Goal: Task Accomplishment & Management: Use online tool/utility

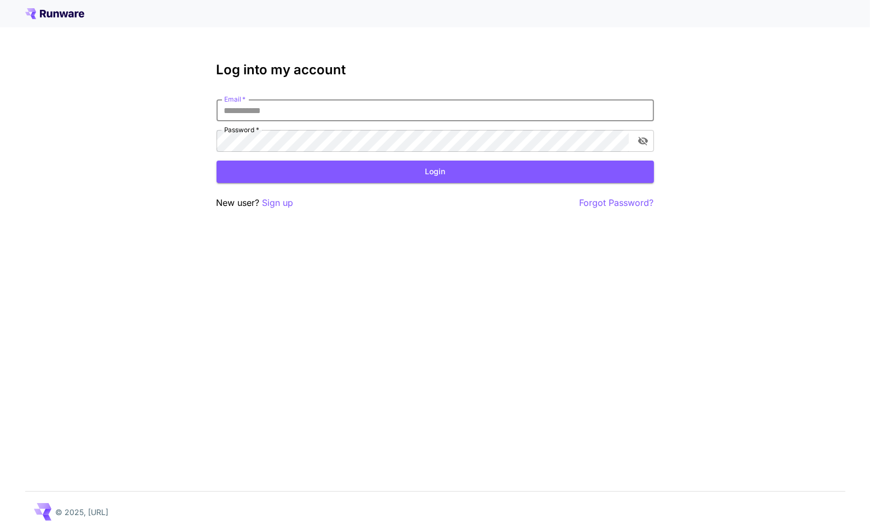
click at [341, 111] on input "Email   *" at bounding box center [434, 110] width 437 height 22
click at [366, 110] on input "Email   *" at bounding box center [434, 110] width 437 height 22
type input "**********"
click at [457, 161] on div "Login" at bounding box center [434, 172] width 437 height 22
click at [439, 174] on button "Login" at bounding box center [434, 172] width 437 height 22
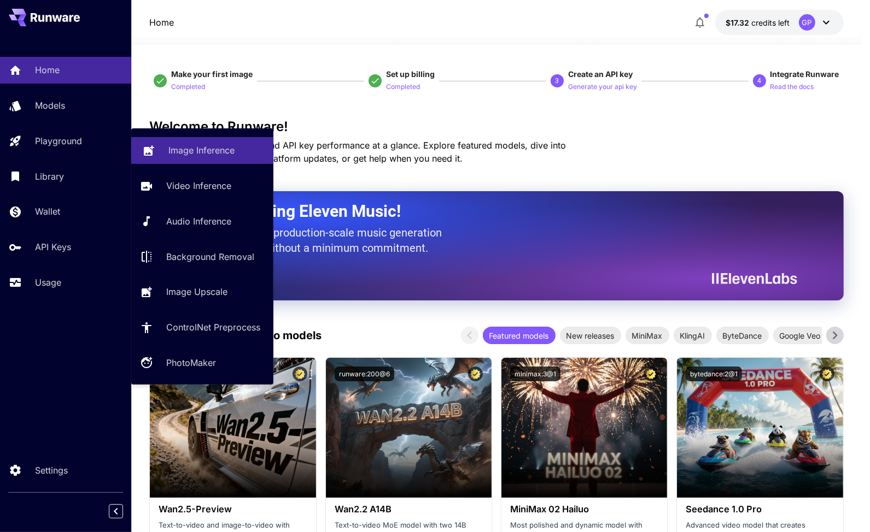
click at [202, 153] on p "Image Inference" at bounding box center [201, 150] width 66 height 13
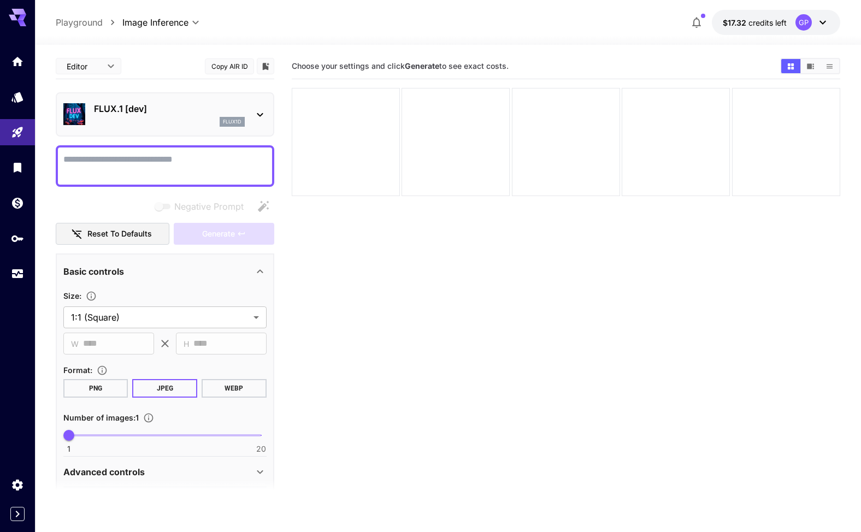
click at [213, 161] on textarea "Negative Prompt" at bounding box center [164, 166] width 203 height 26
click at [761, 20] on span "credits left" at bounding box center [768, 22] width 38 height 9
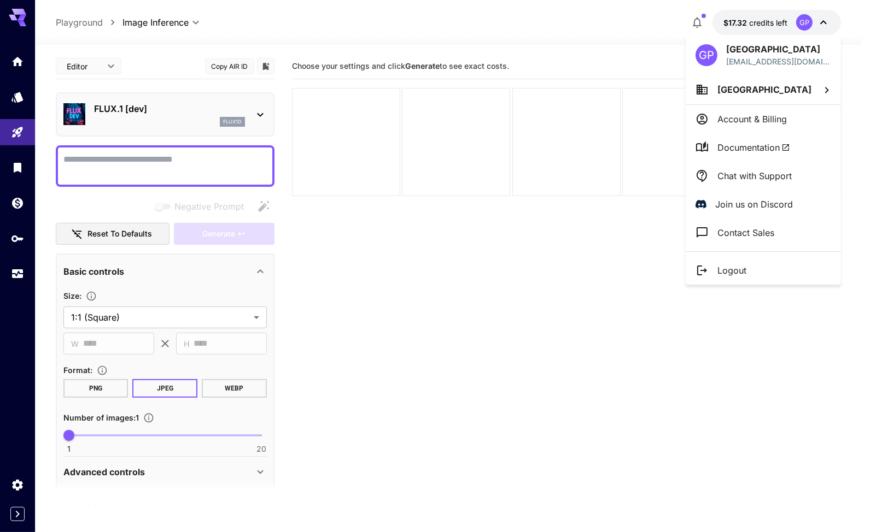
click at [763, 20] on div at bounding box center [435, 266] width 870 height 532
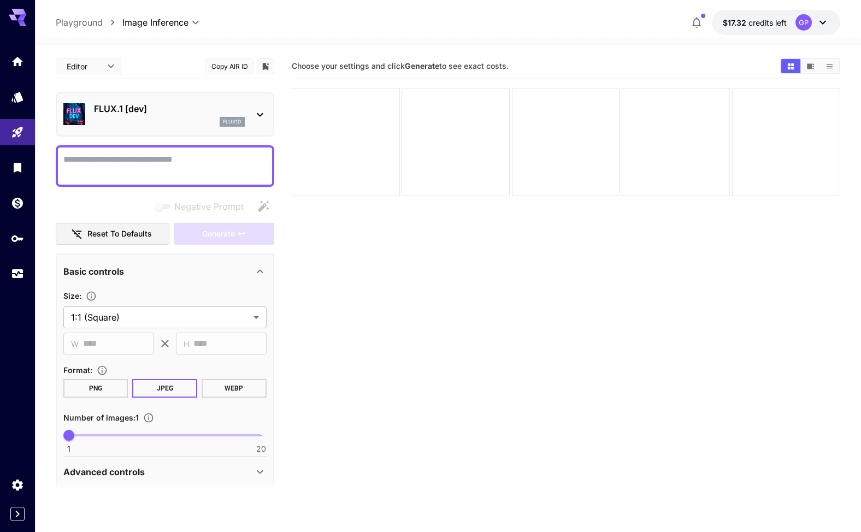
click at [824, 21] on icon at bounding box center [823, 22] width 13 height 13
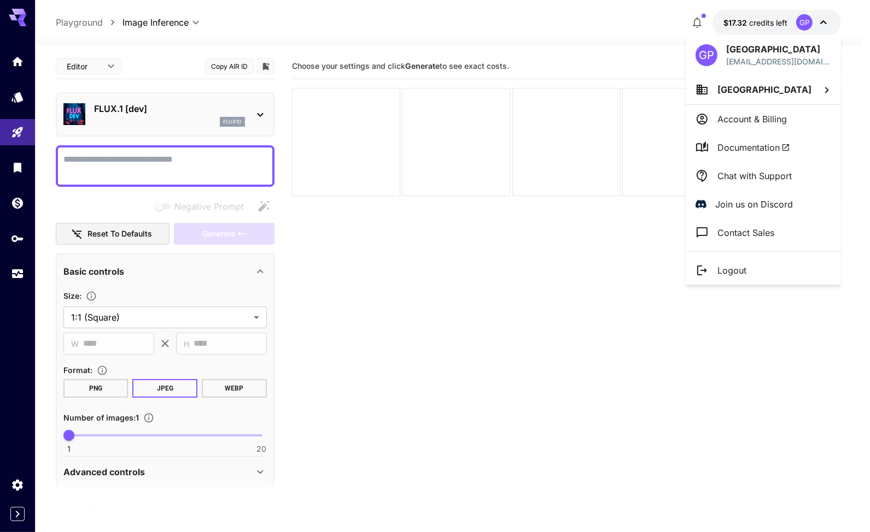
click at [748, 22] on div at bounding box center [435, 266] width 870 height 532
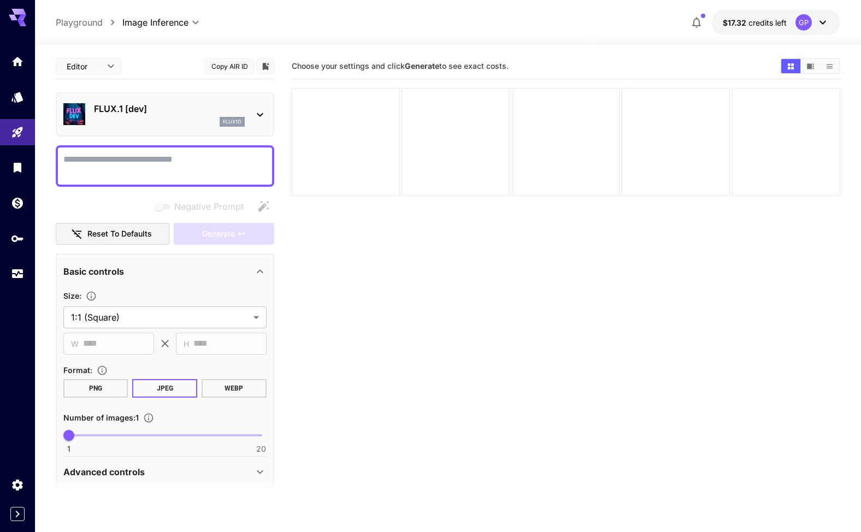
click at [79, 23] on p "Playground" at bounding box center [79, 22] width 47 height 13
click at [821, 22] on icon at bounding box center [823, 22] width 13 height 13
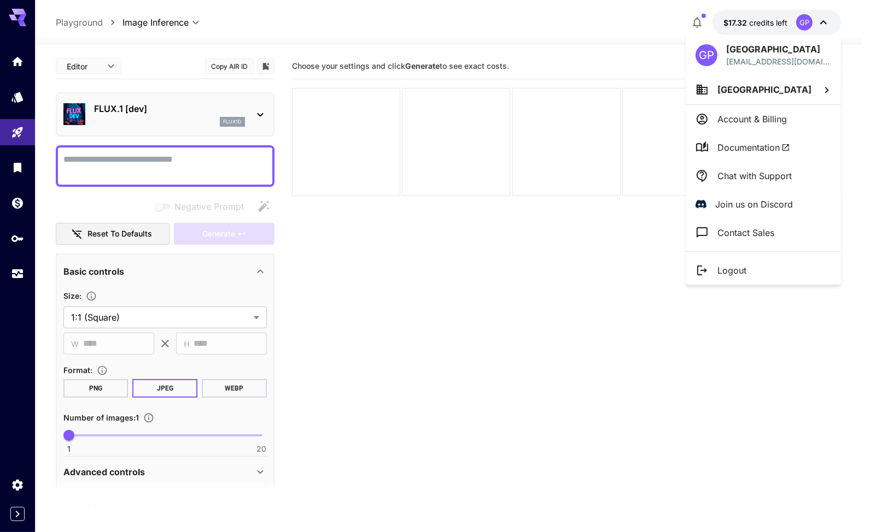
click at [766, 21] on div at bounding box center [435, 266] width 870 height 532
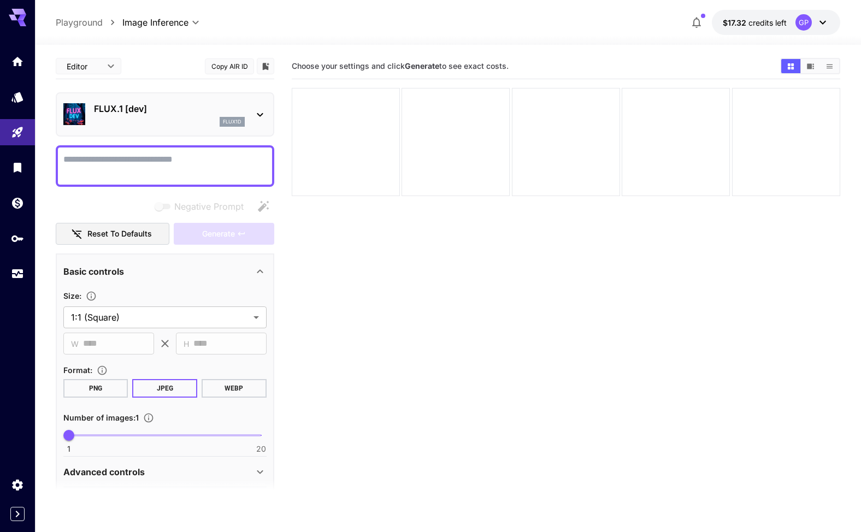
click at [109, 163] on textarea "Negative Prompt" at bounding box center [164, 166] width 203 height 26
paste textarea "**********"
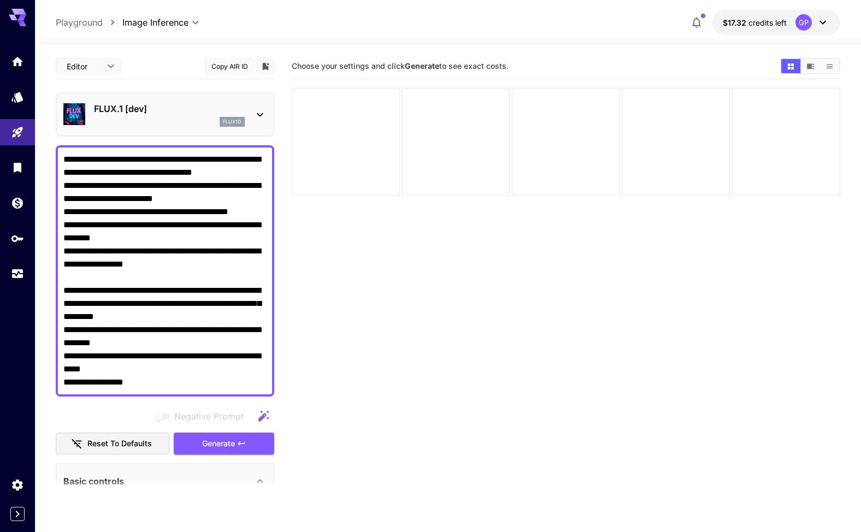
click at [253, 112] on div "FLUX.1 [dev] flux1d" at bounding box center [164, 114] width 203 height 33
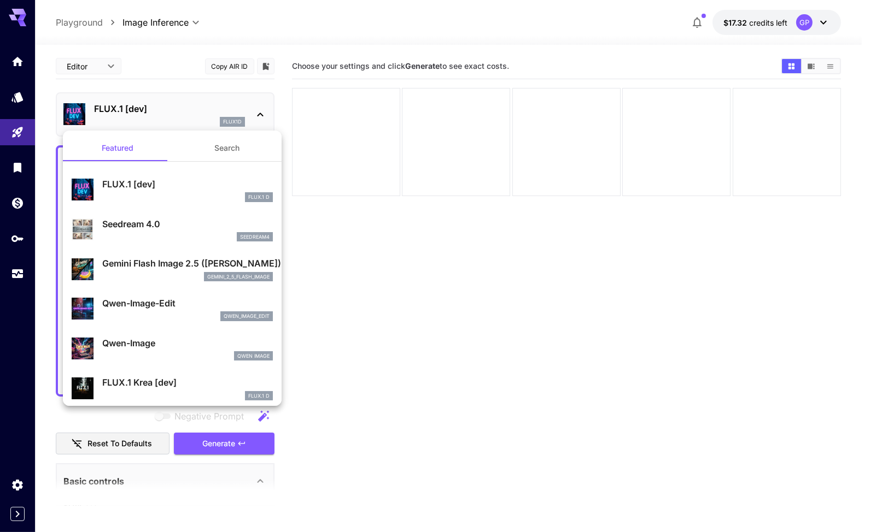
click at [130, 188] on p "FLUX.1 [dev]" at bounding box center [187, 184] width 171 height 13
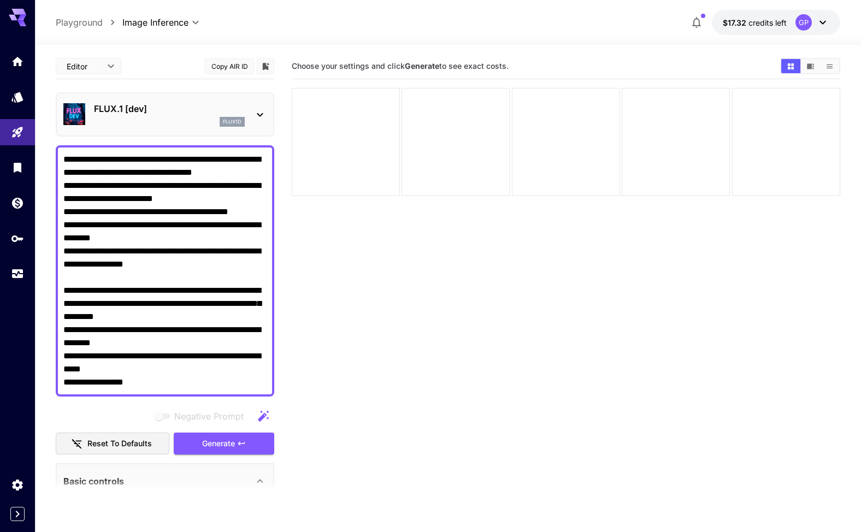
scroll to position [109, 0]
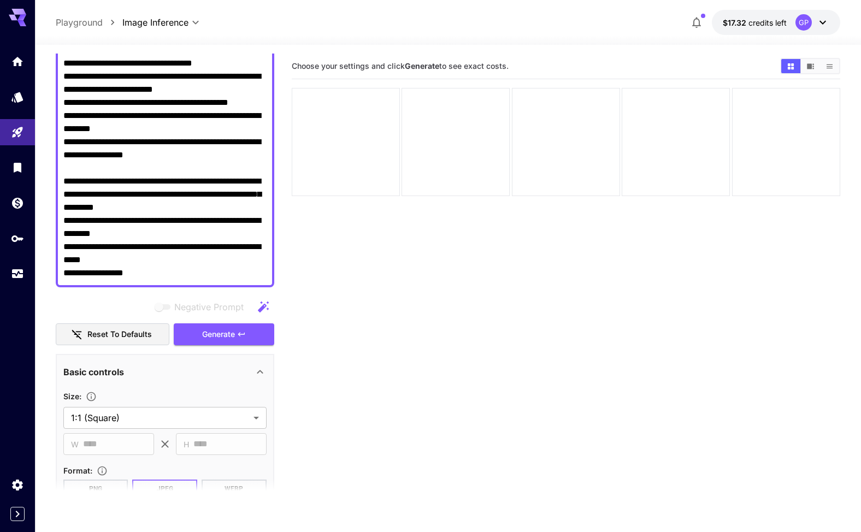
drag, startPoint x: 185, startPoint y: 208, endPoint x: 63, endPoint y: 183, distance: 124.4
click at [63, 183] on textarea "**********" at bounding box center [164, 162] width 203 height 236
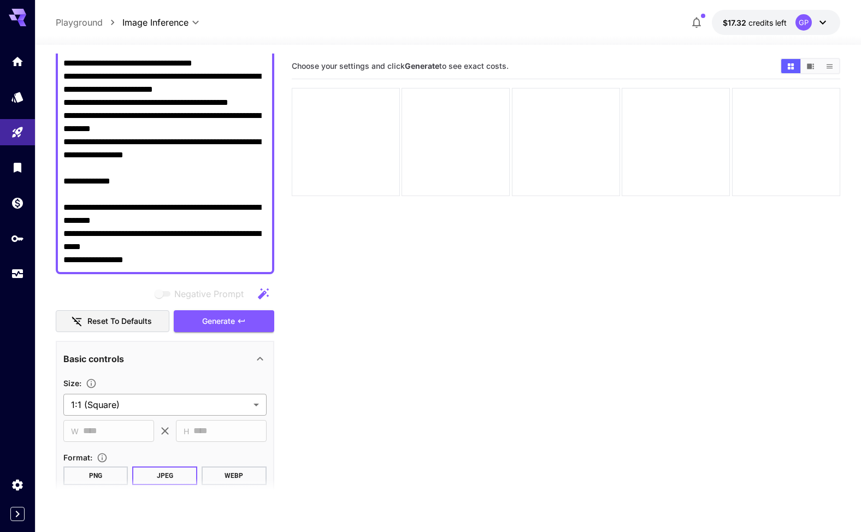
type textarea "**********"
click at [154, 402] on body "**********" at bounding box center [430, 309] width 861 height 619
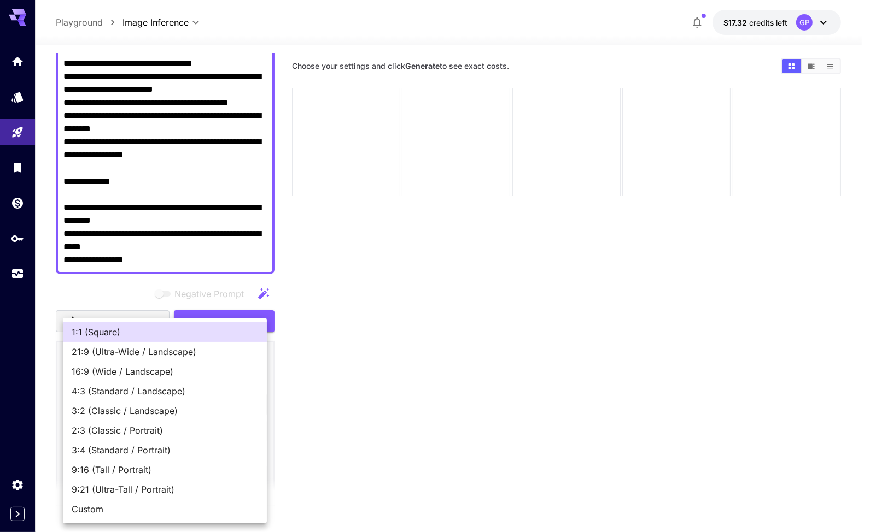
click at [126, 375] on span "16:9 (Wide / Landscape)" at bounding box center [165, 371] width 186 height 13
type input "**********"
type input "****"
type input "***"
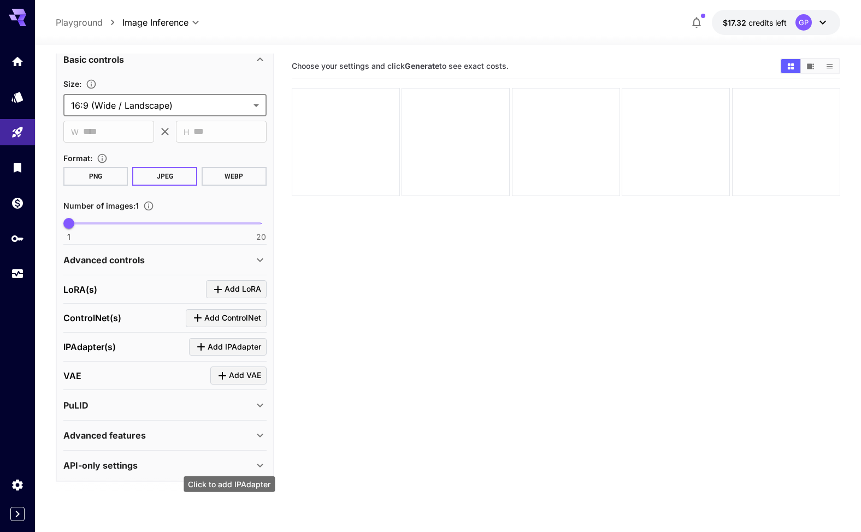
scroll to position [190, 0]
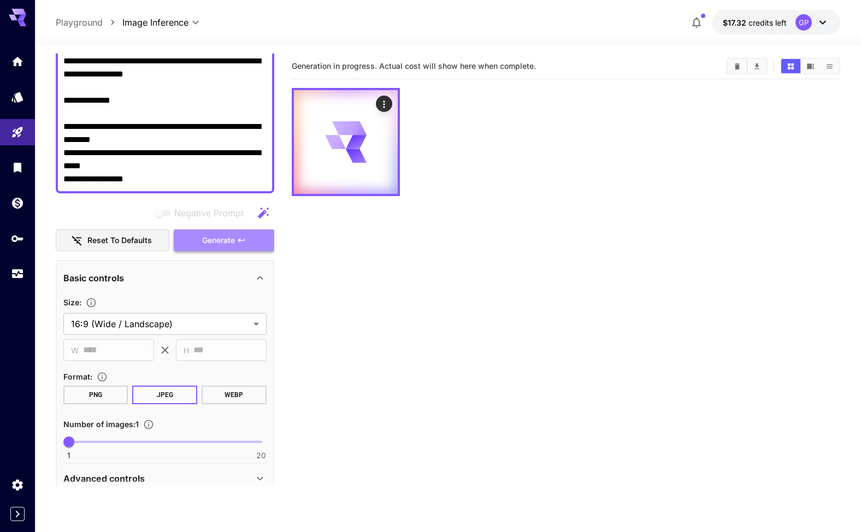
click at [227, 240] on span "Generate" at bounding box center [218, 241] width 33 height 14
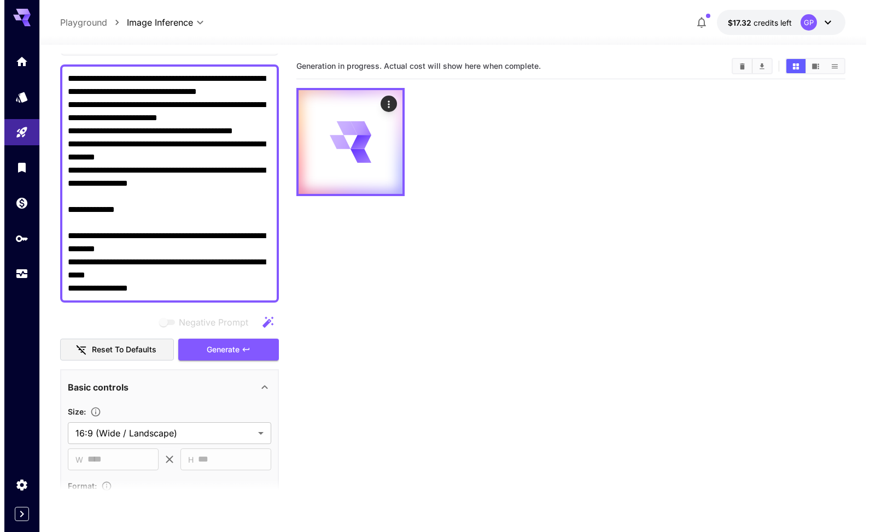
scroll to position [0, 0]
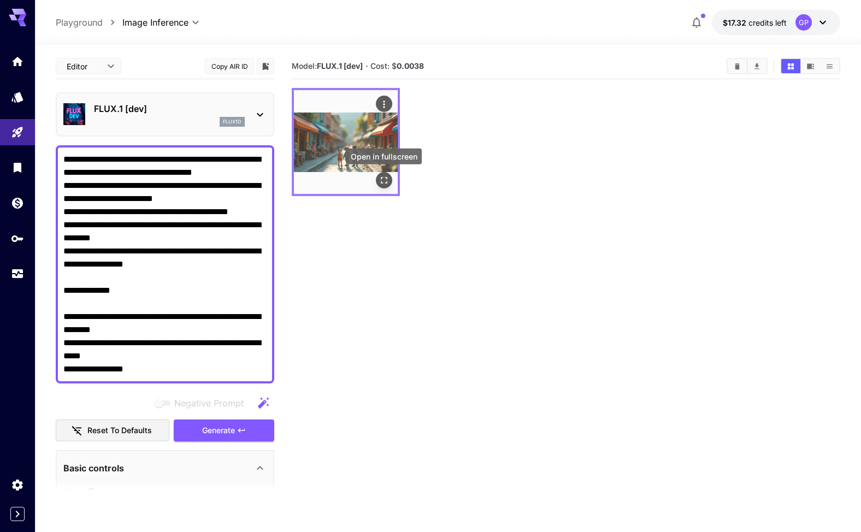
click at [383, 181] on icon "Open in fullscreen" at bounding box center [384, 180] width 11 height 11
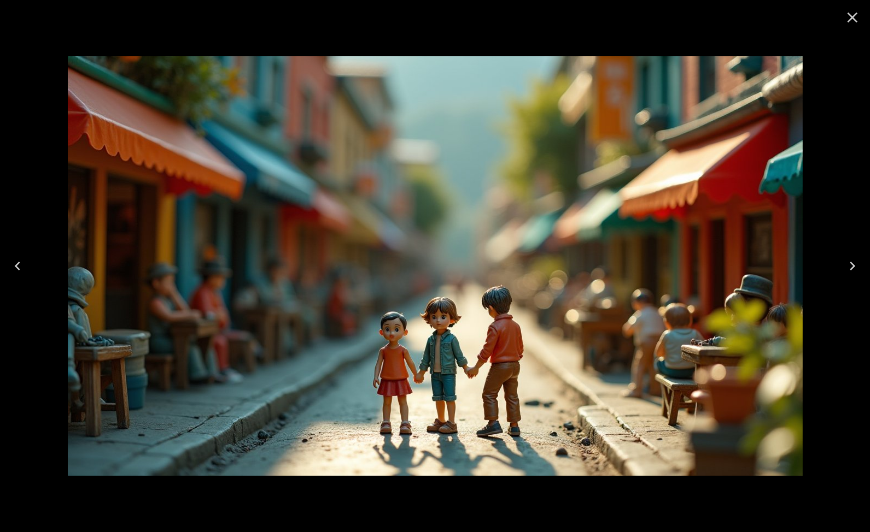
click at [859, 17] on icon "Close" at bounding box center [851, 17] width 17 height 17
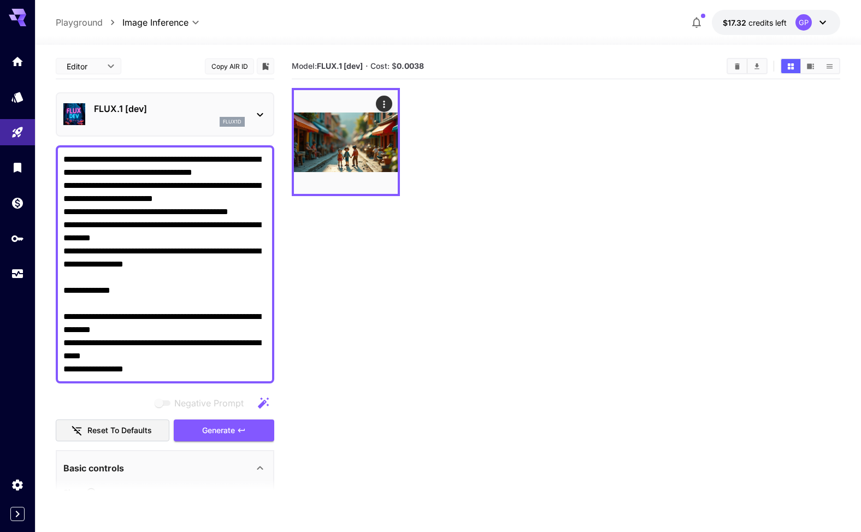
click at [259, 115] on icon at bounding box center [260, 114] width 13 height 13
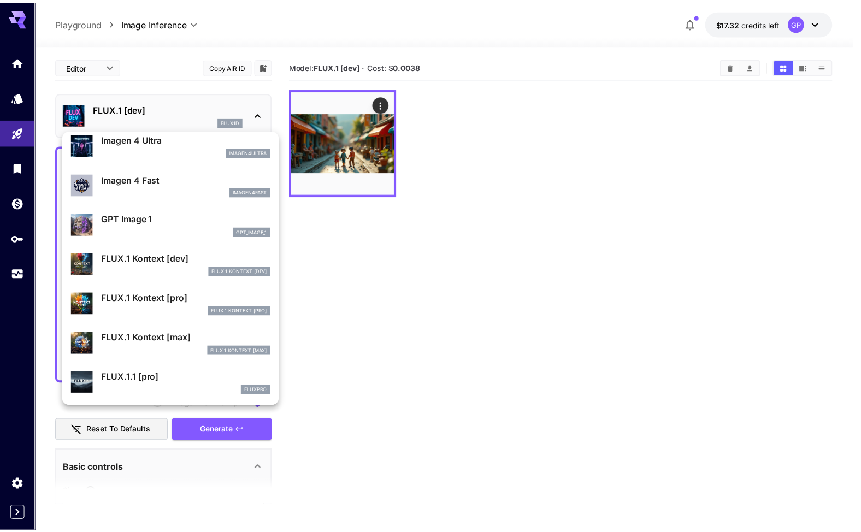
scroll to position [713, 0]
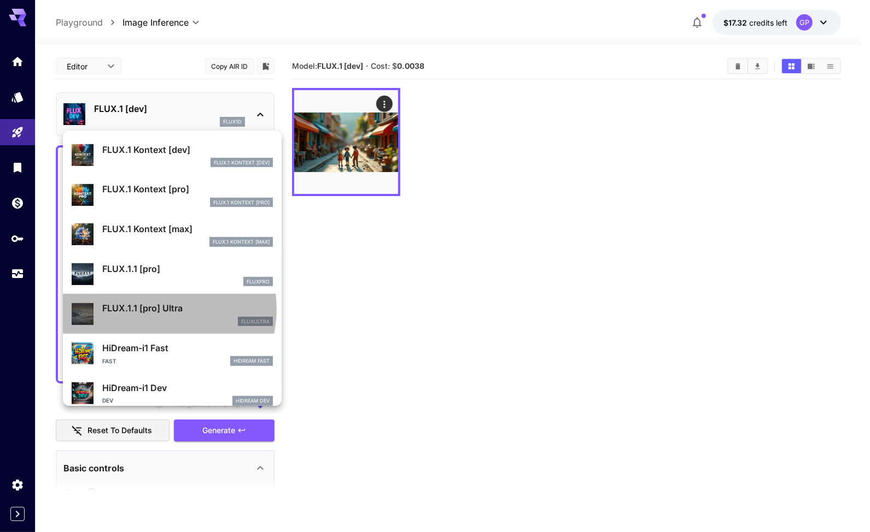
click at [161, 309] on p "FLUX.1.1 [pro] Ultra" at bounding box center [187, 308] width 171 height 13
type input "**********"
type input "****"
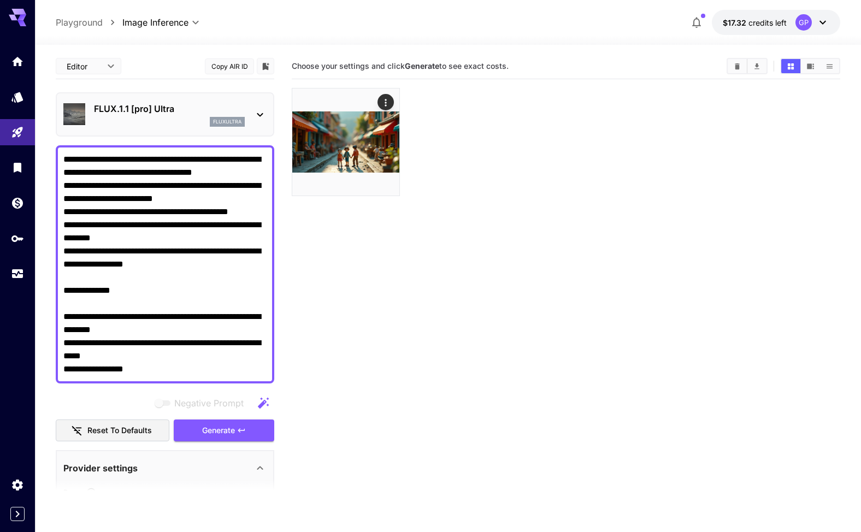
click at [66, 288] on textarea "**********" at bounding box center [164, 264] width 203 height 223
click at [218, 430] on span "Generate" at bounding box center [218, 431] width 33 height 14
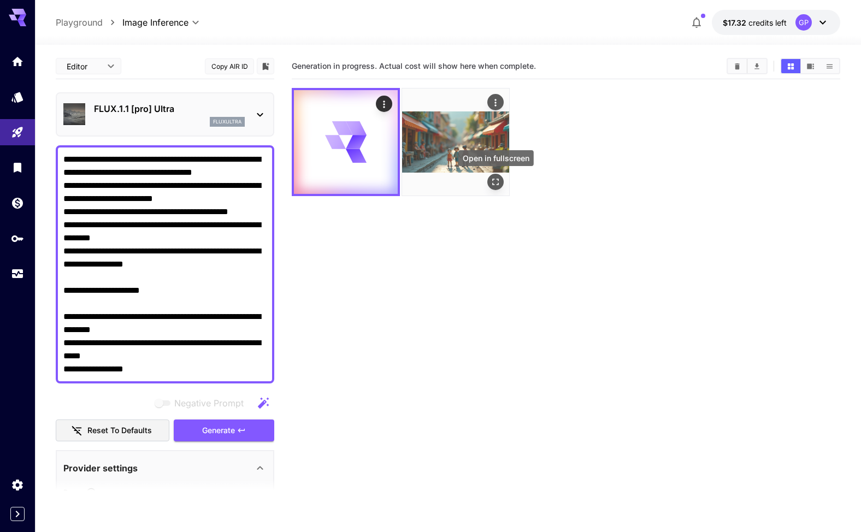
click at [499, 179] on icon "Open in fullscreen" at bounding box center [496, 182] width 7 height 7
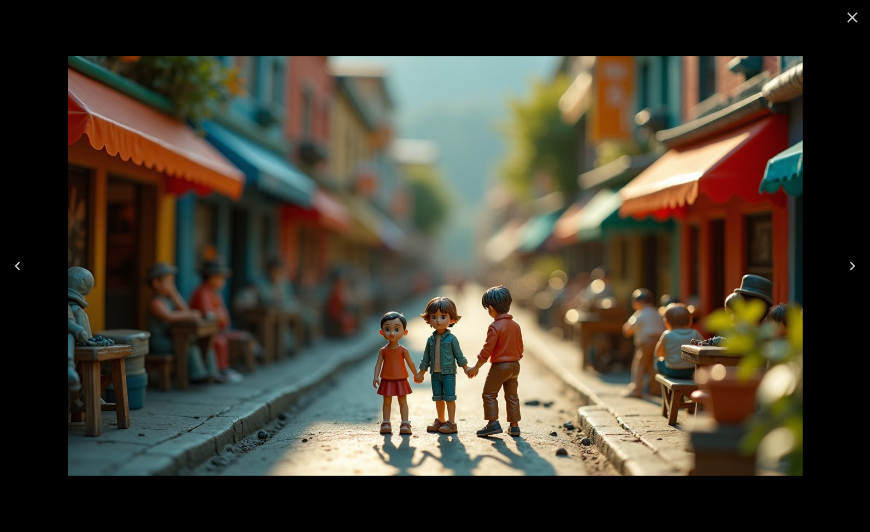
click at [854, 19] on icon "Close" at bounding box center [852, 18] width 10 height 10
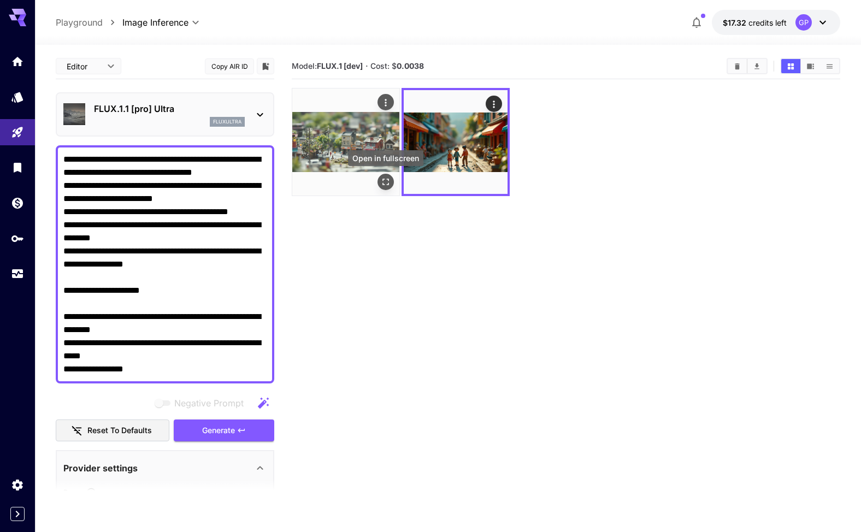
click at [386, 181] on icon "Open in fullscreen" at bounding box center [385, 182] width 11 height 11
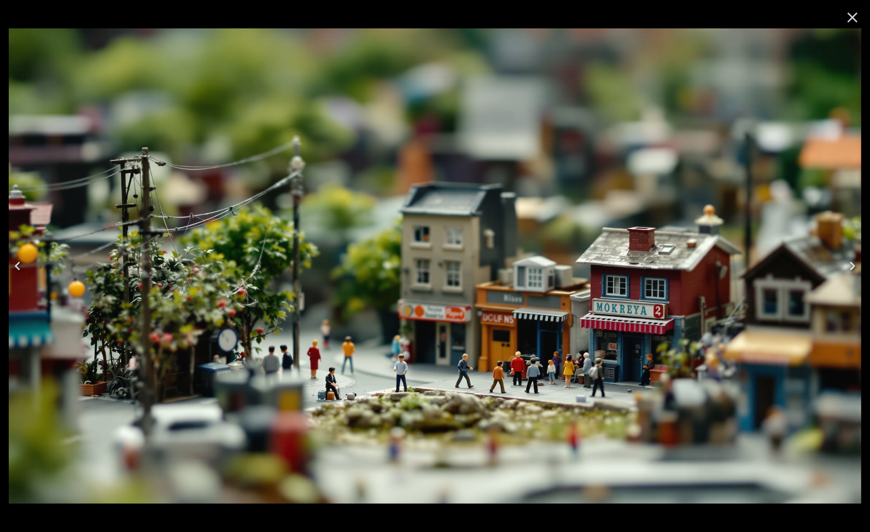
click at [857, 14] on icon "Close" at bounding box center [851, 17] width 17 height 17
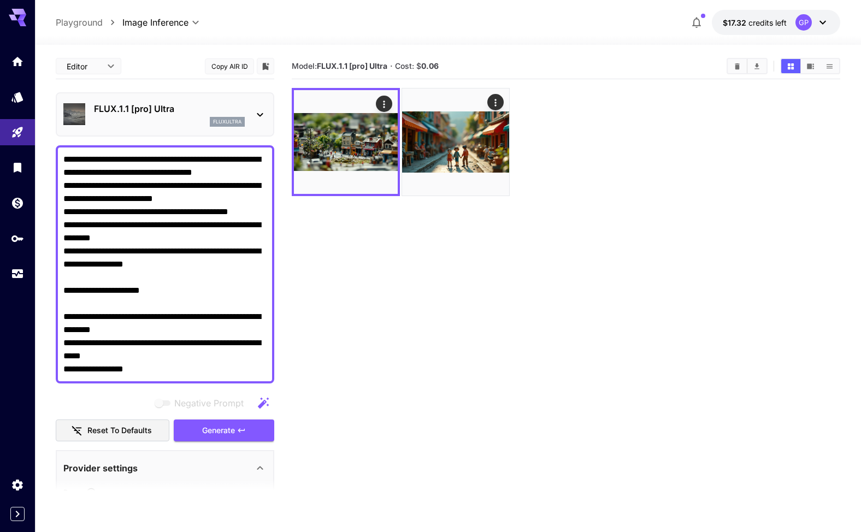
click at [262, 111] on icon at bounding box center [260, 114] width 13 height 13
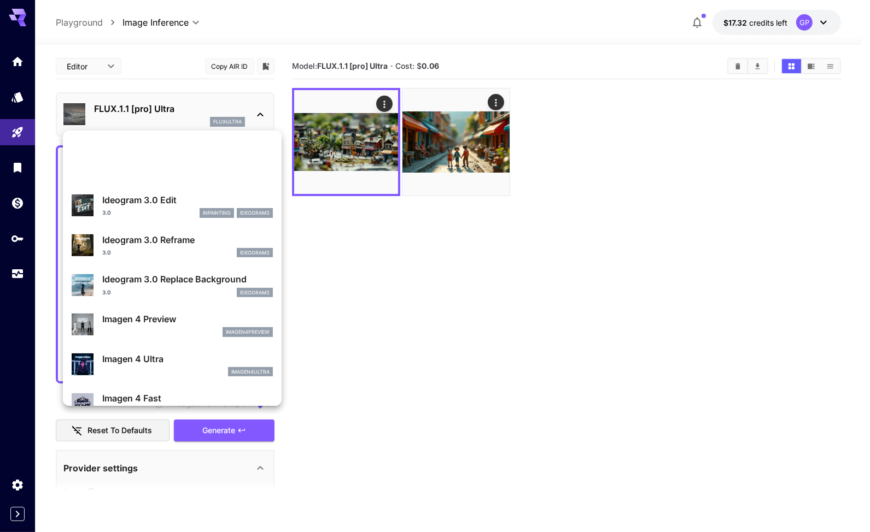
scroll to position [548, 0]
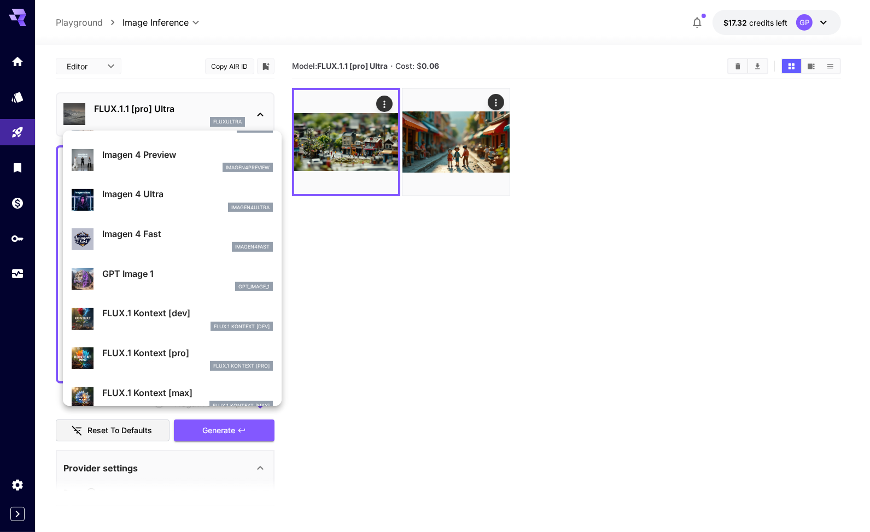
drag, startPoint x: 395, startPoint y: 263, endPoint x: 381, endPoint y: 159, distance: 105.4
click at [395, 261] on div at bounding box center [435, 266] width 870 height 532
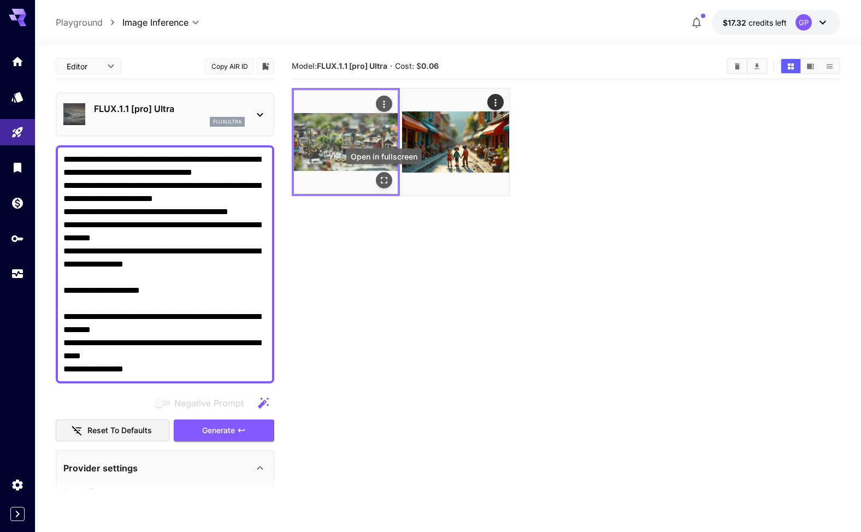
click at [386, 180] on icon "Open in fullscreen" at bounding box center [384, 180] width 11 height 11
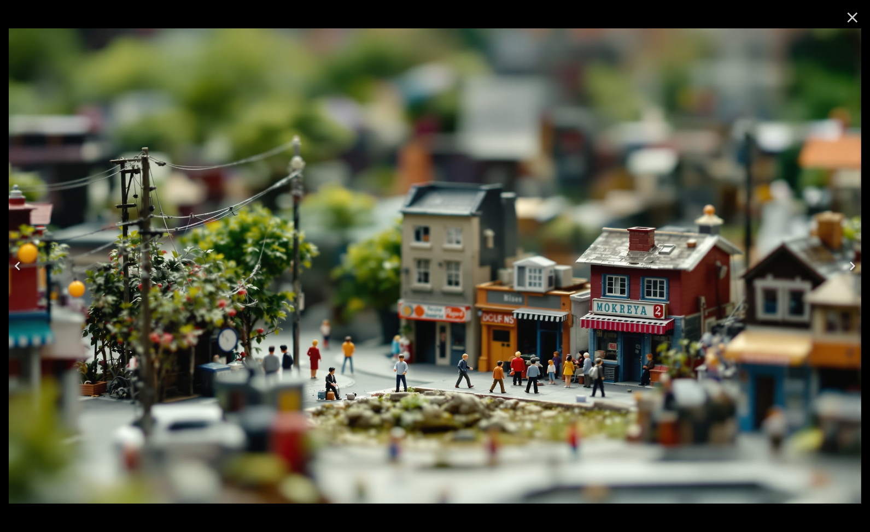
drag, startPoint x: 853, startPoint y: 18, endPoint x: 815, endPoint y: 23, distance: 38.0
click at [853, 17] on icon "Close" at bounding box center [852, 18] width 10 height 10
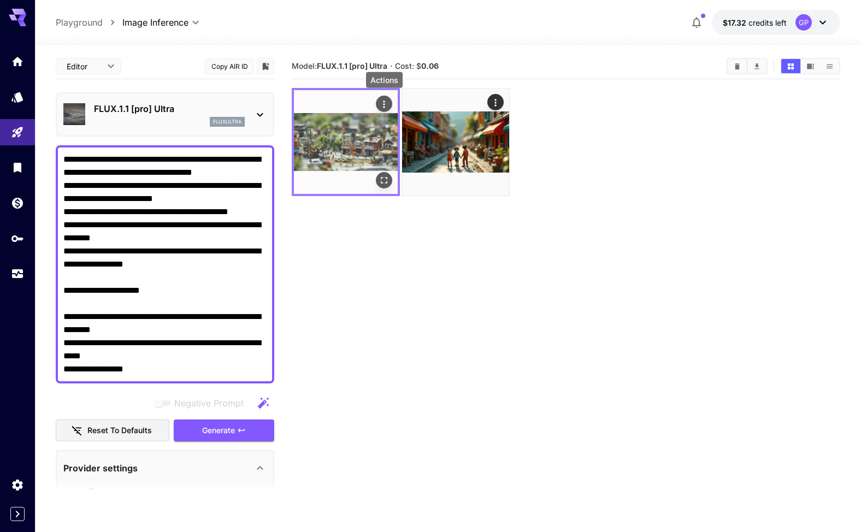
click at [382, 99] on icon "Actions" at bounding box center [384, 104] width 11 height 11
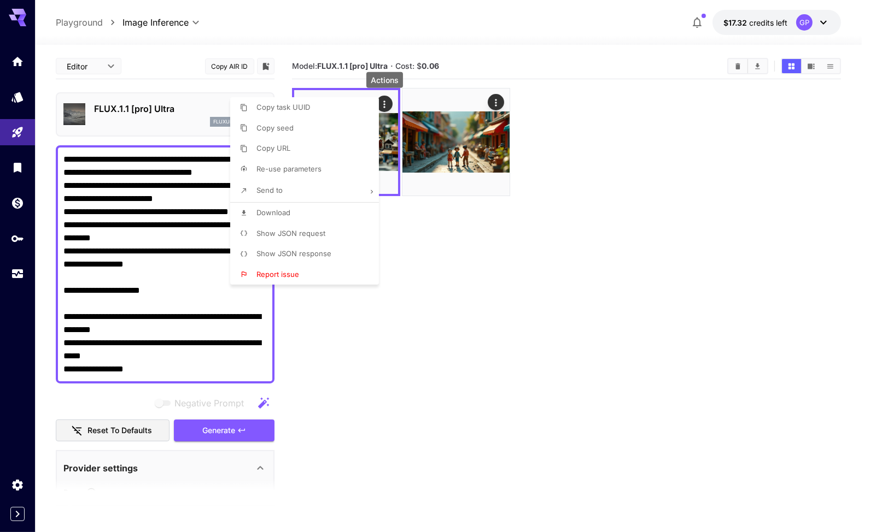
click at [292, 210] on li "Download" at bounding box center [307, 213] width 155 height 21
drag, startPoint x: 232, startPoint y: 290, endPoint x: 159, endPoint y: 289, distance: 73.3
click at [159, 289] on div at bounding box center [435, 266] width 870 height 532
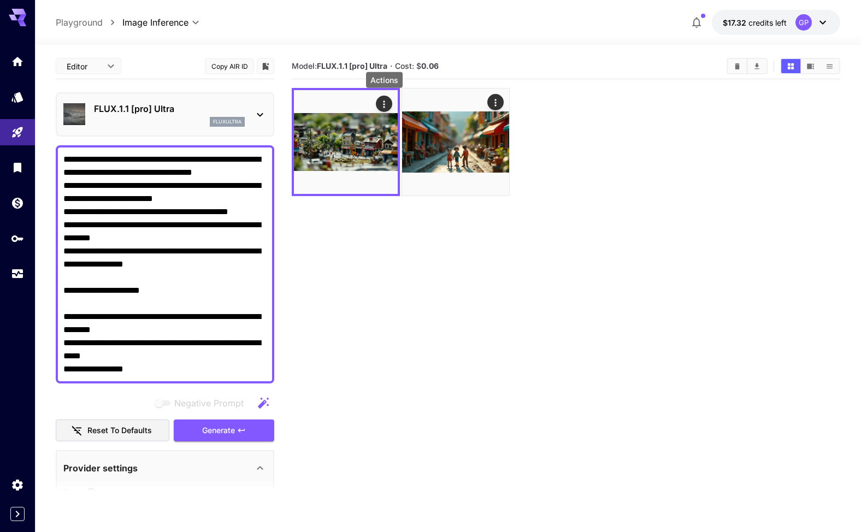
click at [74, 289] on textarea "**********" at bounding box center [164, 264] width 203 height 223
drag, startPoint x: 81, startPoint y: 289, endPoint x: 251, endPoint y: 291, distance: 170.0
click at [251, 291] on textarea "**********" at bounding box center [164, 264] width 203 height 223
paste textarea
click at [83, 288] on textarea "**********" at bounding box center [164, 264] width 203 height 223
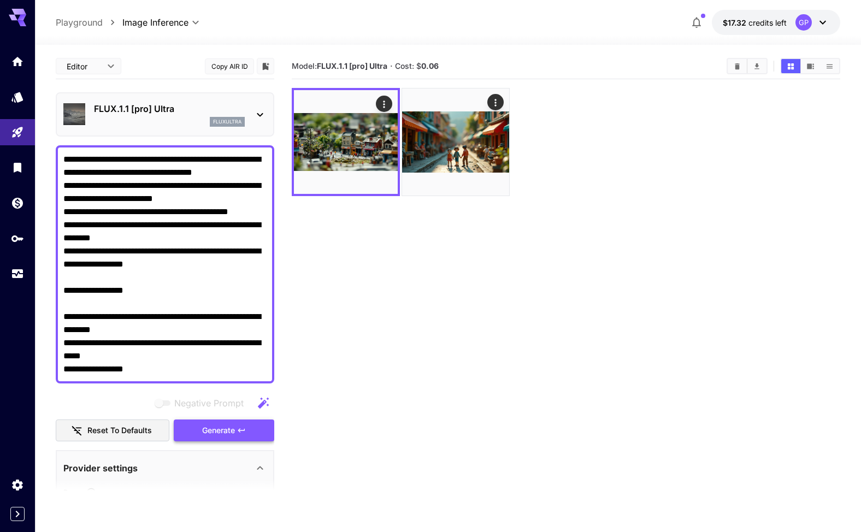
type textarea "**********"
click at [232, 431] on span "Generate" at bounding box center [218, 431] width 33 height 14
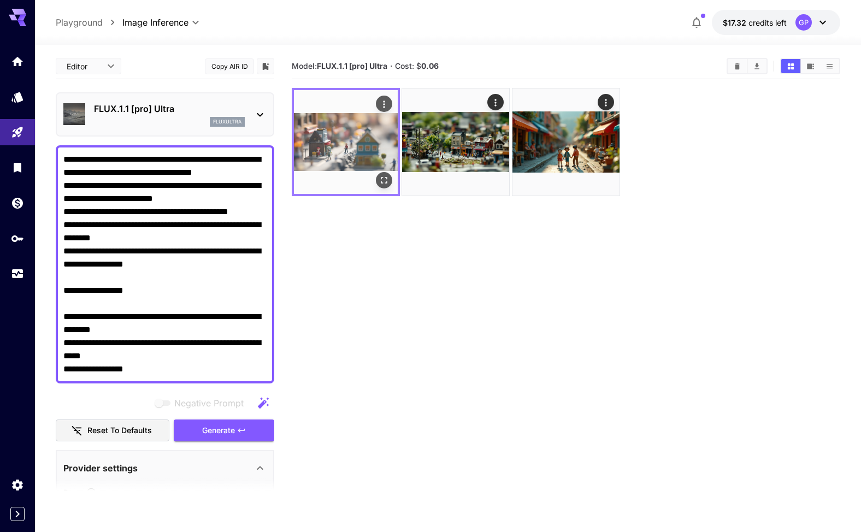
click at [357, 153] on img at bounding box center [346, 142] width 104 height 104
click at [387, 183] on icon "Open in fullscreen" at bounding box center [384, 180] width 11 height 11
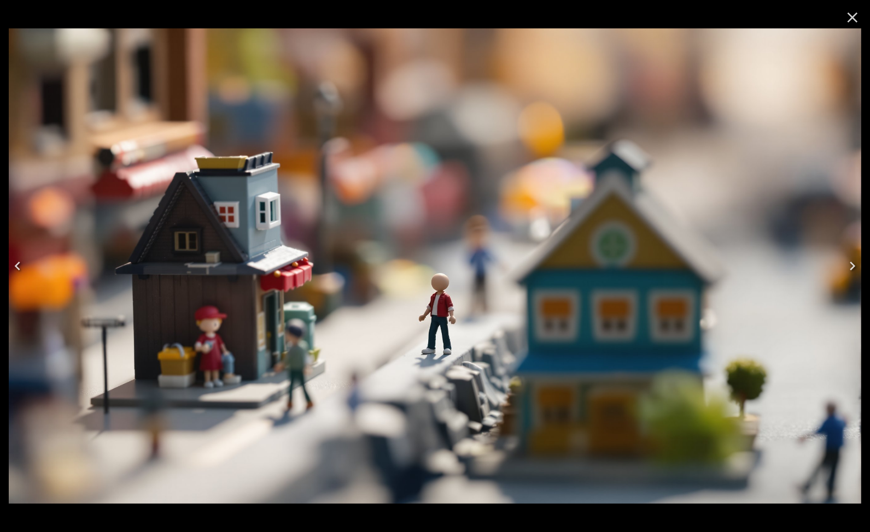
click at [848, 15] on icon "Close" at bounding box center [851, 17] width 17 height 17
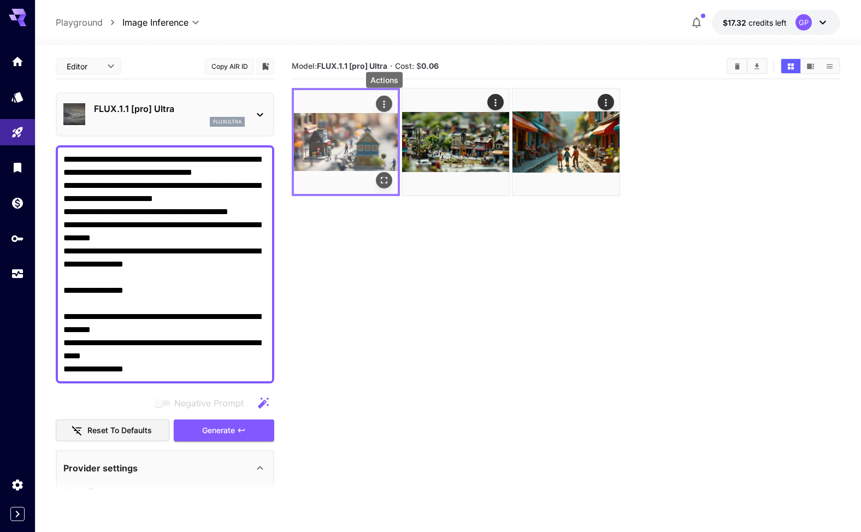
click at [385, 102] on icon "Actions" at bounding box center [384, 104] width 11 height 11
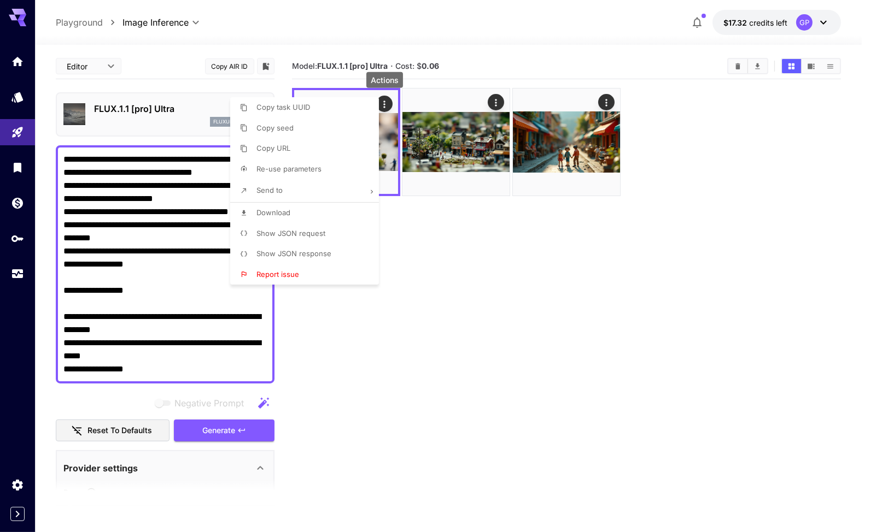
click at [291, 212] on li "Download" at bounding box center [307, 213] width 155 height 21
click at [174, 112] on div at bounding box center [435, 266] width 870 height 532
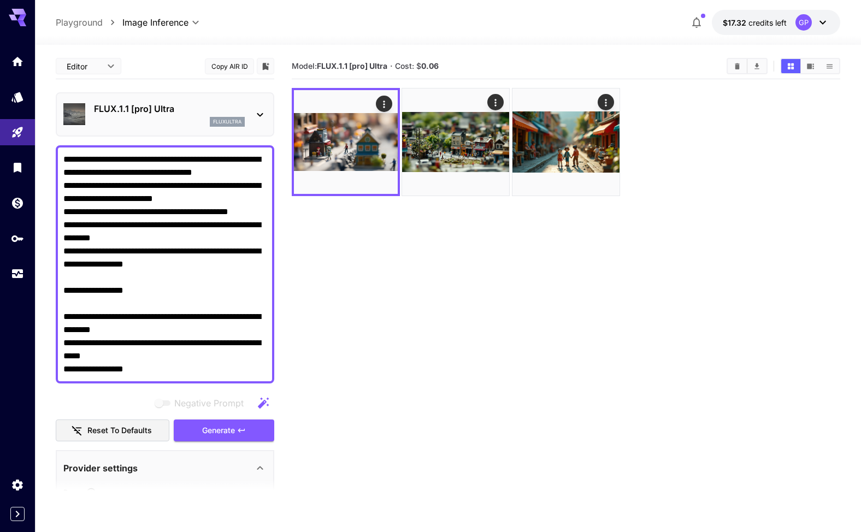
click at [260, 113] on icon at bounding box center [260, 114] width 13 height 13
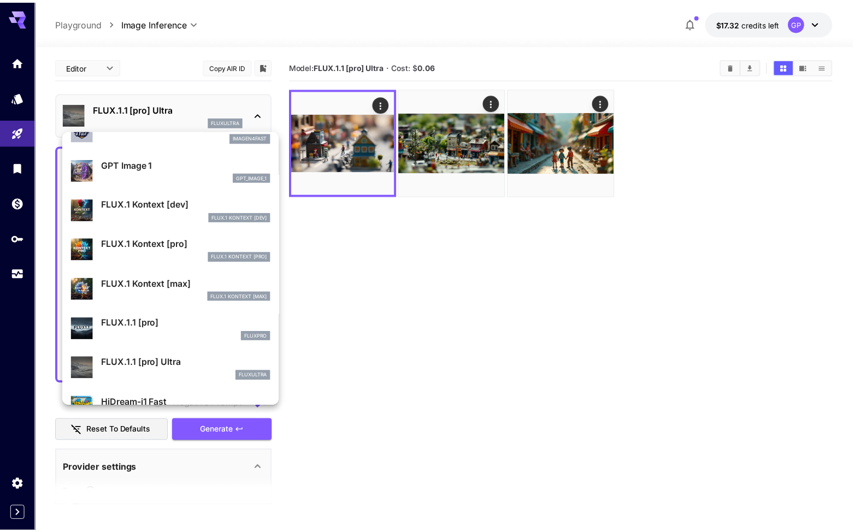
scroll to position [494, 0]
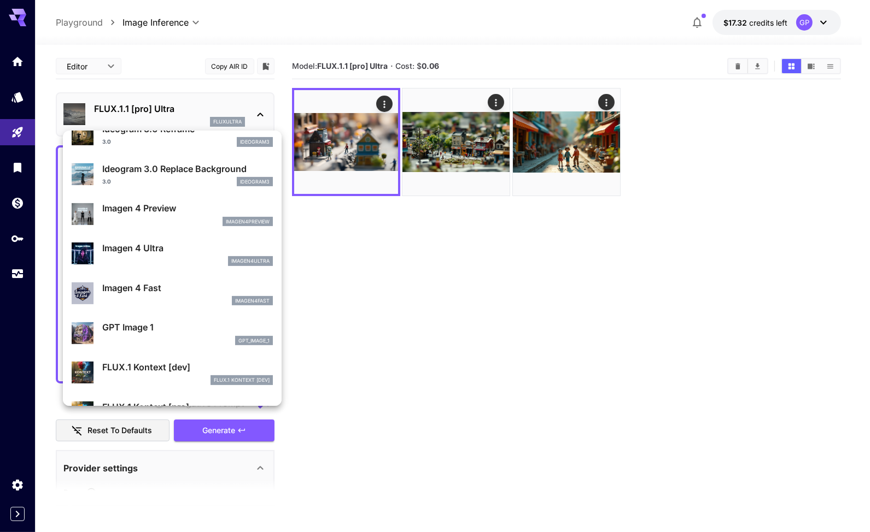
click at [149, 252] on p "Imagen 4 Ultra" at bounding box center [187, 248] width 171 height 13
type input "**********"
type input "****"
type input "***"
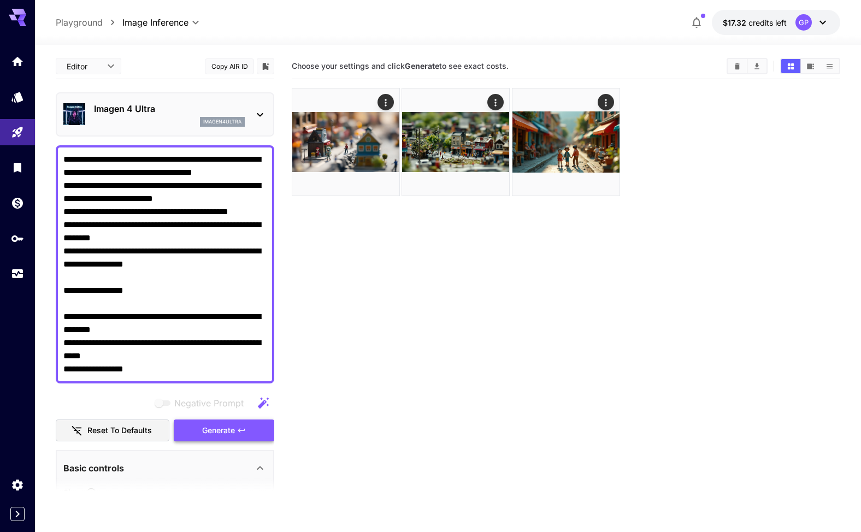
click at [225, 431] on span "Generate" at bounding box center [218, 431] width 33 height 14
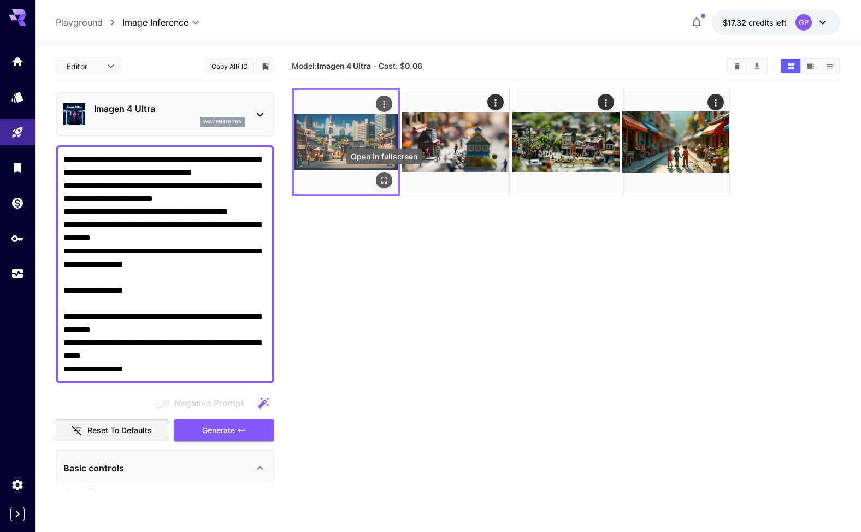
click at [383, 179] on icon "Open in fullscreen" at bounding box center [384, 180] width 11 height 11
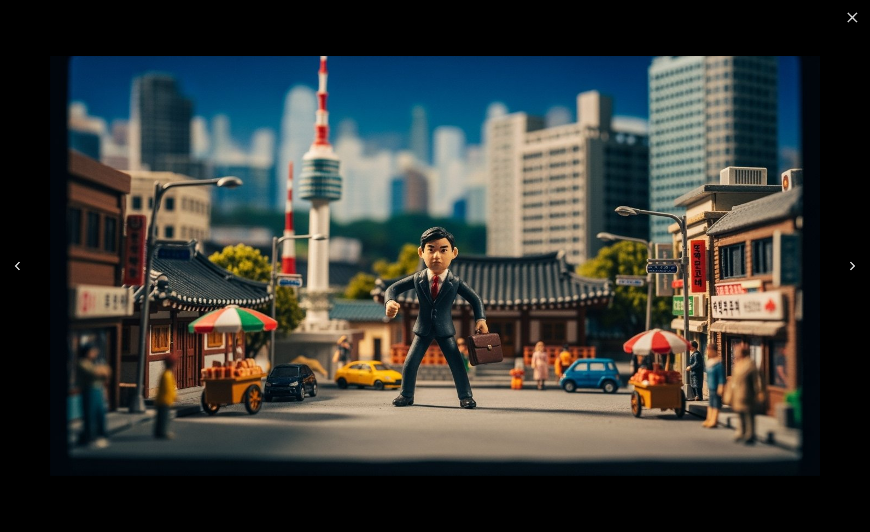
click at [856, 17] on icon "Close" at bounding box center [851, 17] width 17 height 17
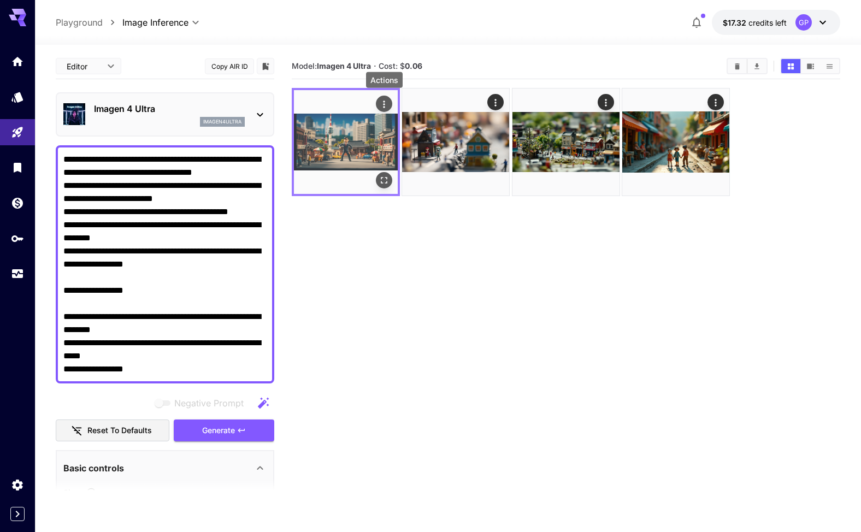
click at [385, 102] on icon "Actions" at bounding box center [384, 104] width 2 height 7
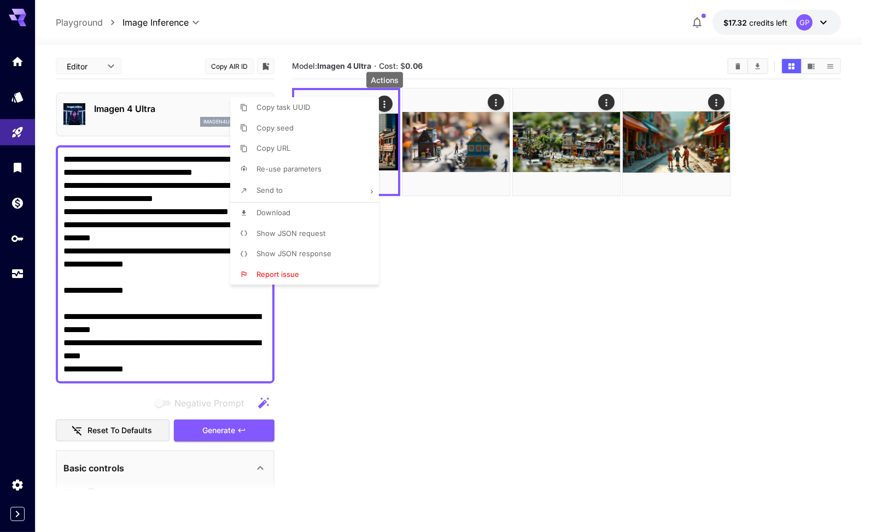
click at [298, 215] on li "Download" at bounding box center [307, 213] width 155 height 21
drag, startPoint x: 201, startPoint y: 289, endPoint x: 61, endPoint y: 289, distance: 139.4
click at [61, 289] on div at bounding box center [435, 266] width 870 height 532
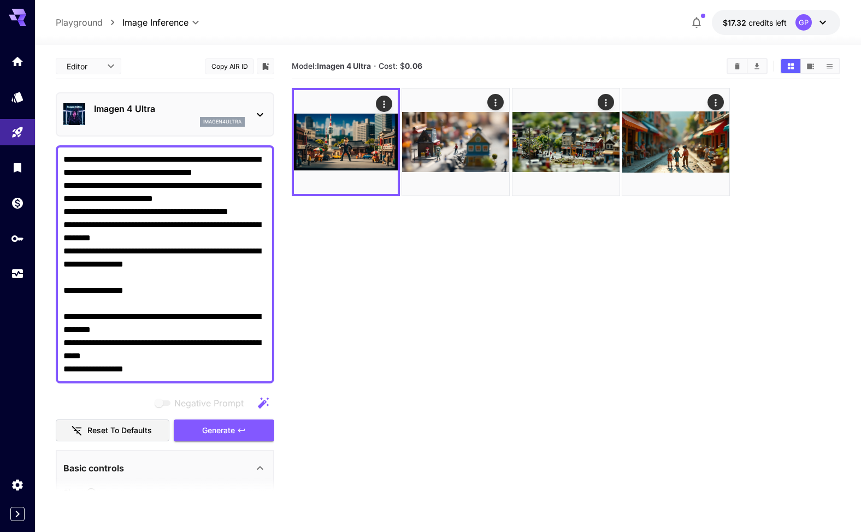
drag, startPoint x: 84, startPoint y: 292, endPoint x: 103, endPoint y: 292, distance: 19.1
drag, startPoint x: 104, startPoint y: 290, endPoint x: 216, endPoint y: 290, distance: 112.1
click at [216, 290] on textarea "**********" at bounding box center [164, 264] width 203 height 223
click at [227, 435] on span "Generate" at bounding box center [218, 431] width 33 height 14
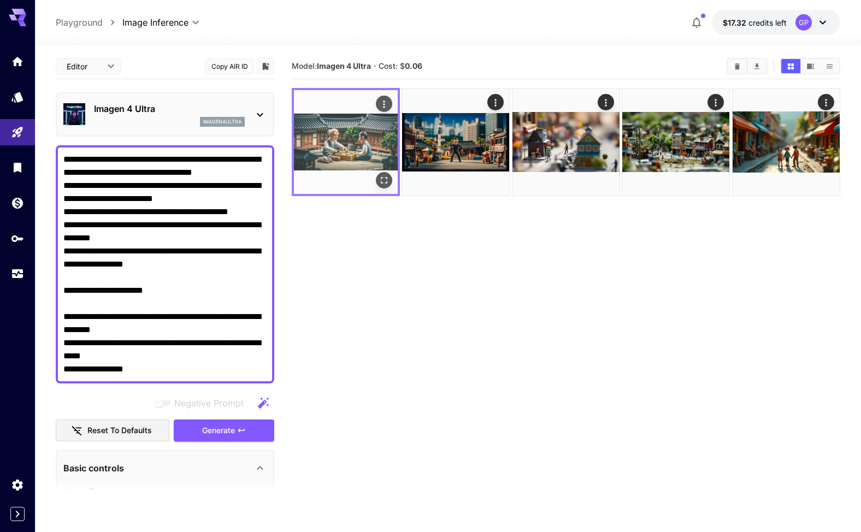
click at [360, 146] on img at bounding box center [346, 142] width 104 height 104
click at [385, 177] on icon "Open in fullscreen" at bounding box center [384, 180] width 7 height 7
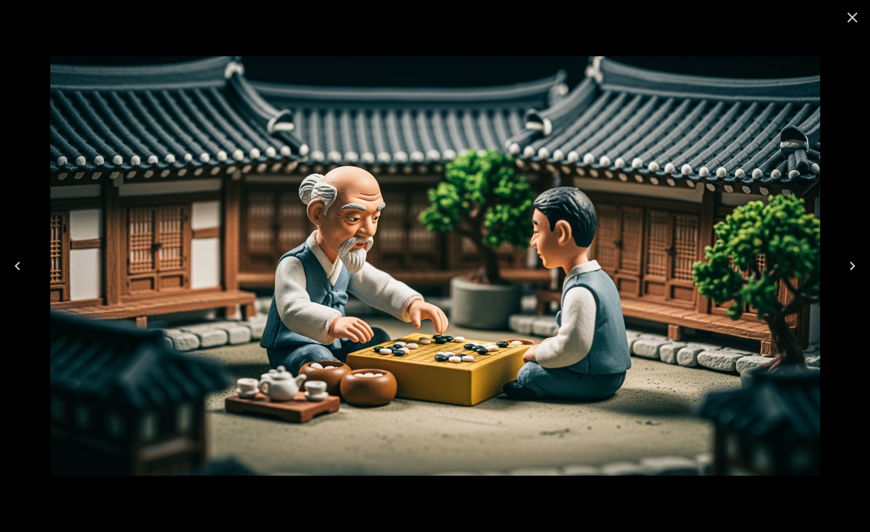
click at [851, 17] on icon "Close" at bounding box center [851, 17] width 17 height 17
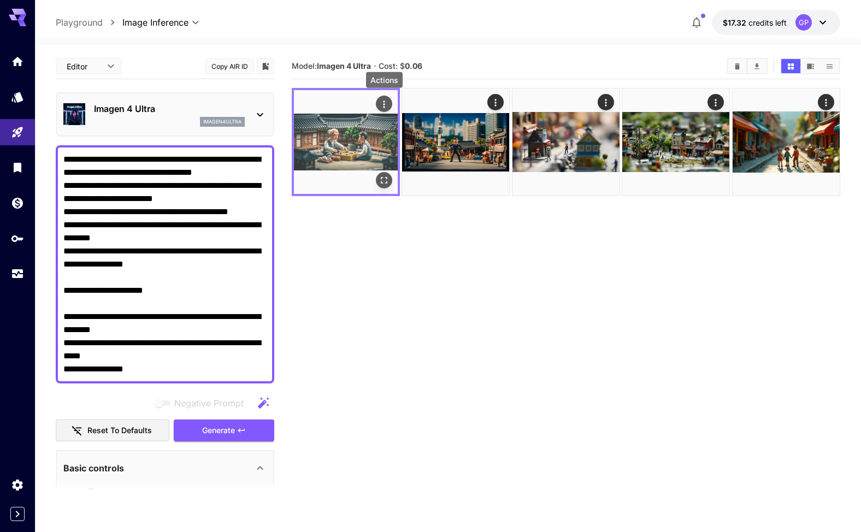
click at [389, 102] on icon "Actions" at bounding box center [384, 104] width 11 height 11
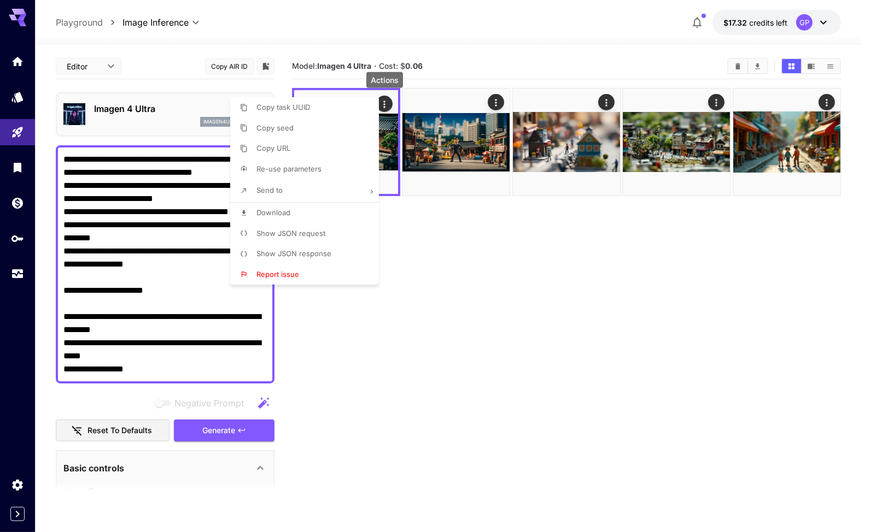
click at [293, 215] on li "Download" at bounding box center [307, 213] width 155 height 21
drag, startPoint x: 232, startPoint y: 295, endPoint x: 247, endPoint y: 291, distance: 14.7
click at [233, 294] on div at bounding box center [435, 266] width 870 height 532
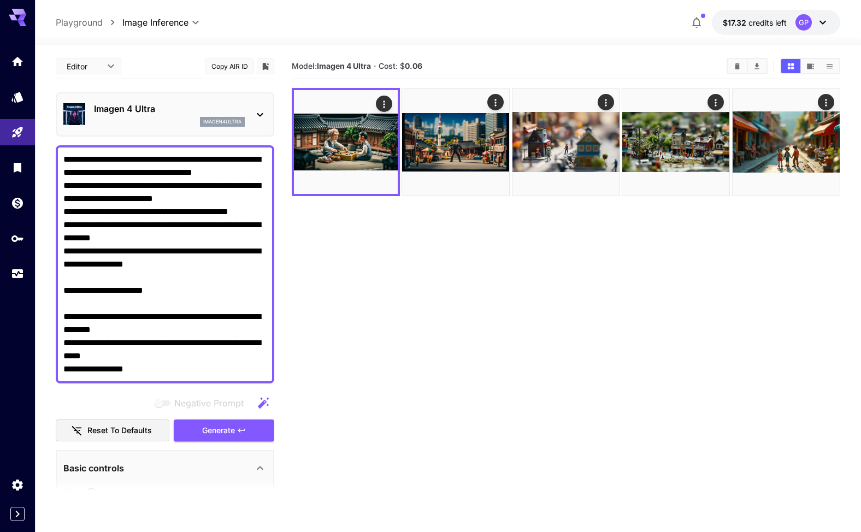
drag, startPoint x: 245, startPoint y: 288, endPoint x: 62, endPoint y: 291, distance: 182.6
click at [62, 291] on div "**********" at bounding box center [165, 264] width 219 height 238
type textarea "**********"
click at [258, 112] on icon at bounding box center [260, 114] width 13 height 13
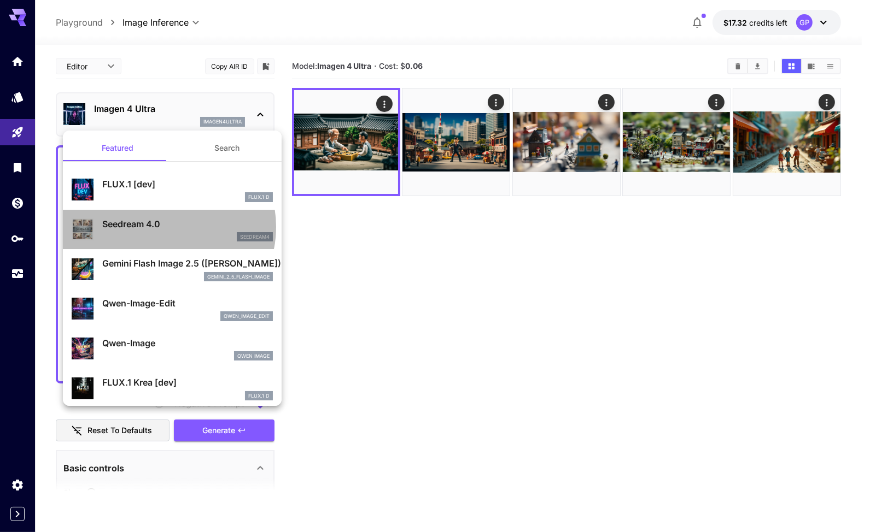
click at [165, 227] on p "Seedream 4.0" at bounding box center [187, 224] width 171 height 13
type input "**********"
type input "****"
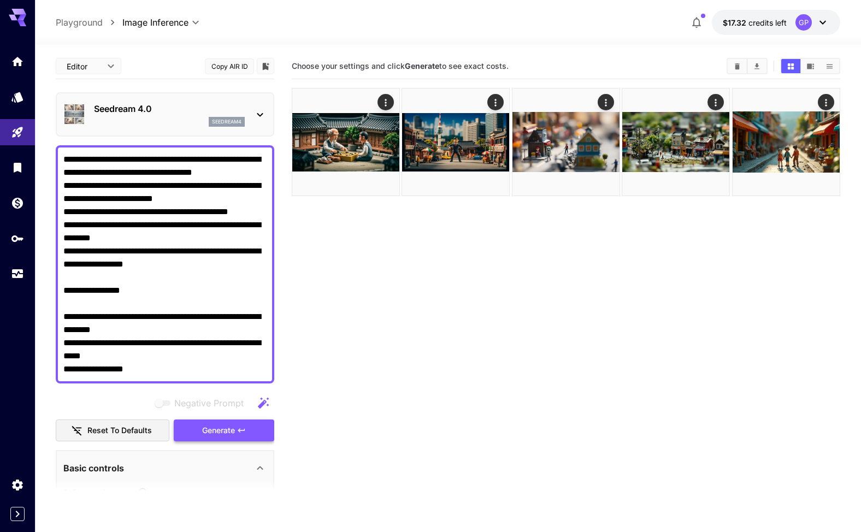
click at [240, 432] on icon "button" at bounding box center [241, 431] width 7 height 4
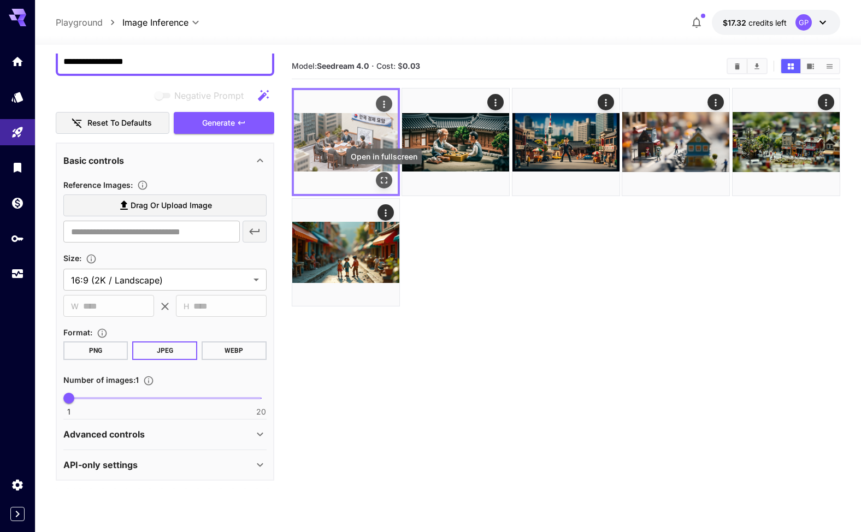
click at [389, 183] on icon "Open in fullscreen" at bounding box center [384, 180] width 11 height 11
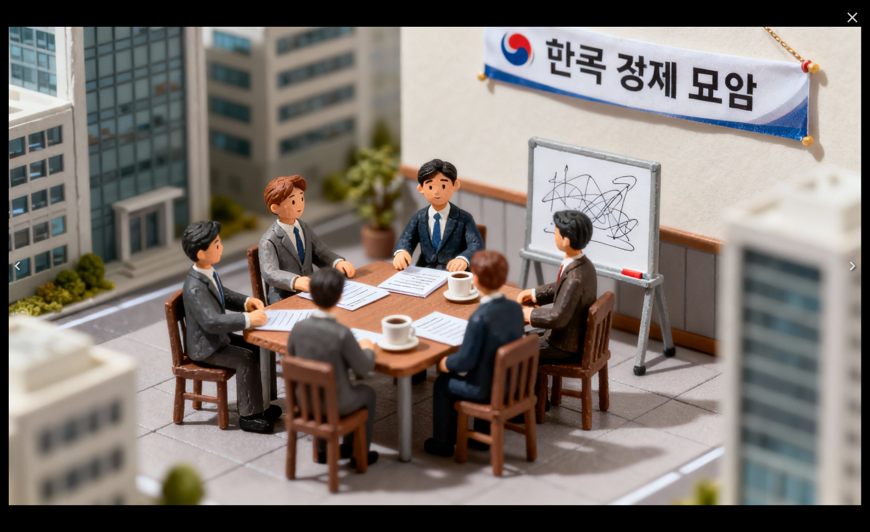
click at [852, 18] on icon "Close" at bounding box center [852, 18] width 10 height 10
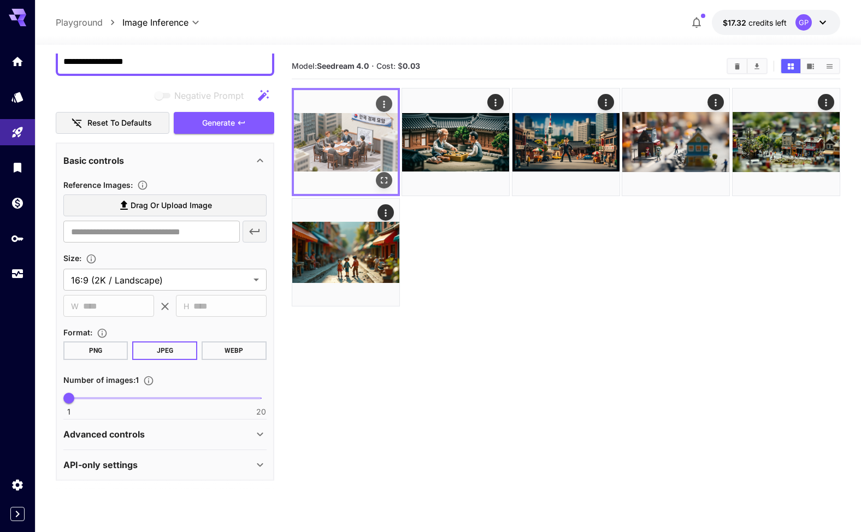
click at [385, 102] on icon "Actions" at bounding box center [384, 104] width 11 height 11
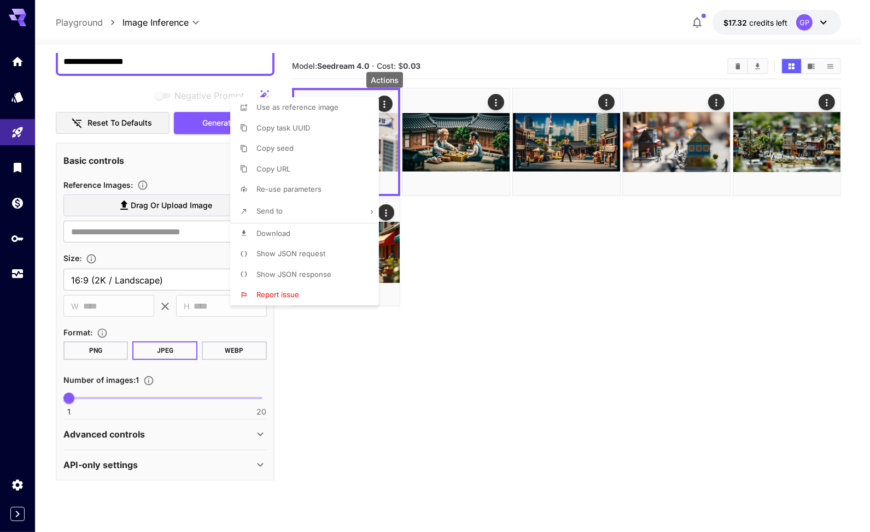
click at [288, 232] on span "Download" at bounding box center [273, 233] width 34 height 9
click at [347, 371] on div at bounding box center [435, 266] width 870 height 532
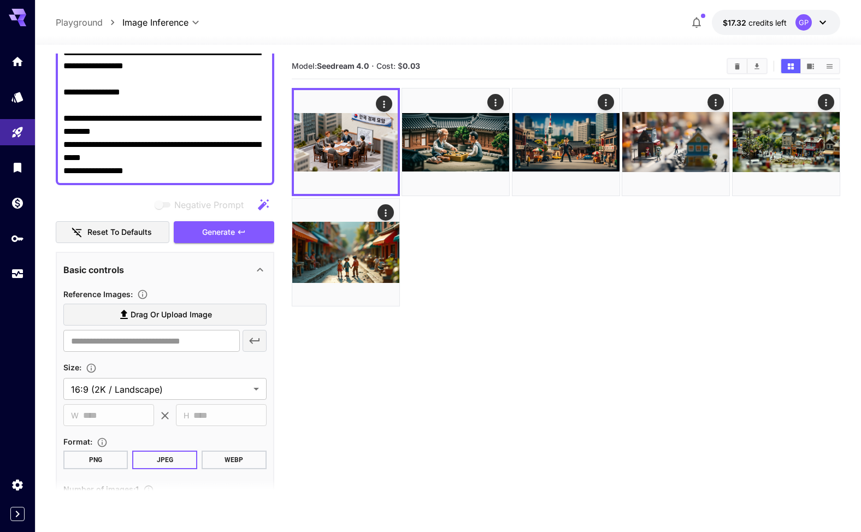
scroll to position [144, 0]
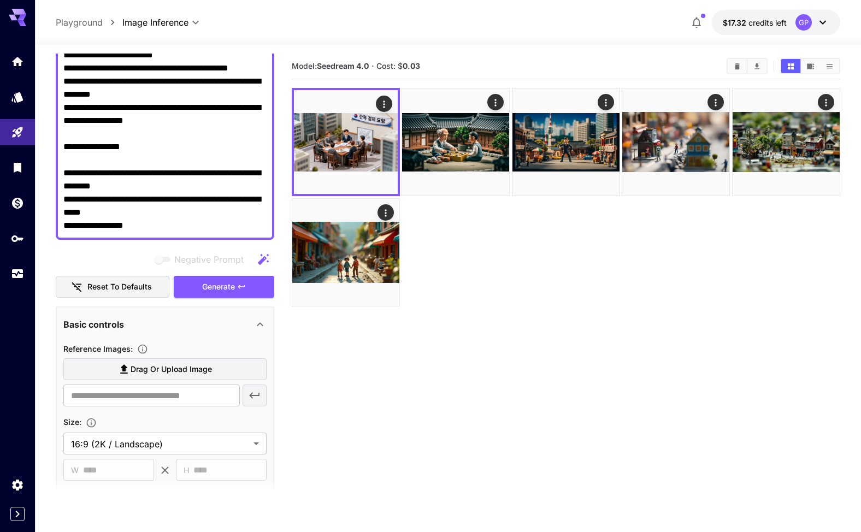
drag, startPoint x: 197, startPoint y: 147, endPoint x: 65, endPoint y: 145, distance: 131.8
click at [65, 145] on textarea "**********" at bounding box center [164, 120] width 203 height 223
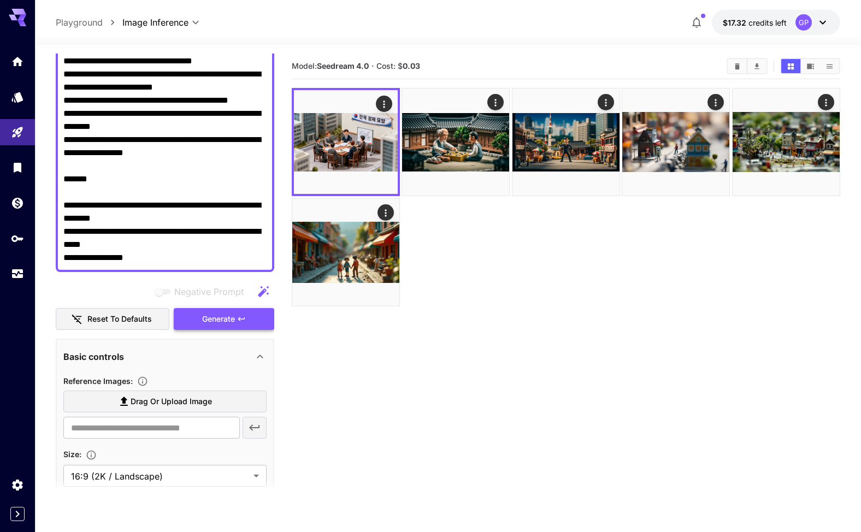
click at [222, 315] on span "Generate" at bounding box center [218, 320] width 33 height 14
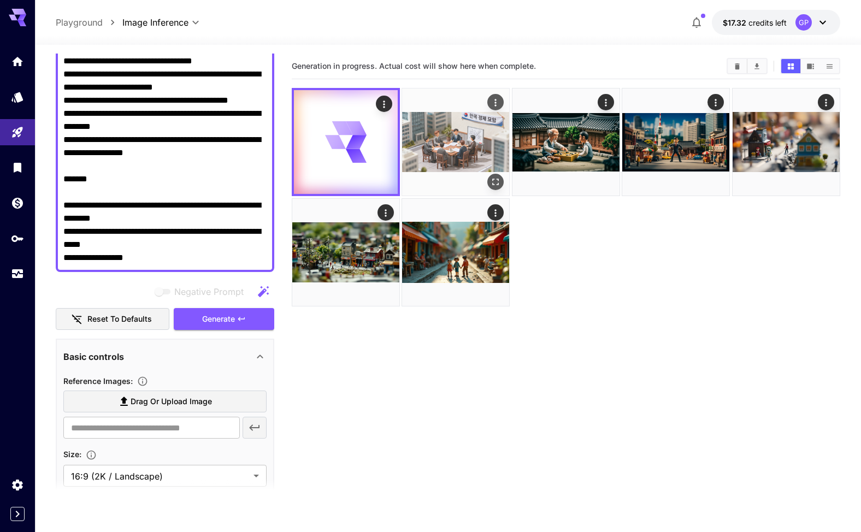
click at [478, 144] on img at bounding box center [455, 142] width 107 height 107
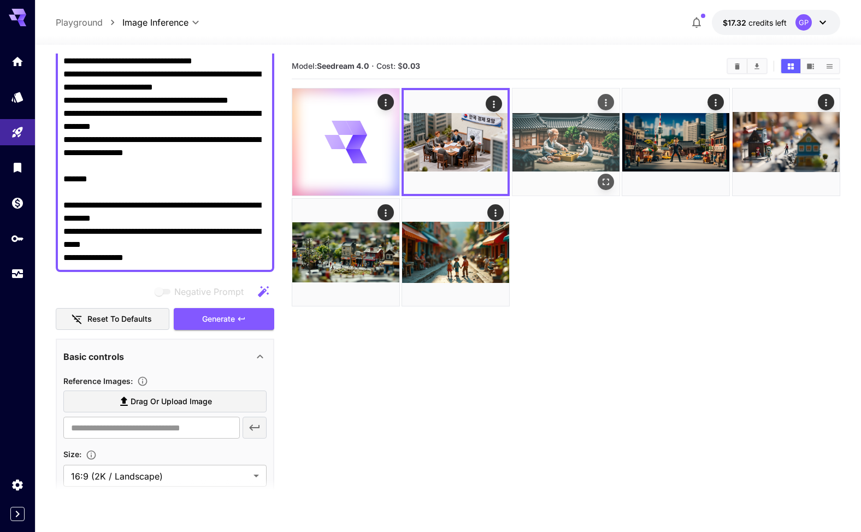
click at [542, 142] on img at bounding box center [566, 142] width 107 height 107
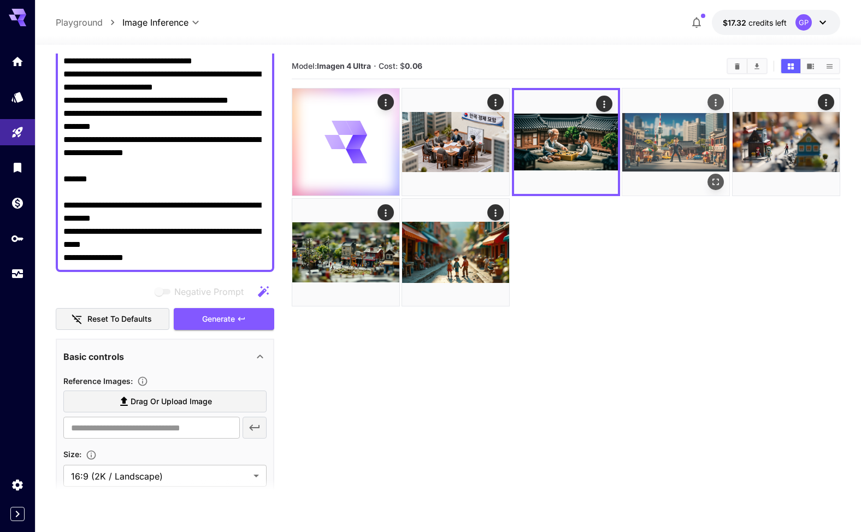
click at [667, 143] on img at bounding box center [676, 142] width 107 height 107
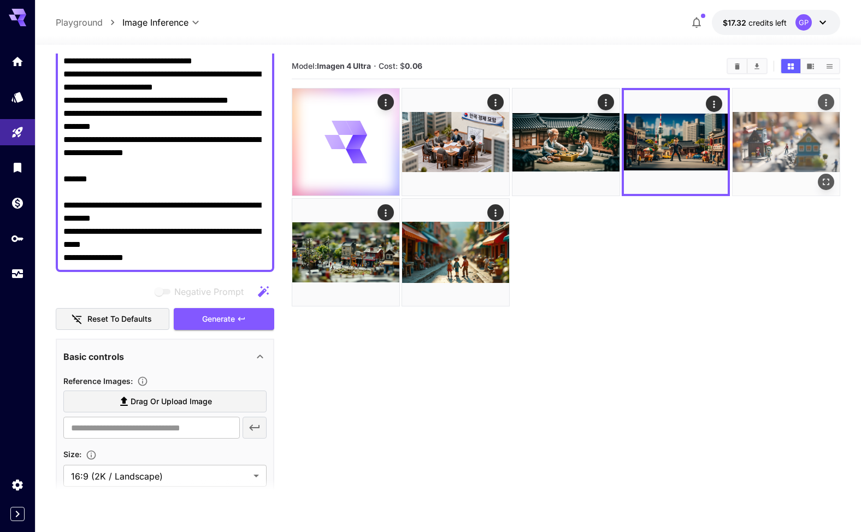
click at [774, 144] on img at bounding box center [786, 142] width 107 height 107
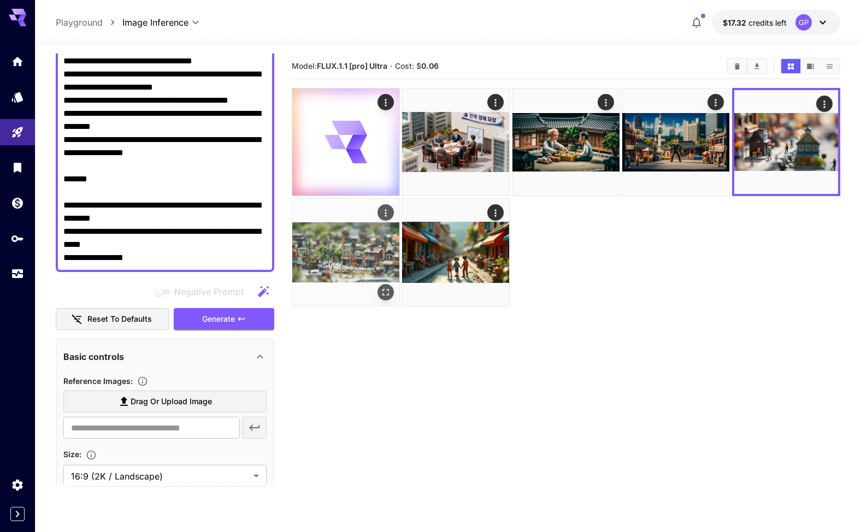
click at [354, 241] on img at bounding box center [345, 252] width 107 height 107
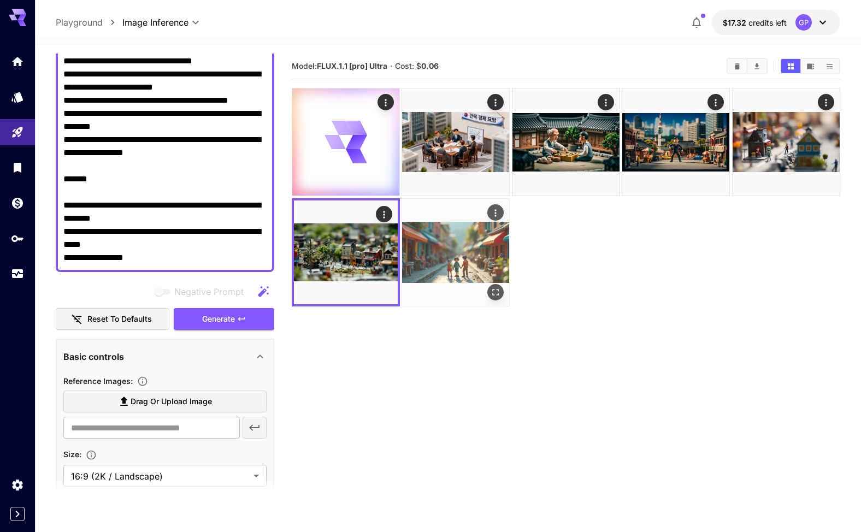
click at [437, 242] on img at bounding box center [455, 252] width 107 height 107
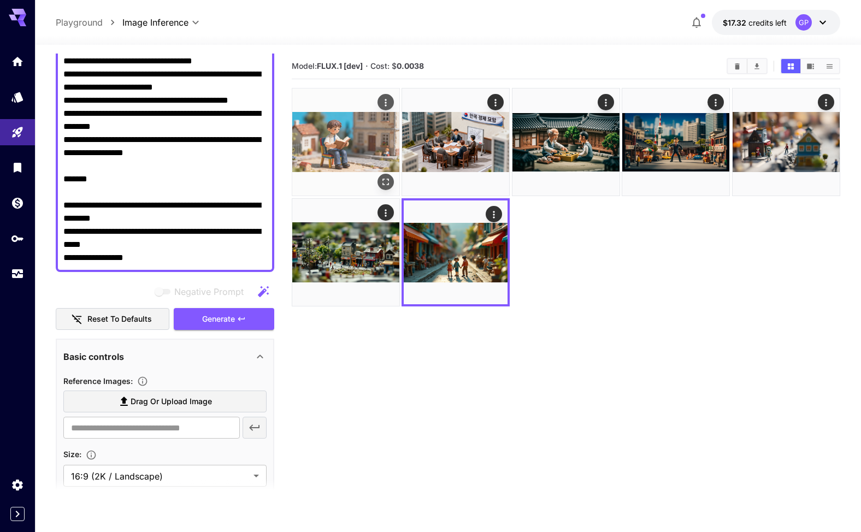
click at [338, 146] on img at bounding box center [345, 142] width 107 height 107
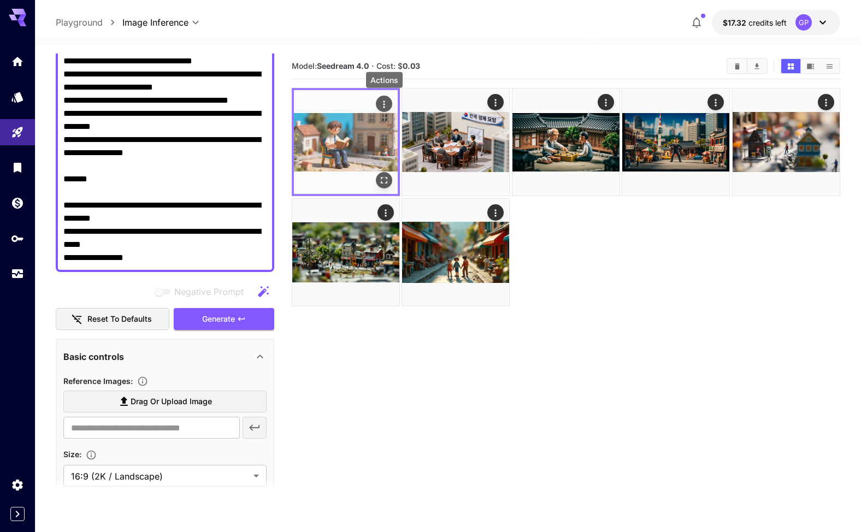
click at [387, 100] on icon "Actions" at bounding box center [384, 104] width 11 height 11
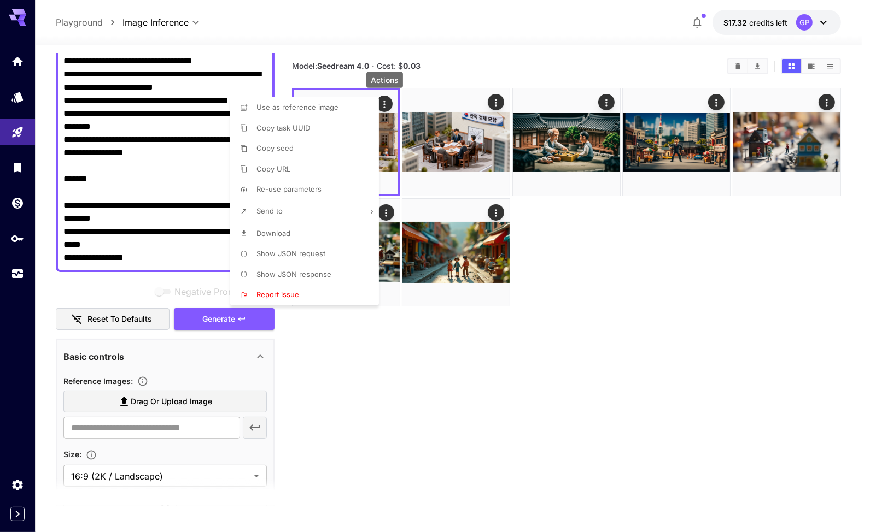
click at [293, 236] on li "Download" at bounding box center [307, 234] width 155 height 21
click at [129, 181] on div at bounding box center [435, 266] width 870 height 532
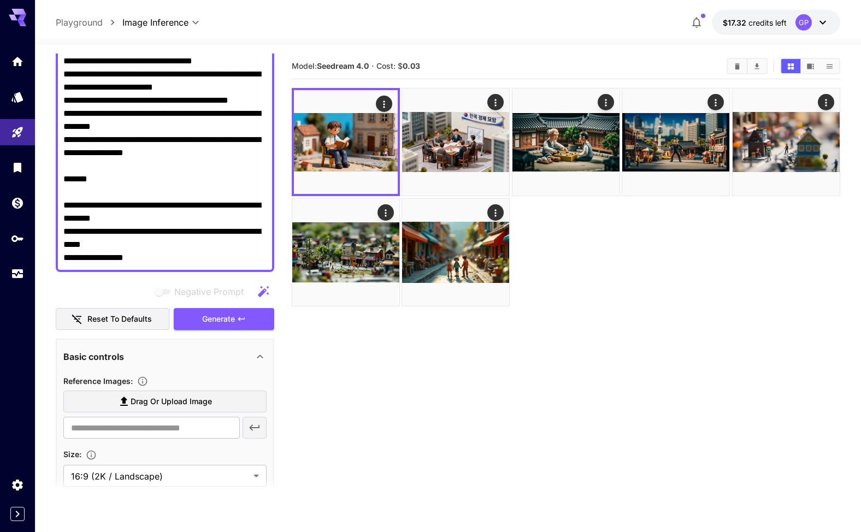
drag, startPoint x: 122, startPoint y: 179, endPoint x: 66, endPoint y: 175, distance: 56.4
click at [66, 175] on textarea "**********" at bounding box center [164, 153] width 203 height 223
click at [141, 179] on textarea "**********" at bounding box center [164, 153] width 203 height 223
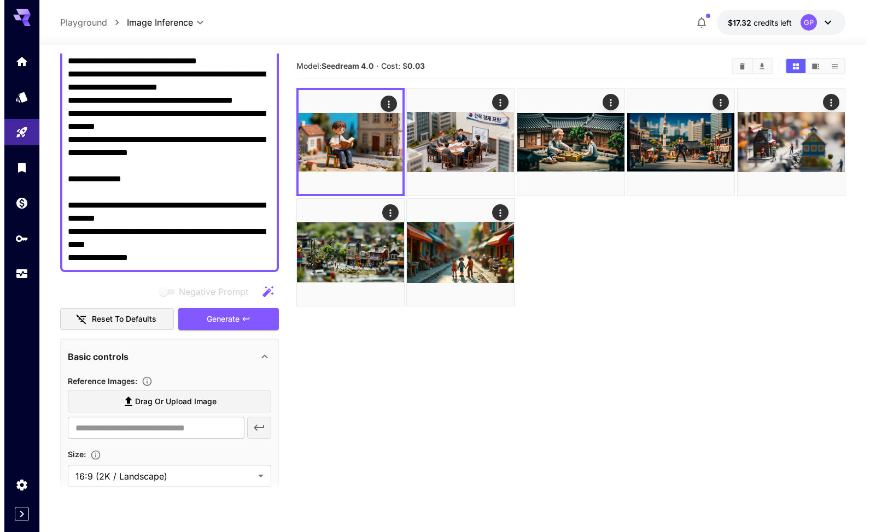
scroll to position [0, 0]
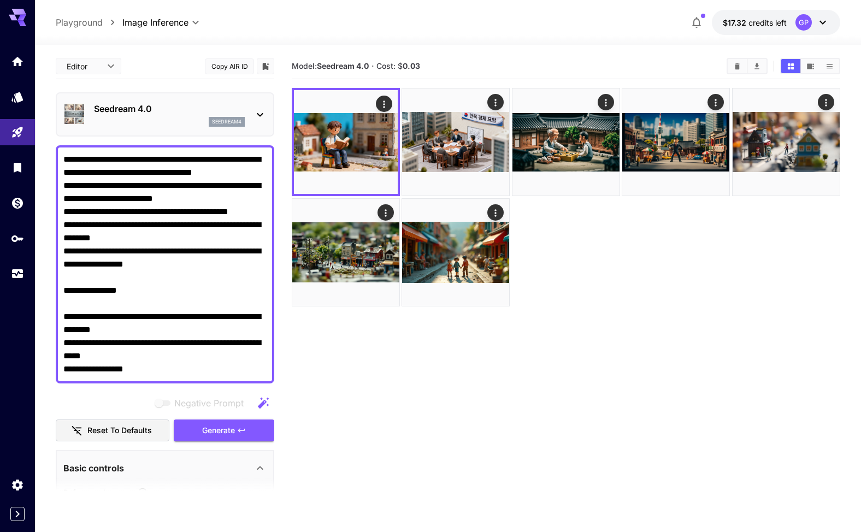
type textarea "**********"
click at [258, 111] on icon at bounding box center [260, 114] width 13 height 13
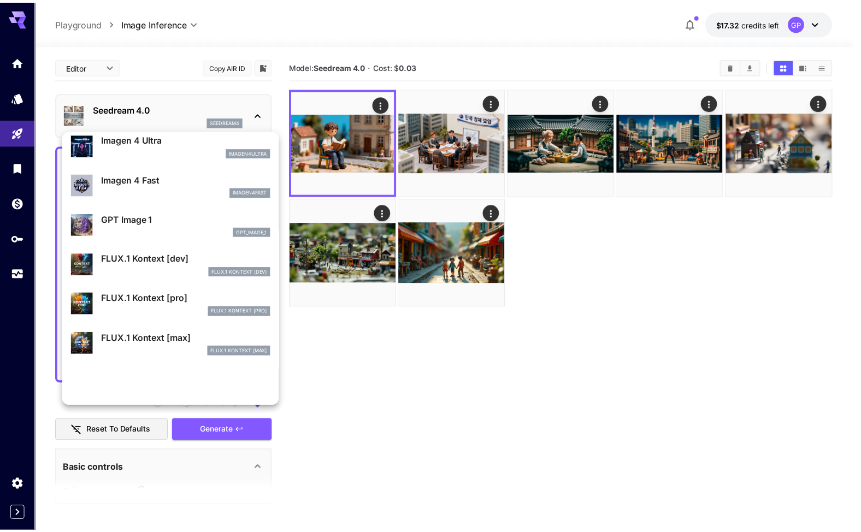
scroll to position [603, 0]
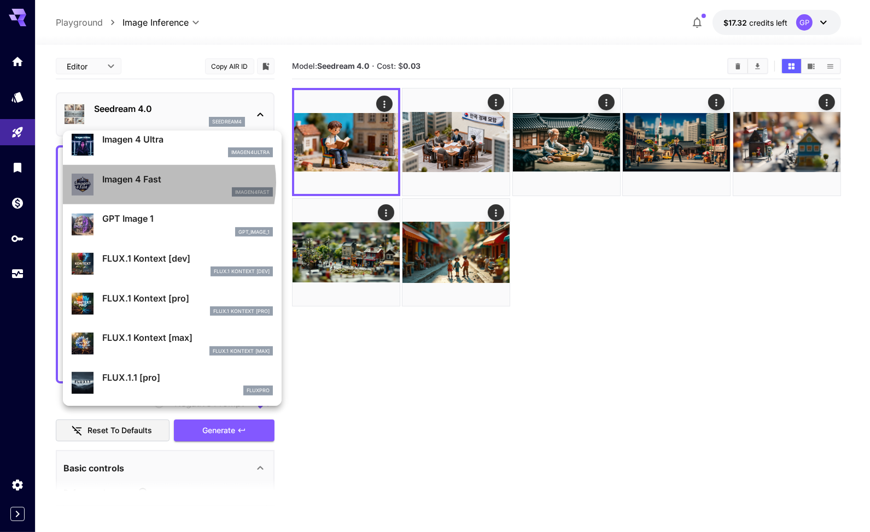
click at [153, 183] on p "Imagen 4 Fast" at bounding box center [187, 179] width 171 height 13
type input "**********"
type input "****"
type input "***"
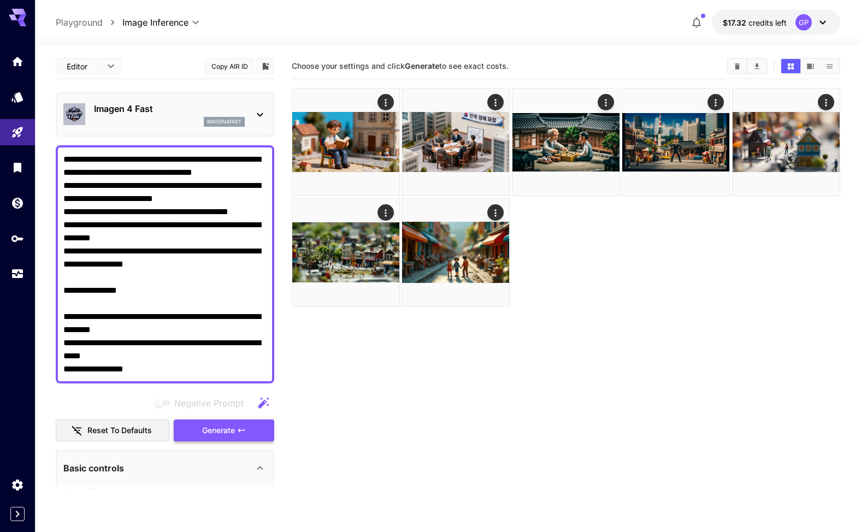
click at [226, 430] on span "Generate" at bounding box center [218, 431] width 33 height 14
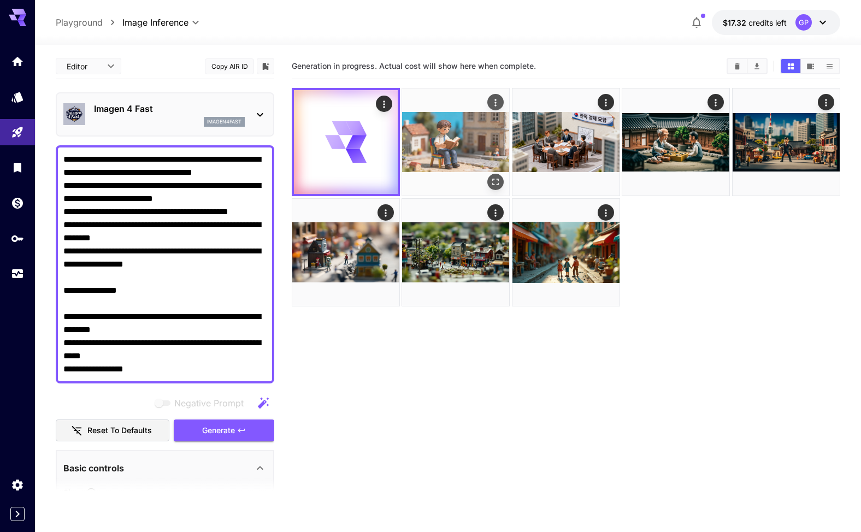
click at [478, 118] on img at bounding box center [455, 142] width 107 height 107
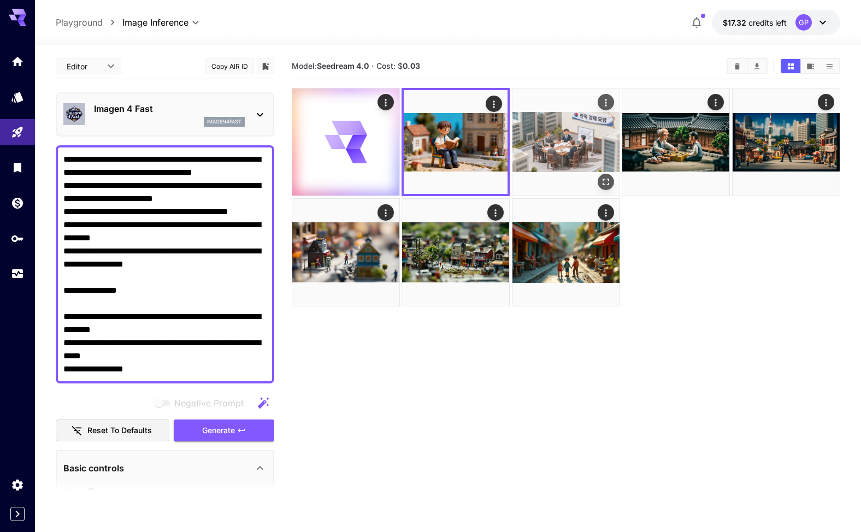
click at [552, 118] on img at bounding box center [566, 142] width 107 height 107
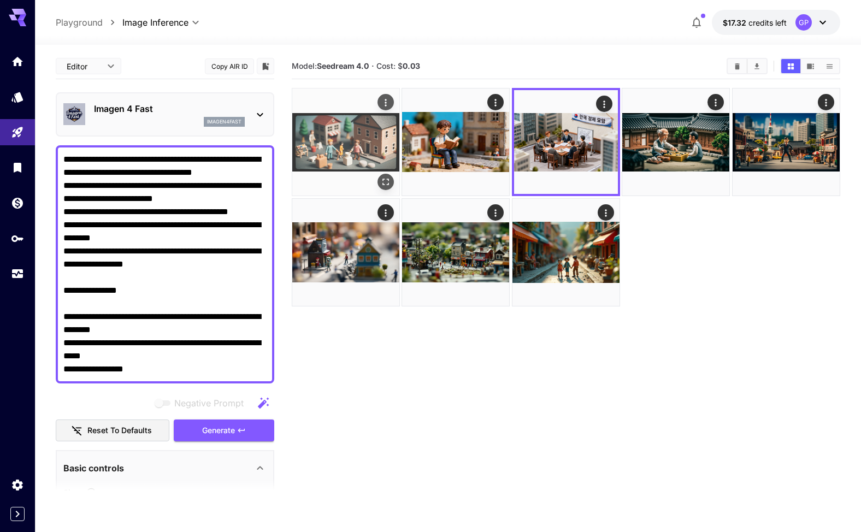
click at [368, 139] on img at bounding box center [345, 142] width 107 height 107
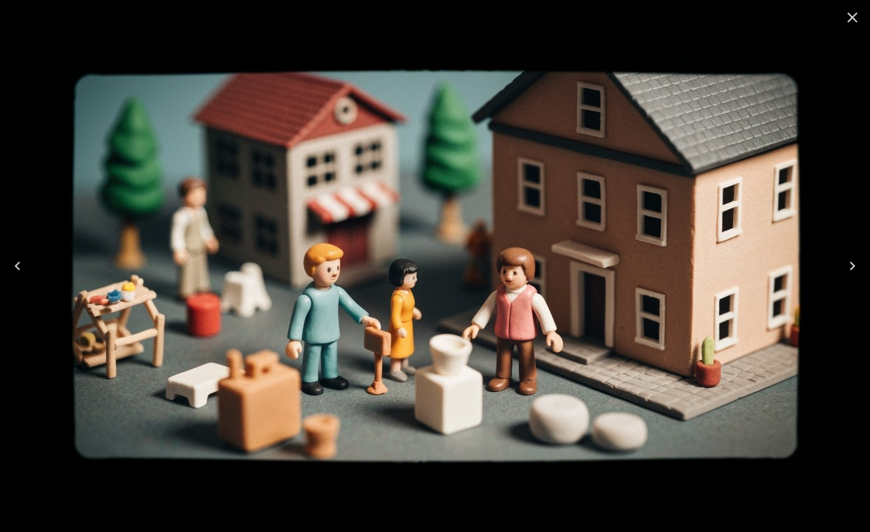
click at [853, 15] on icon "Close" at bounding box center [852, 18] width 10 height 10
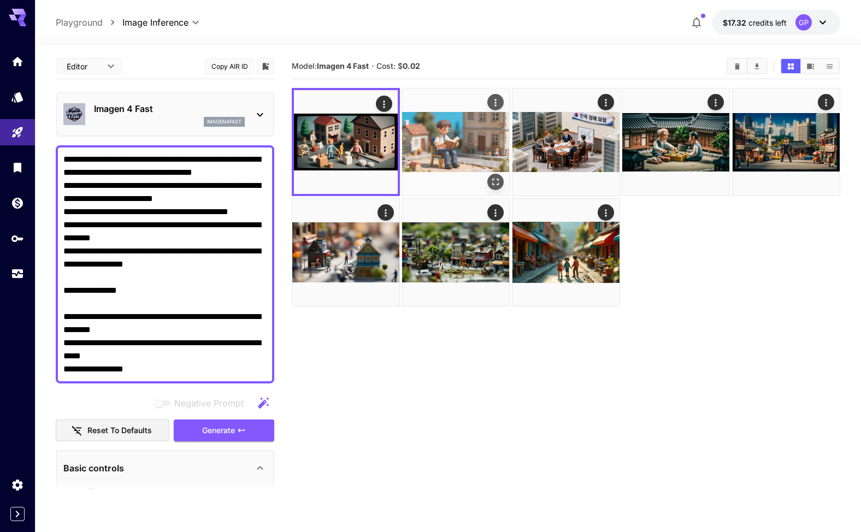
drag, startPoint x: 348, startPoint y: 131, endPoint x: 474, endPoint y: 123, distance: 127.1
click at [474, 123] on img at bounding box center [455, 142] width 107 height 107
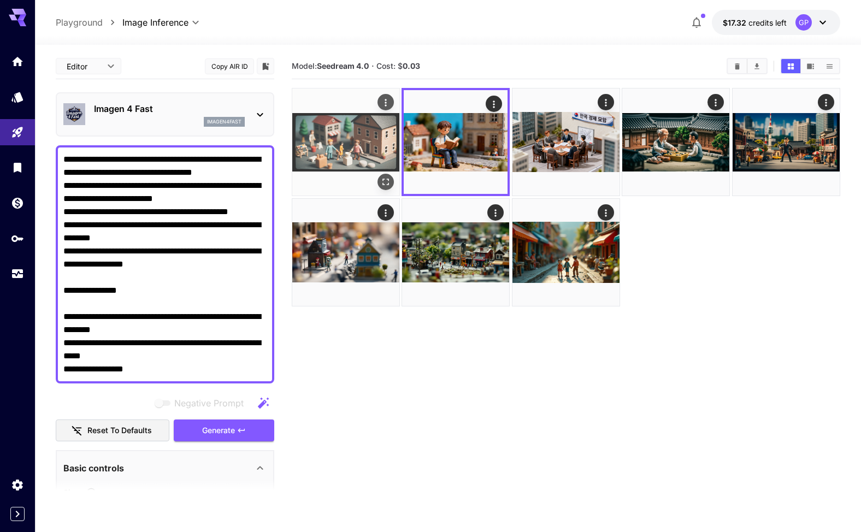
click at [352, 122] on img at bounding box center [345, 142] width 107 height 107
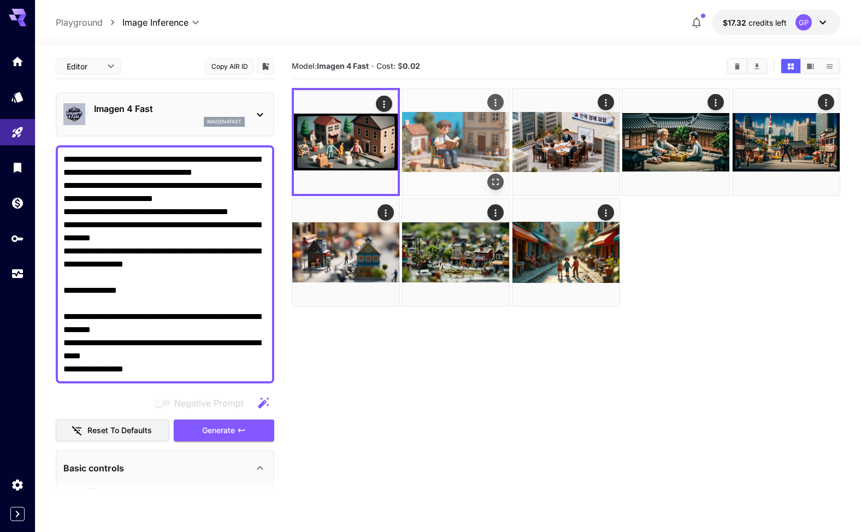
click at [447, 128] on img at bounding box center [455, 142] width 107 height 107
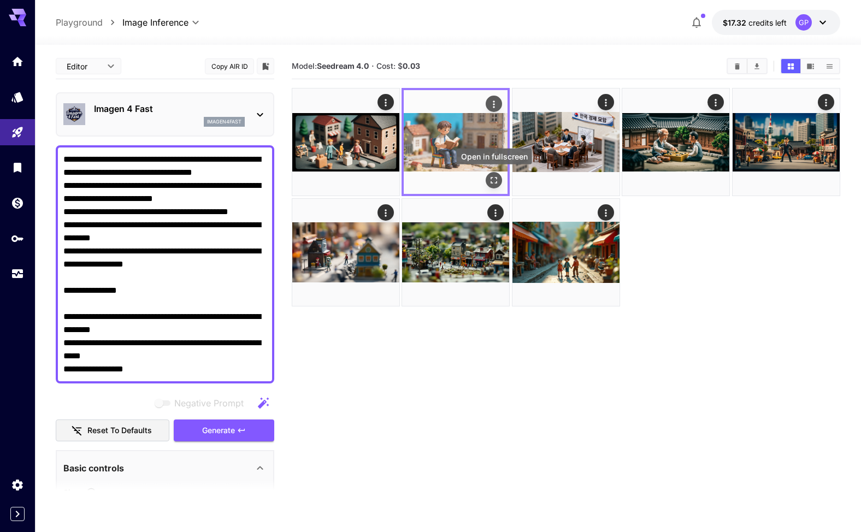
click at [493, 173] on button "Open in fullscreen" at bounding box center [494, 180] width 16 height 16
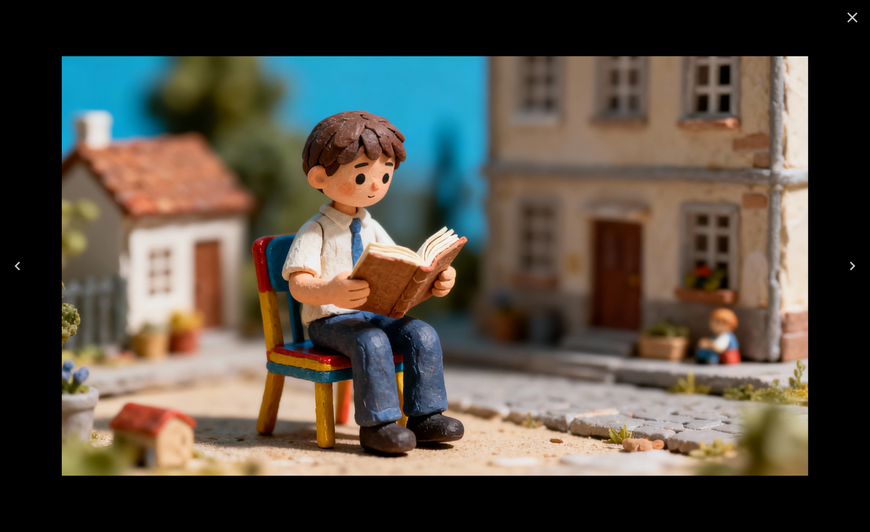
click at [853, 17] on icon "Close" at bounding box center [852, 18] width 10 height 10
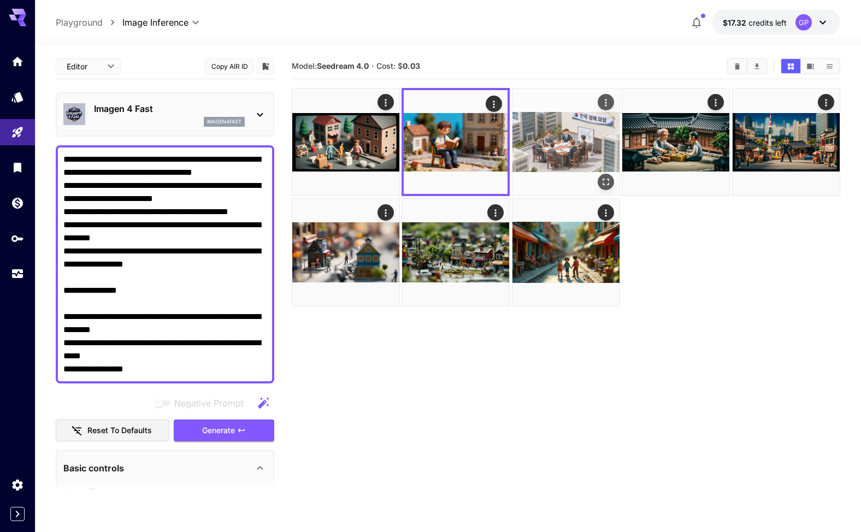
click at [594, 127] on img at bounding box center [566, 142] width 107 height 107
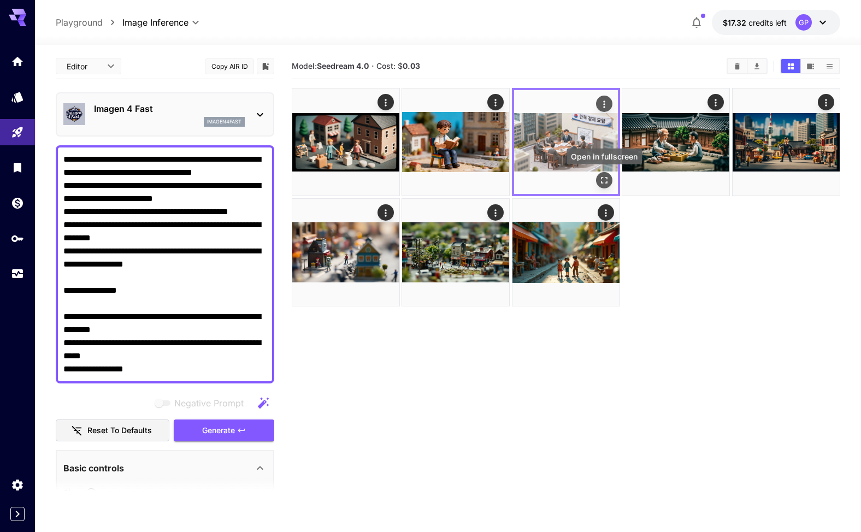
click at [606, 178] on icon "Open in fullscreen" at bounding box center [604, 180] width 11 height 11
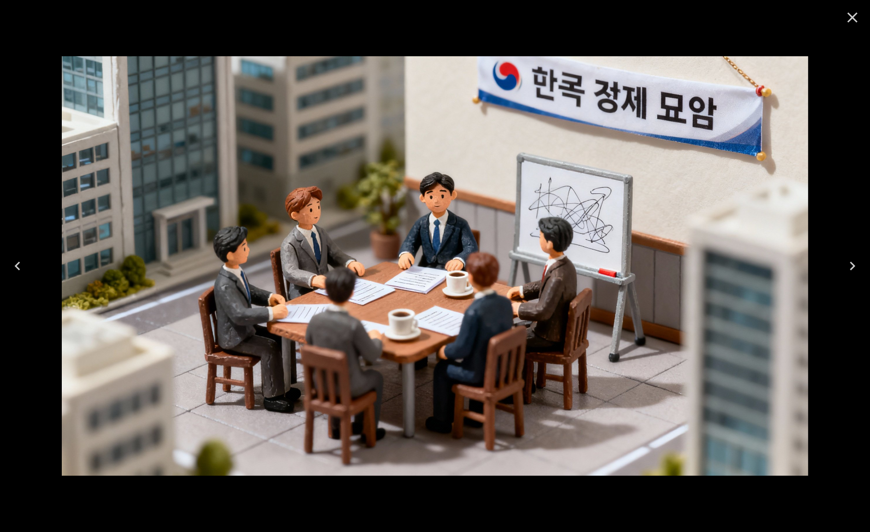
click at [849, 17] on icon "Close" at bounding box center [851, 17] width 17 height 17
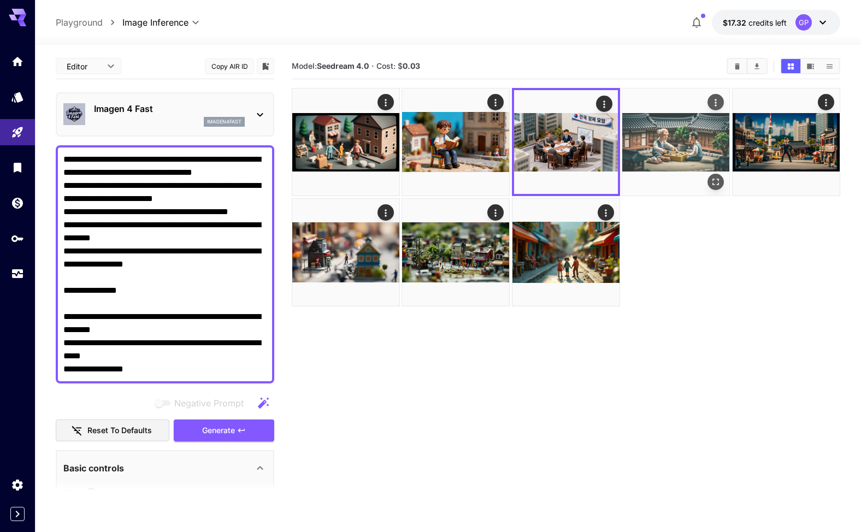
click at [665, 151] on img at bounding box center [676, 142] width 107 height 107
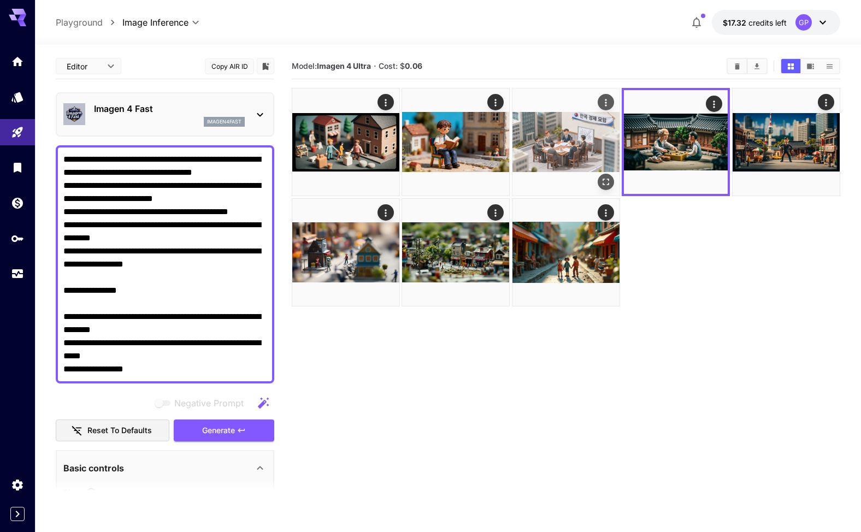
click at [576, 146] on img at bounding box center [566, 142] width 107 height 107
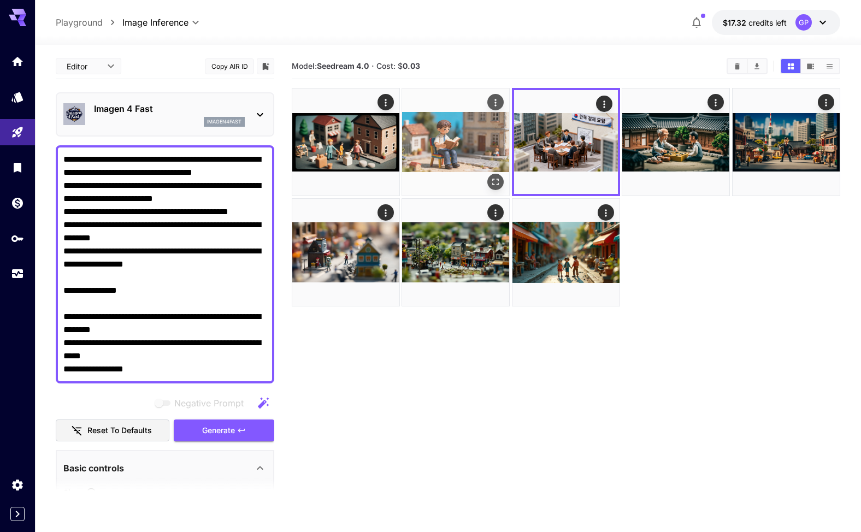
click at [491, 146] on img at bounding box center [455, 142] width 107 height 107
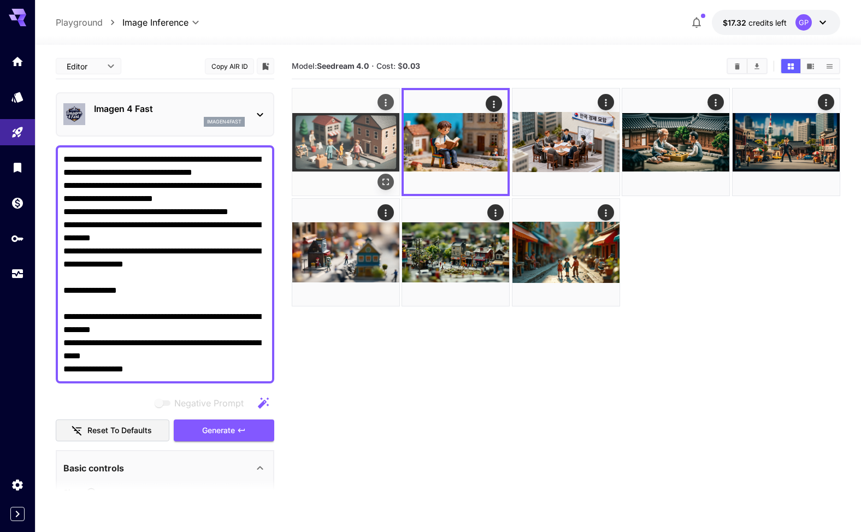
click at [380, 141] on img at bounding box center [345, 142] width 107 height 107
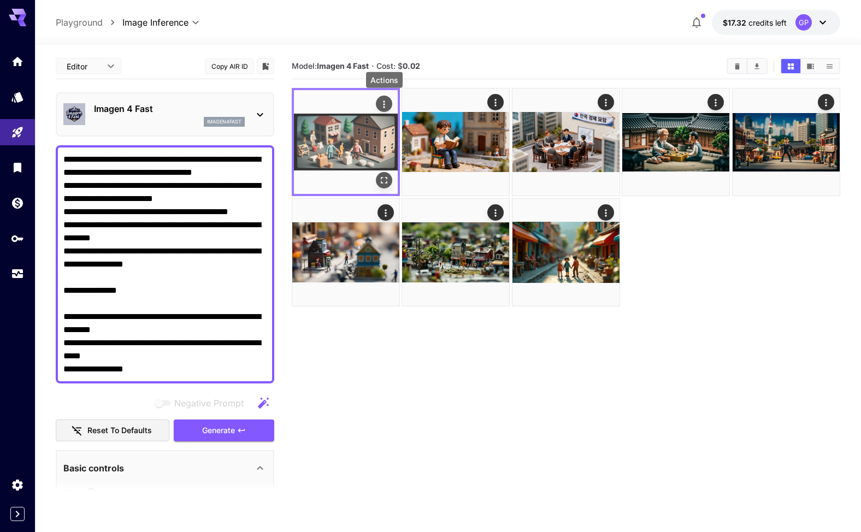
click at [383, 99] on icon "Actions" at bounding box center [384, 104] width 11 height 11
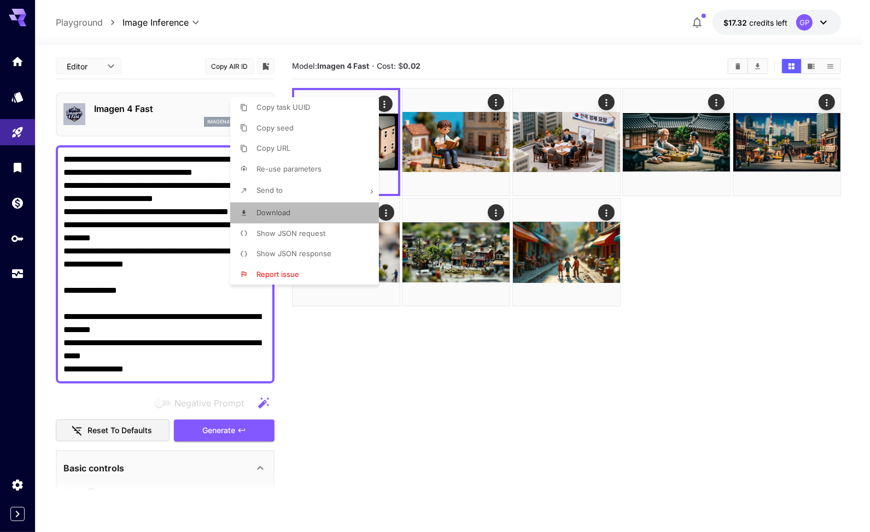
click at [288, 213] on span "Download" at bounding box center [273, 212] width 34 height 9
click at [195, 293] on div at bounding box center [435, 266] width 870 height 532
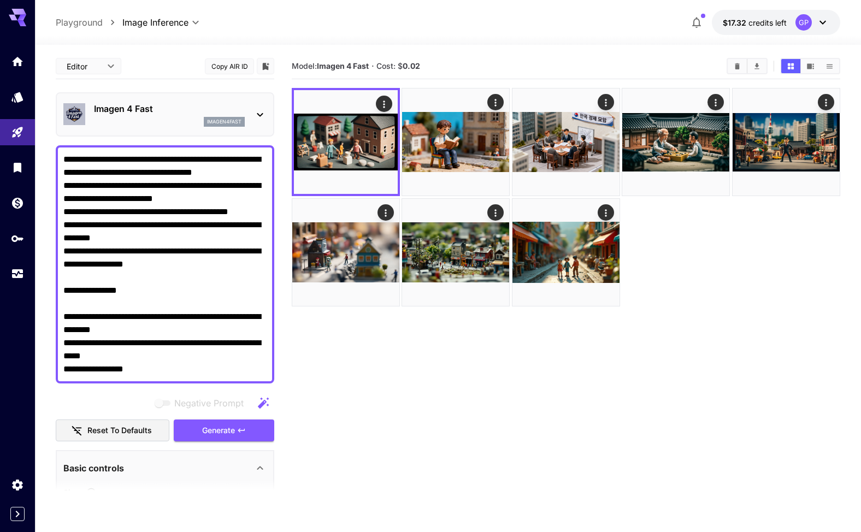
drag, startPoint x: 201, startPoint y: 290, endPoint x: 210, endPoint y: 301, distance: 14.3
click at [62, 288] on div "**********" at bounding box center [165, 264] width 219 height 238
type textarea "**********"
click at [258, 109] on icon at bounding box center [260, 114] width 13 height 13
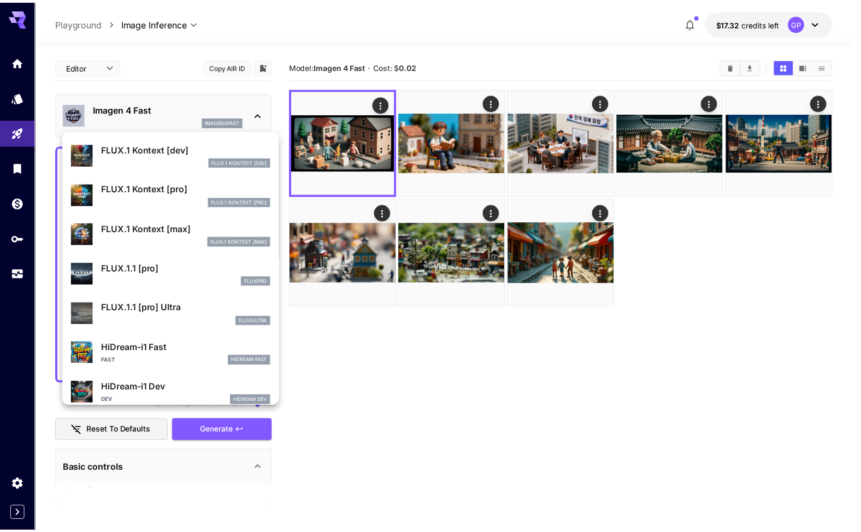
scroll to position [769, 0]
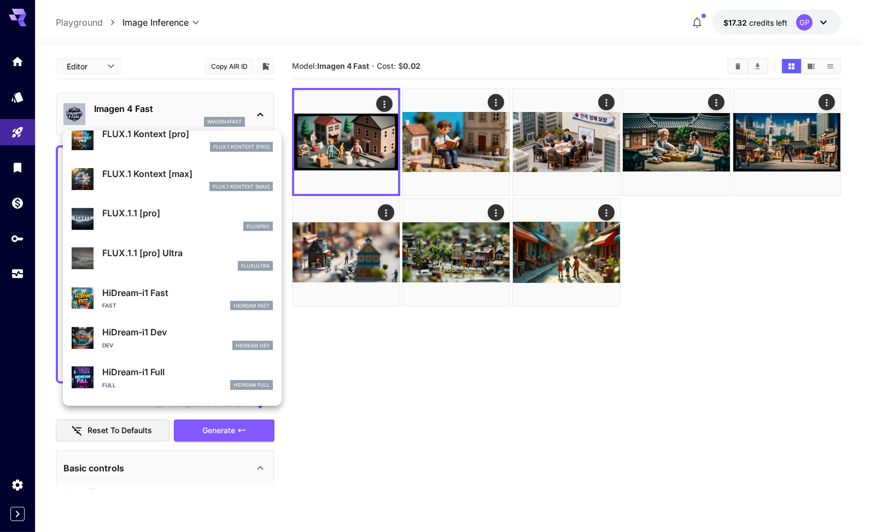
click at [176, 257] on p "FLUX.1.1 [pro] Ultra" at bounding box center [187, 253] width 171 height 13
type input "**********"
type input "****"
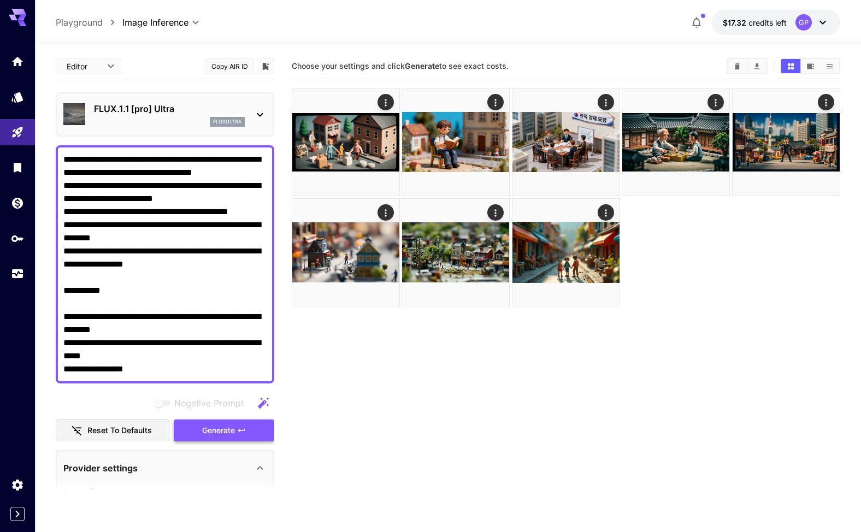
click at [234, 432] on span "Generate" at bounding box center [218, 431] width 33 height 14
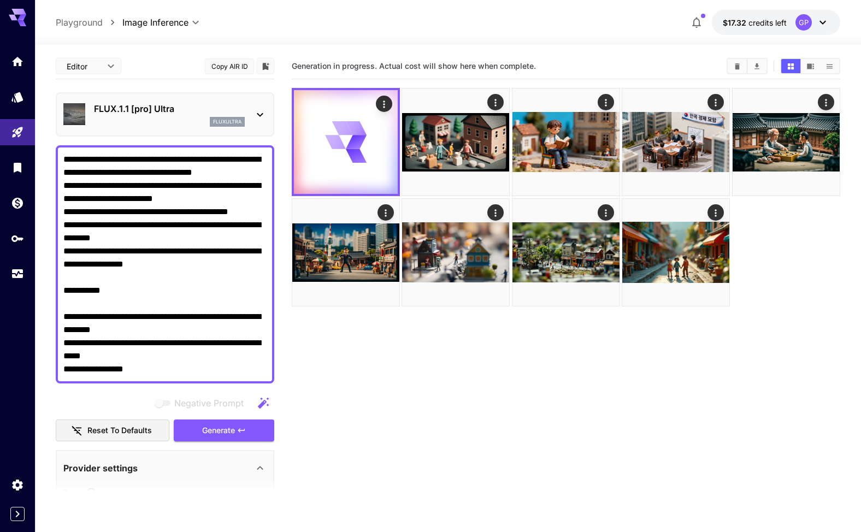
click at [203, 108] on p "FLUX.1.1 [pro] Ultra" at bounding box center [169, 108] width 151 height 13
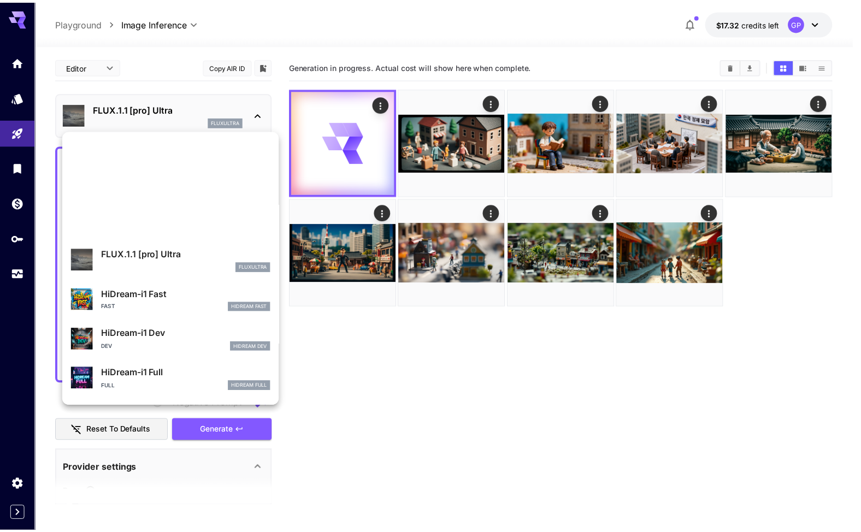
scroll to position [884, 0]
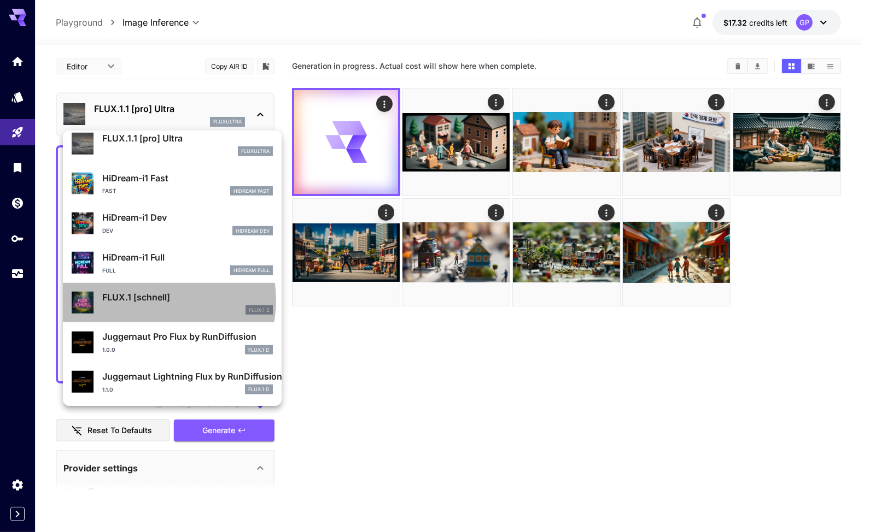
click at [157, 300] on p "FLUX.1 [schnell]" at bounding box center [187, 297] width 171 height 13
type input "**********"
type input "****"
type input "***"
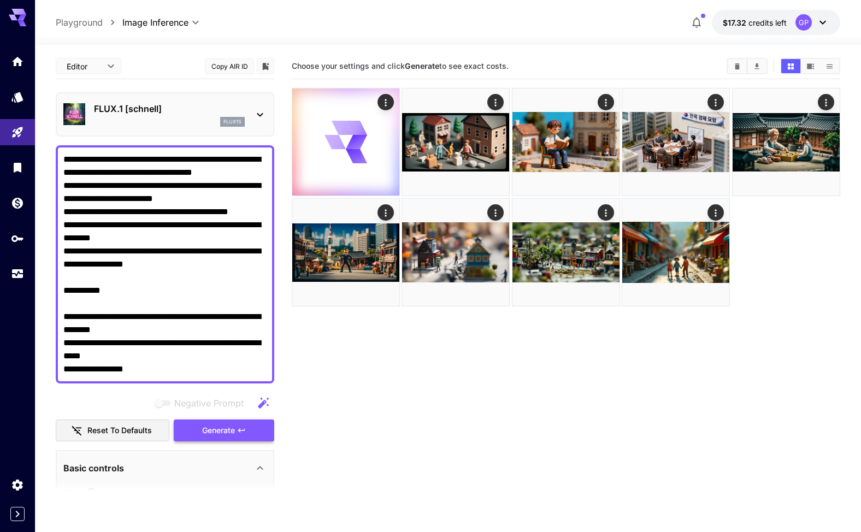
click at [230, 432] on span "Generate" at bounding box center [218, 431] width 33 height 14
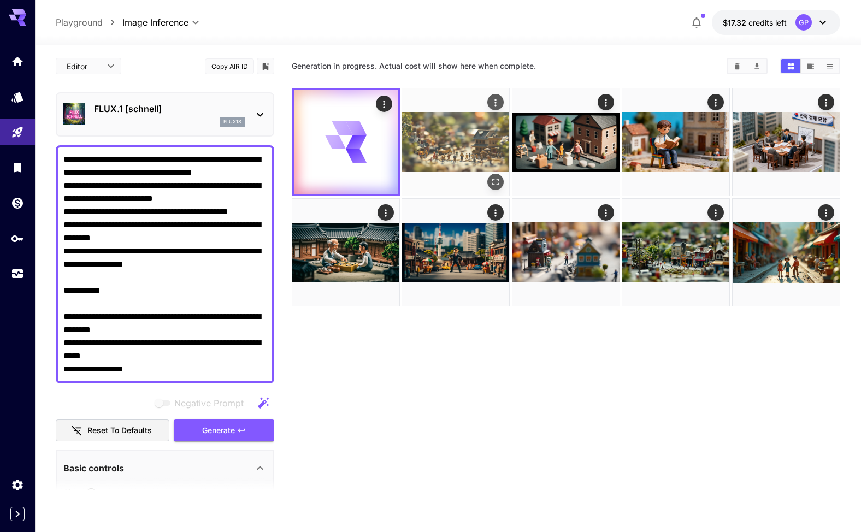
click at [467, 142] on img at bounding box center [455, 142] width 107 height 107
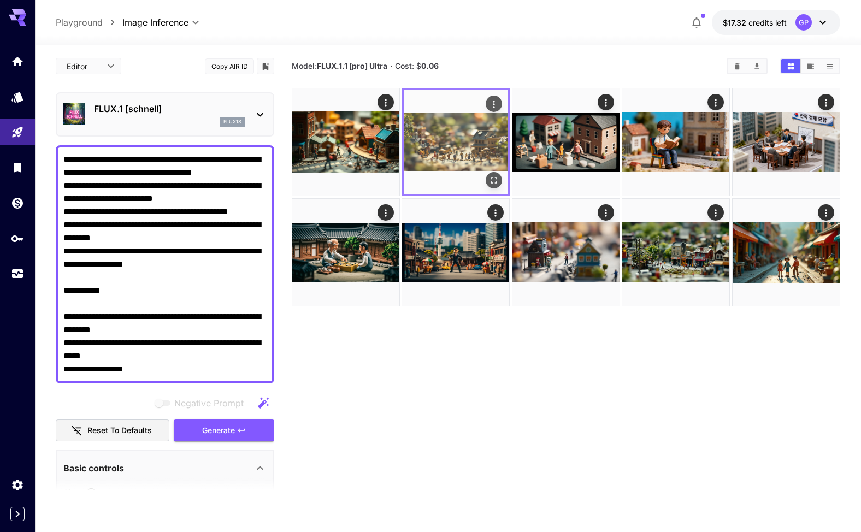
click at [477, 139] on img at bounding box center [456, 142] width 104 height 104
click at [488, 107] on button "Actions" at bounding box center [494, 104] width 16 height 16
click at [496, 101] on icon "Actions" at bounding box center [494, 104] width 11 height 11
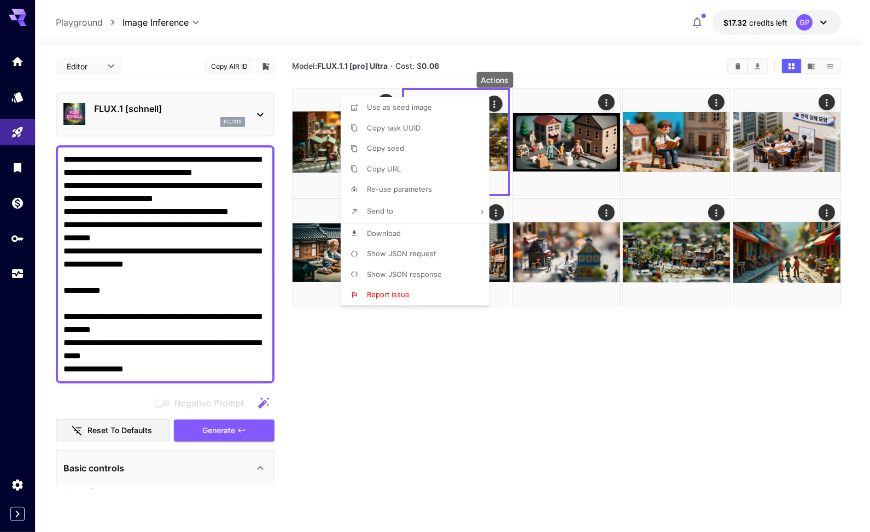
click at [525, 363] on div at bounding box center [435, 266] width 870 height 532
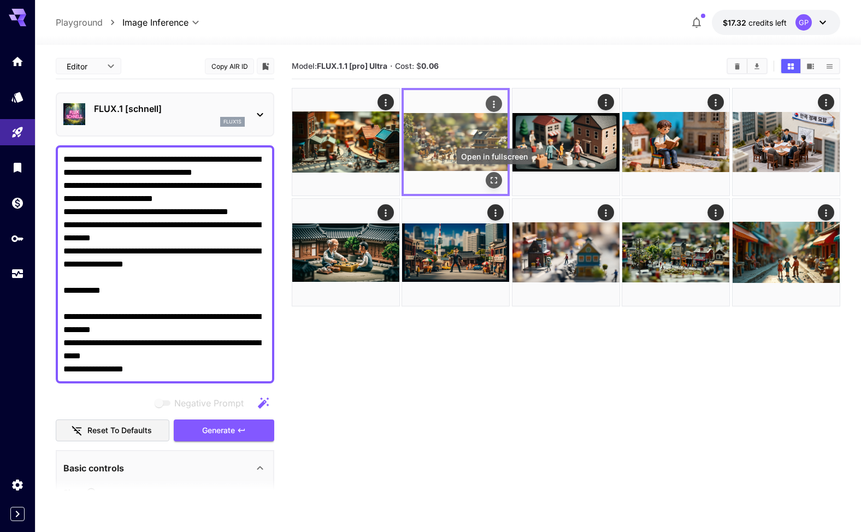
click at [492, 175] on icon "Open in fullscreen" at bounding box center [494, 180] width 11 height 11
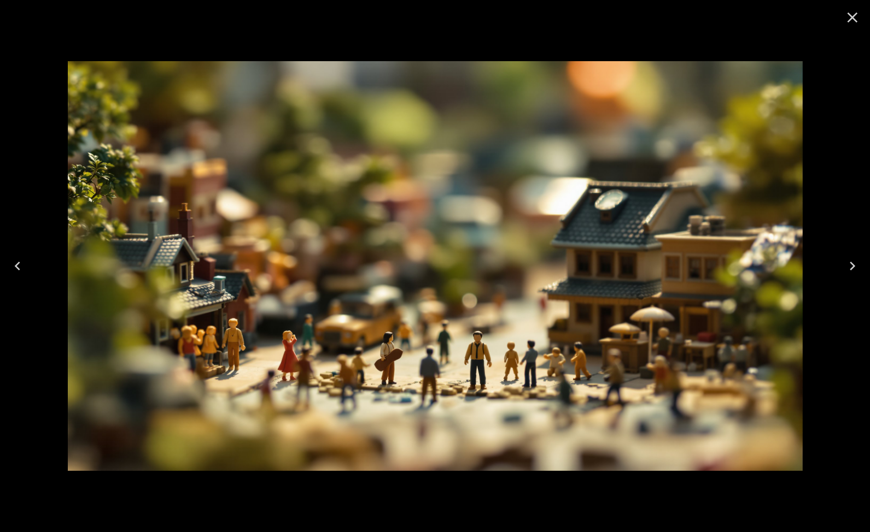
click at [855, 19] on icon "Close" at bounding box center [852, 18] width 10 height 10
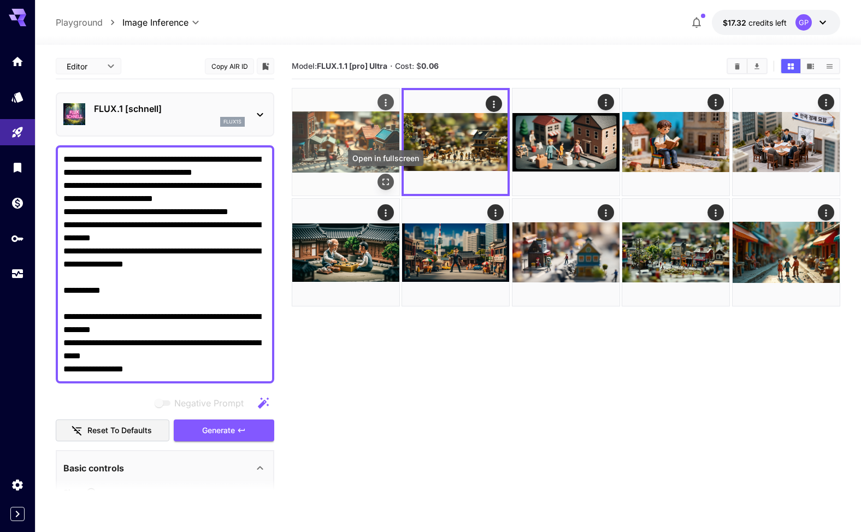
click at [388, 180] on icon "Open in fullscreen" at bounding box center [385, 182] width 11 height 11
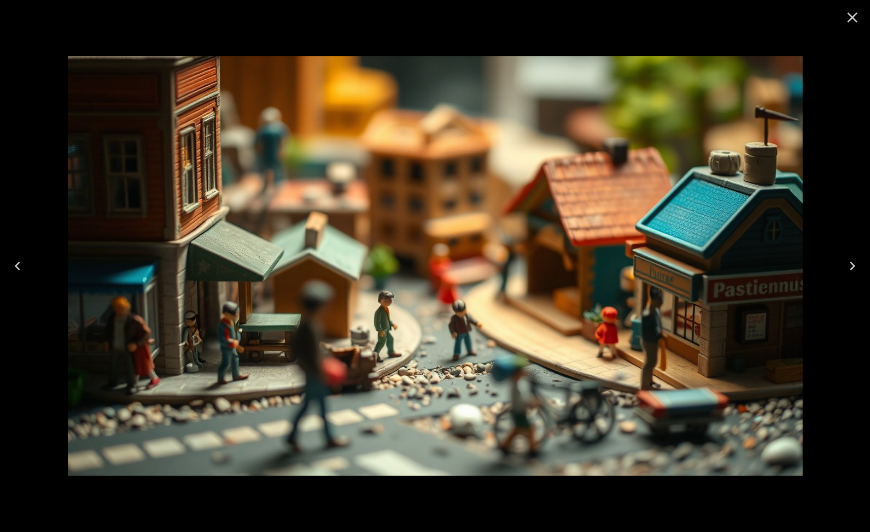
click at [854, 16] on icon "Close" at bounding box center [852, 18] width 10 height 10
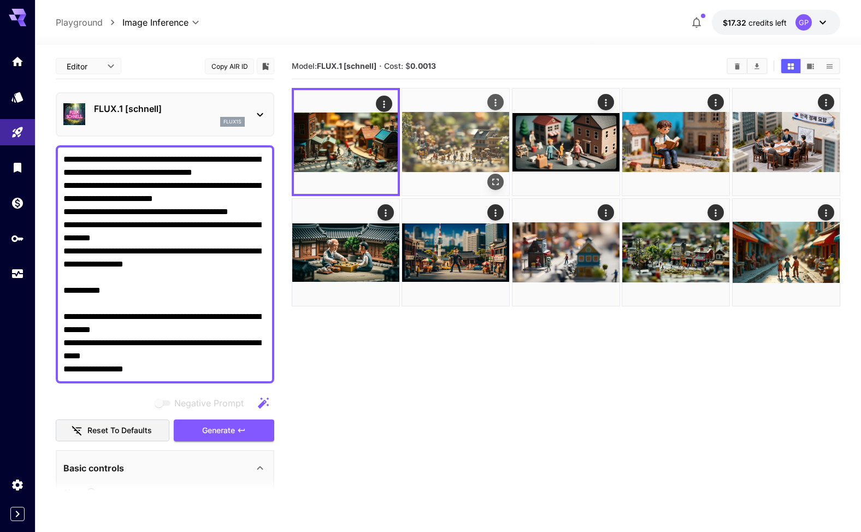
click at [458, 122] on img at bounding box center [455, 142] width 107 height 107
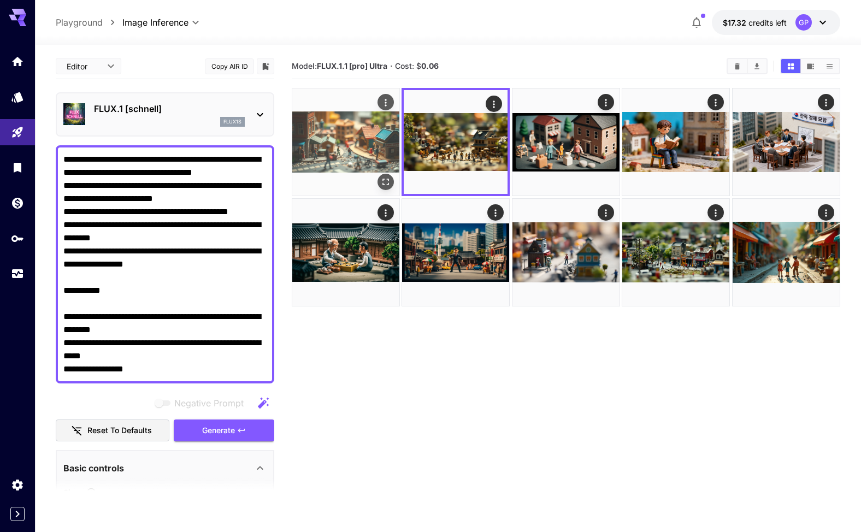
click at [374, 135] on img at bounding box center [345, 142] width 107 height 107
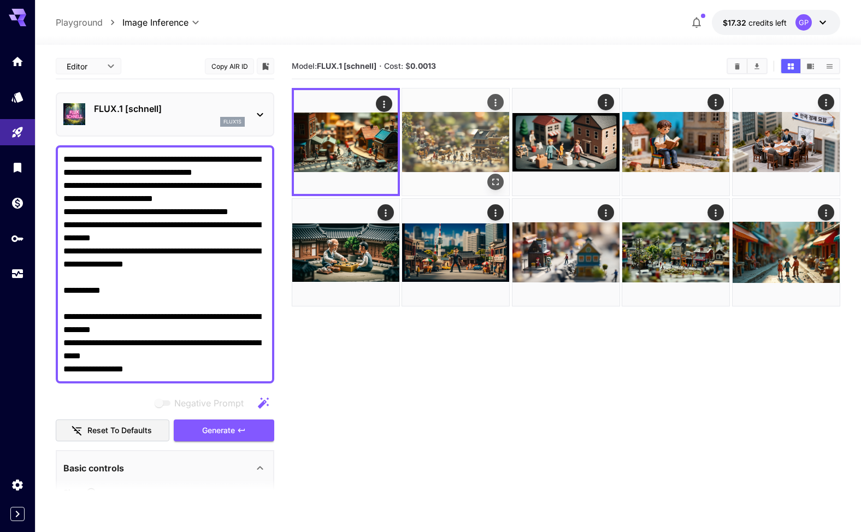
click at [444, 138] on img at bounding box center [455, 142] width 107 height 107
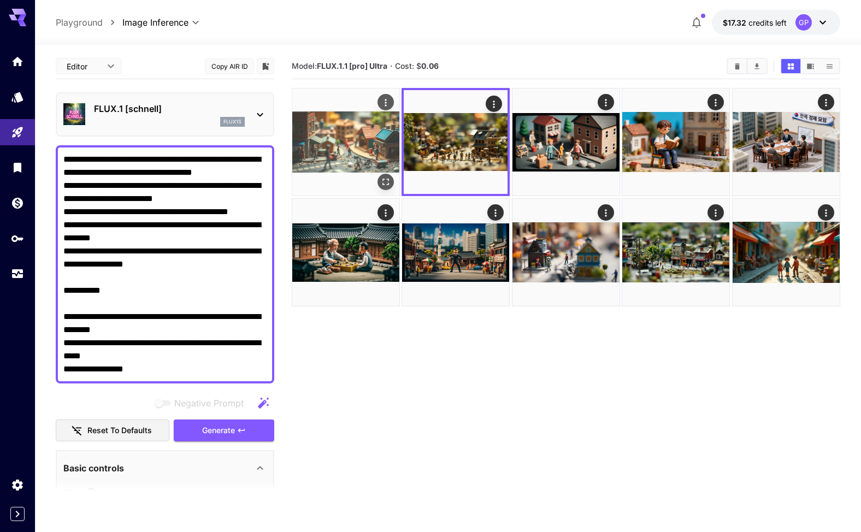
click at [370, 137] on img at bounding box center [345, 142] width 107 height 107
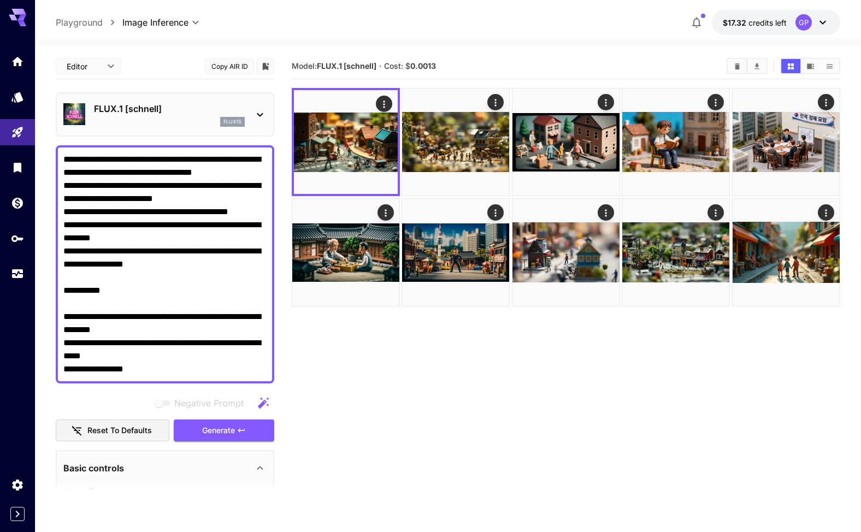
drag, startPoint x: 154, startPoint y: 289, endPoint x: 66, endPoint y: 289, distance: 88.0
click at [68, 289] on textarea "**********" at bounding box center [164, 264] width 203 height 223
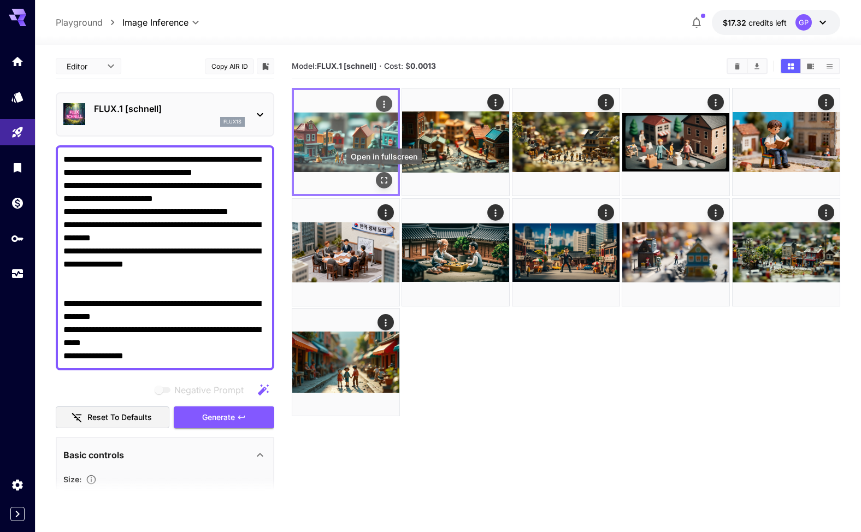
click at [384, 177] on icon "Open in fullscreen" at bounding box center [384, 180] width 11 height 11
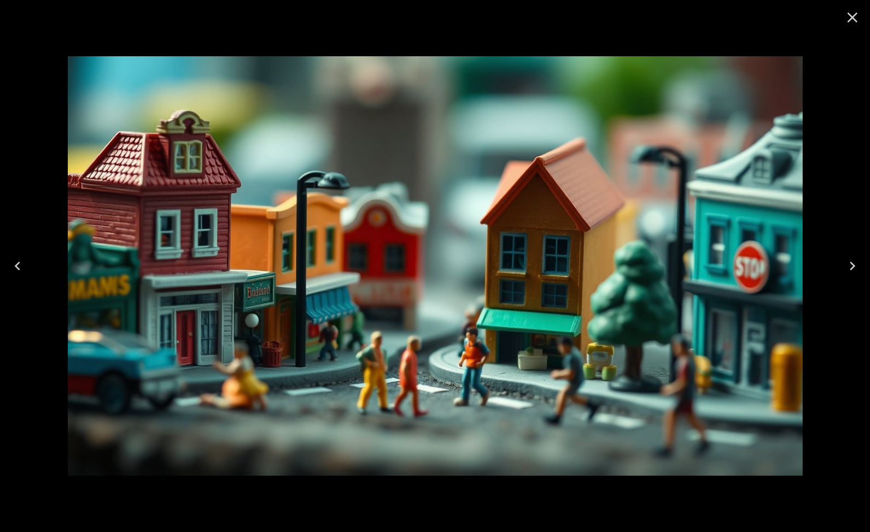
click at [855, 14] on icon "Close" at bounding box center [852, 18] width 10 height 10
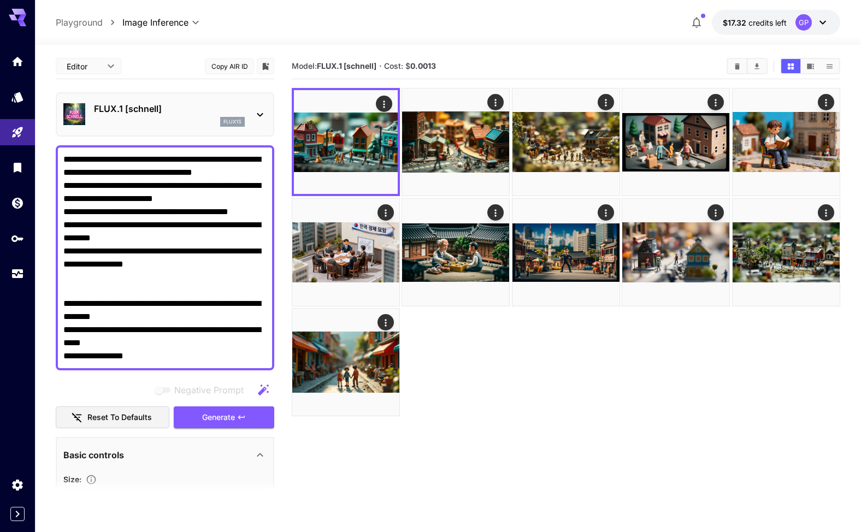
click at [105, 286] on textarea "**********" at bounding box center [164, 258] width 203 height 210
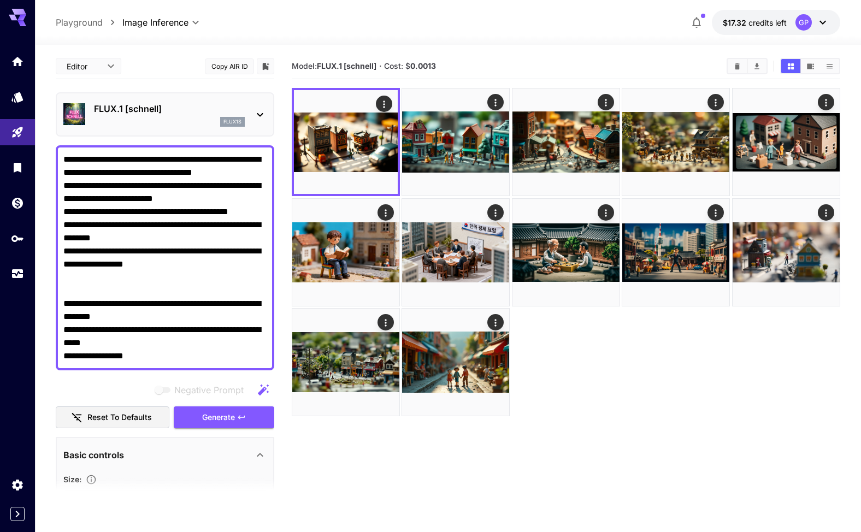
click at [190, 266] on textarea "**********" at bounding box center [164, 258] width 203 height 210
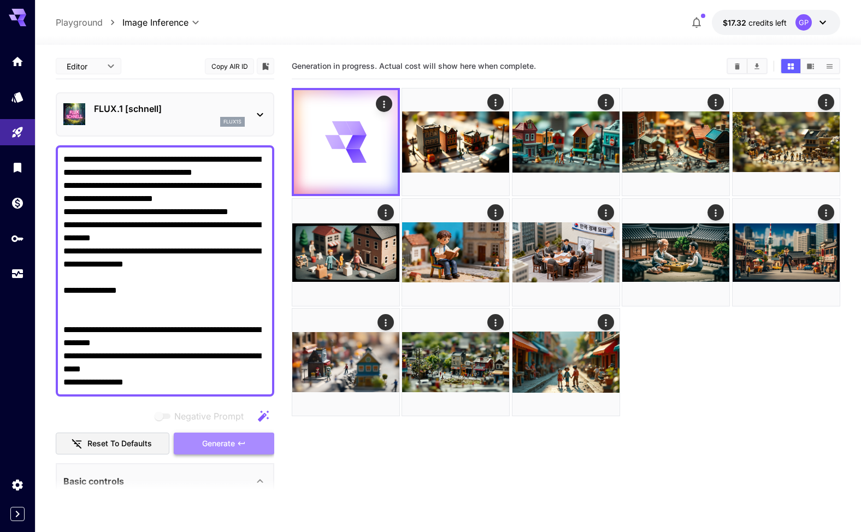
click at [235, 444] on span "Generate" at bounding box center [218, 444] width 33 height 14
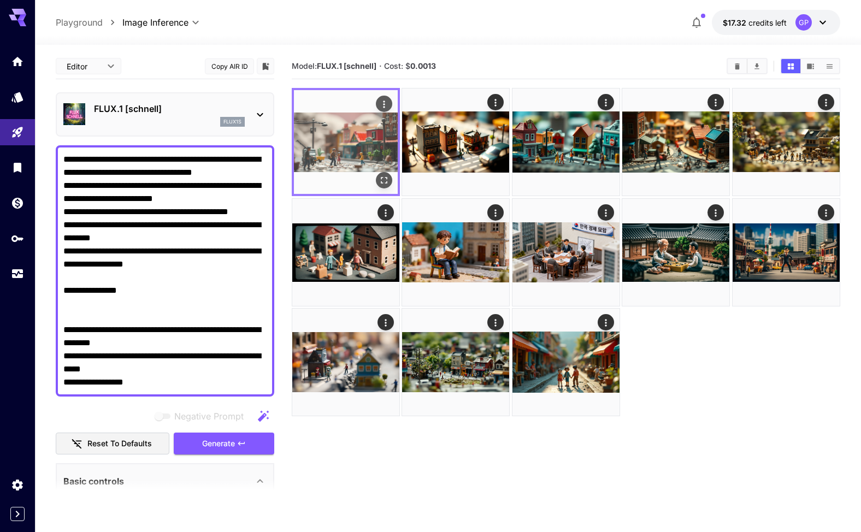
click at [341, 155] on img at bounding box center [346, 142] width 104 height 104
click at [382, 183] on icon "Open in fullscreen" at bounding box center [384, 180] width 11 height 11
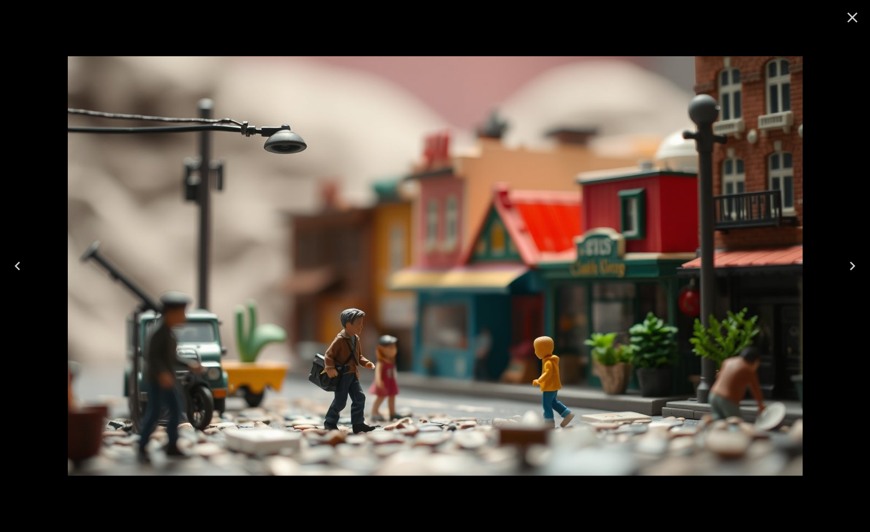
click at [855, 18] on icon "Close" at bounding box center [851, 17] width 17 height 17
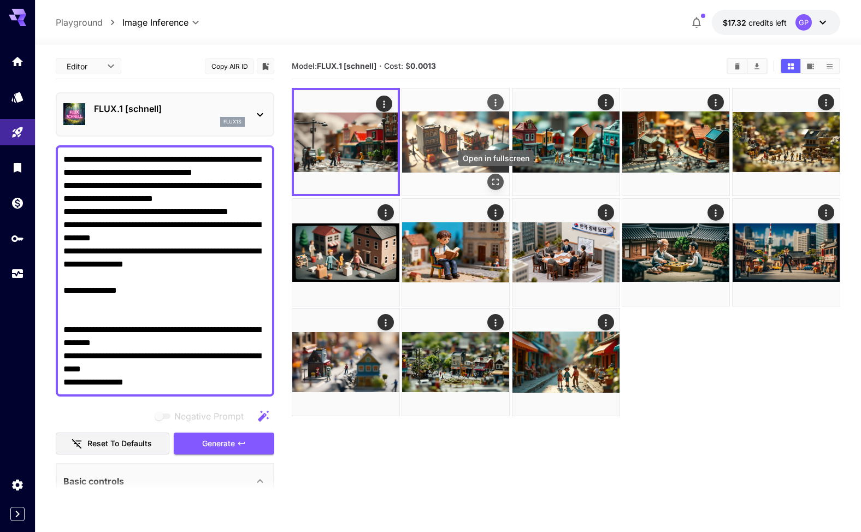
click at [497, 180] on icon "Open in fullscreen" at bounding box center [496, 182] width 11 height 11
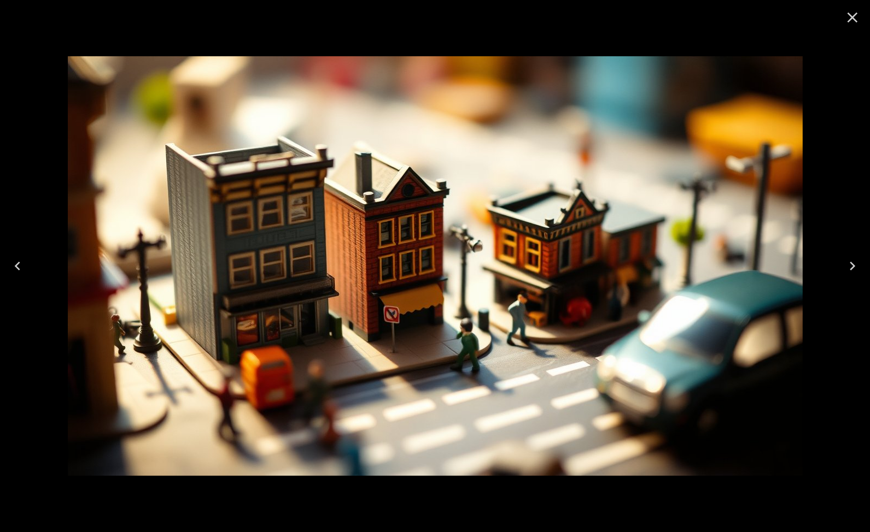
click at [848, 17] on icon "Close" at bounding box center [851, 17] width 17 height 17
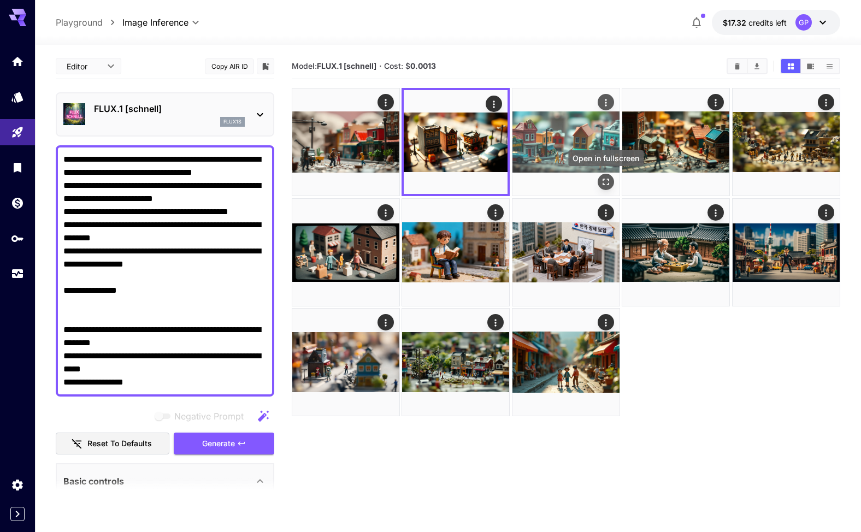
click at [608, 179] on icon "Open in fullscreen" at bounding box center [606, 182] width 7 height 7
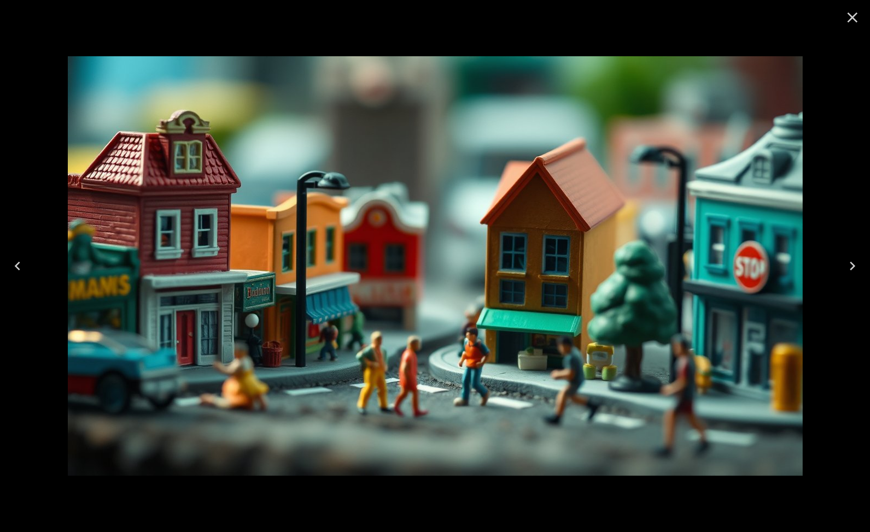
click at [851, 15] on icon "Close" at bounding box center [852, 18] width 10 height 10
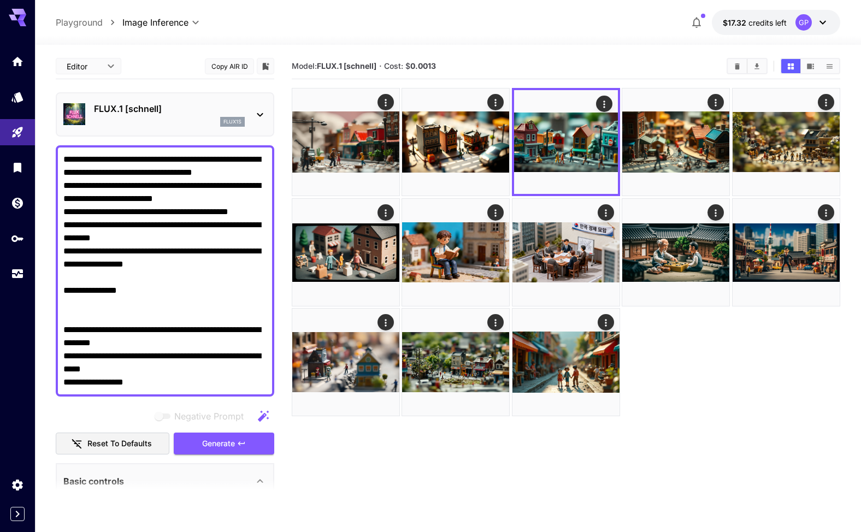
drag, startPoint x: 191, startPoint y: 292, endPoint x: 48, endPoint y: 292, distance: 143.2
click at [48, 292] on section "**********" at bounding box center [448, 332] width 826 height 574
click at [250, 442] on button "Generate" at bounding box center [224, 444] width 101 height 22
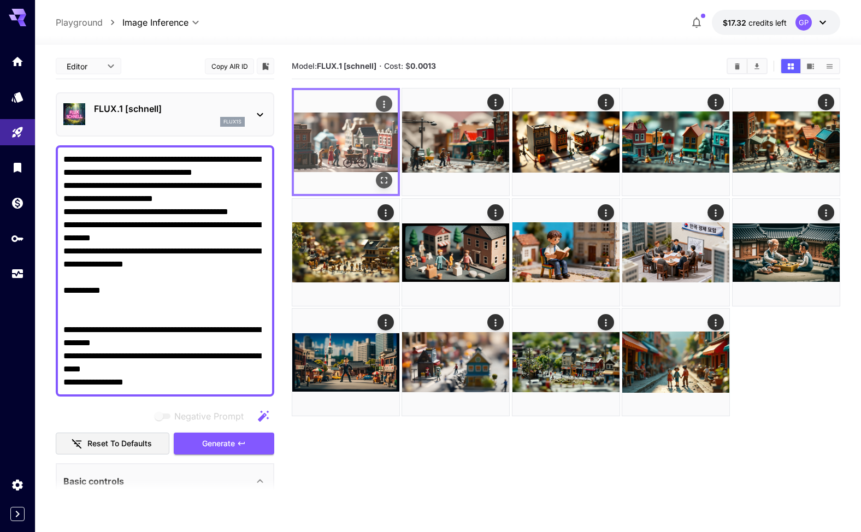
click at [355, 153] on img at bounding box center [346, 142] width 104 height 104
click at [387, 175] on icon "Open in fullscreen" at bounding box center [384, 180] width 11 height 11
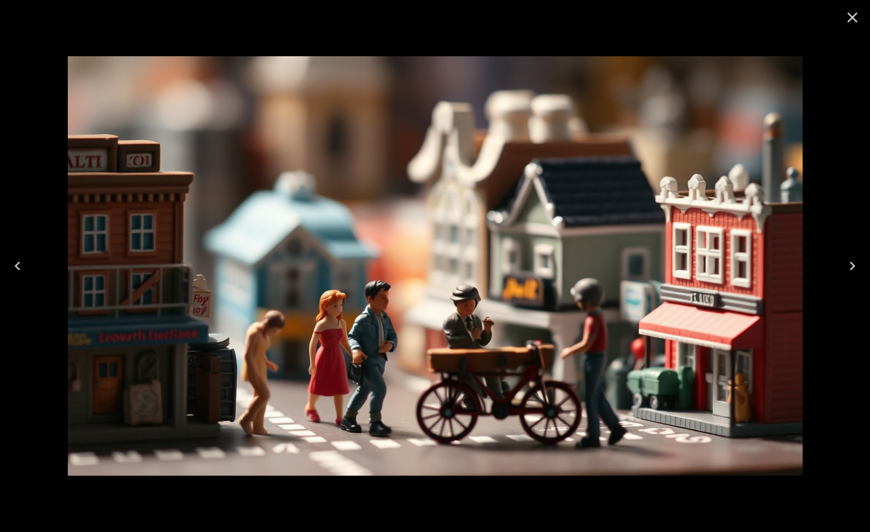
click at [855, 14] on icon "Close" at bounding box center [852, 18] width 10 height 10
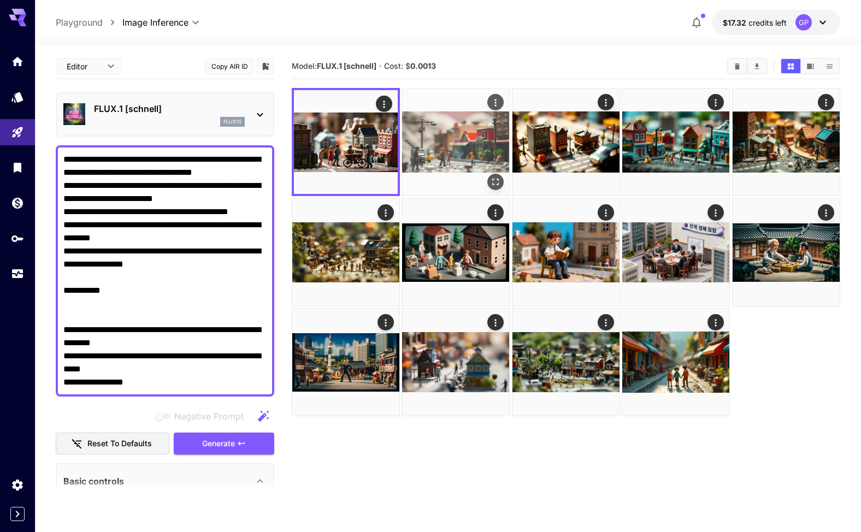
click at [430, 133] on img at bounding box center [455, 142] width 107 height 107
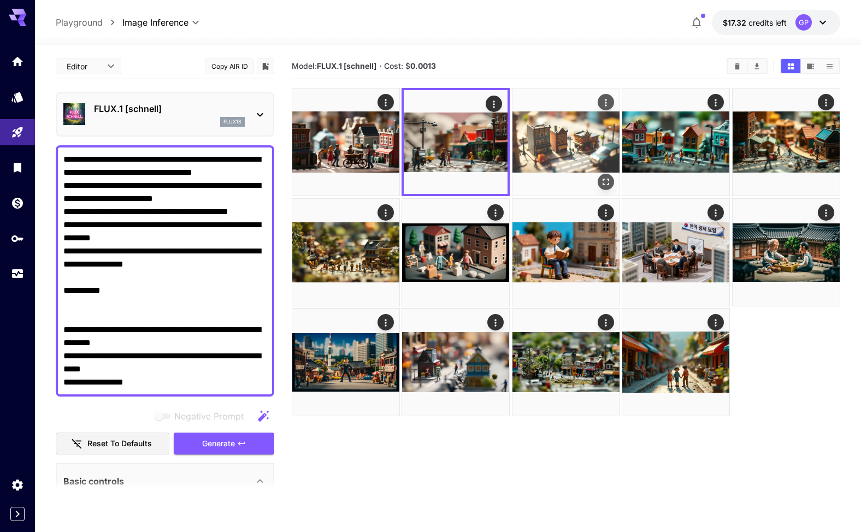
drag, startPoint x: 547, startPoint y: 137, endPoint x: 560, endPoint y: 136, distance: 13.2
click at [547, 137] on img at bounding box center [566, 142] width 107 height 107
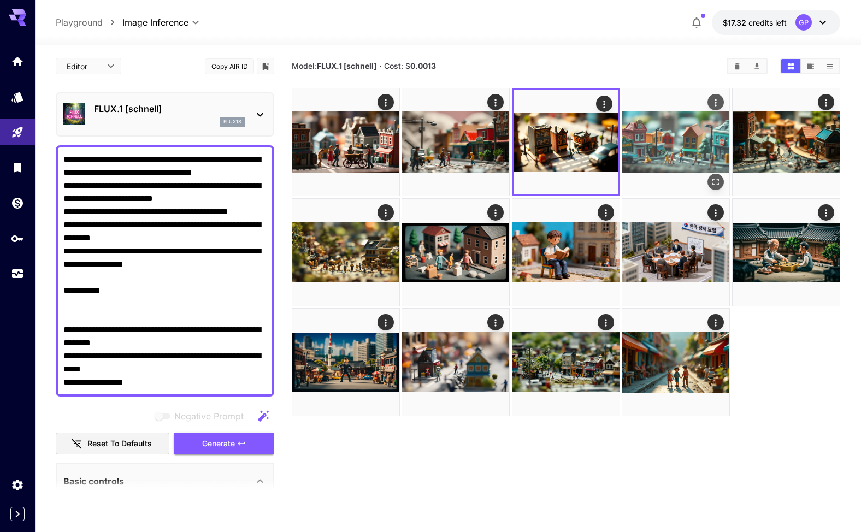
click at [681, 141] on img at bounding box center [676, 142] width 107 height 107
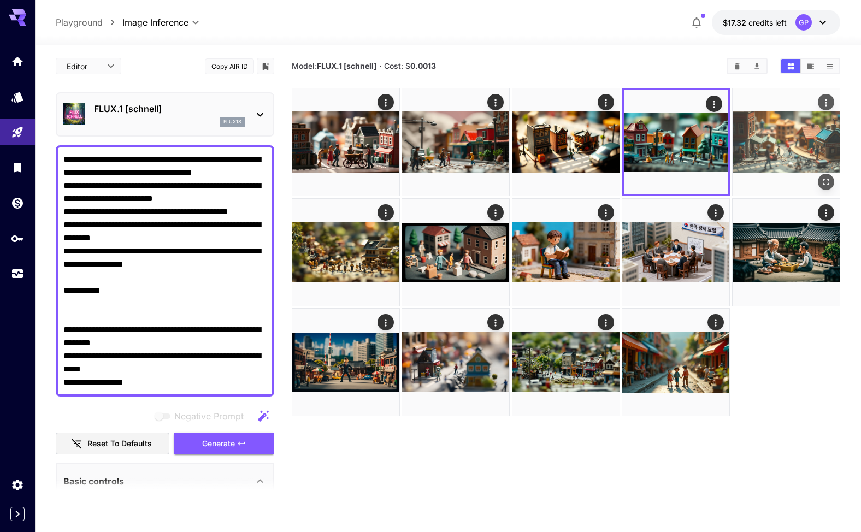
click at [770, 142] on img at bounding box center [786, 142] width 107 height 107
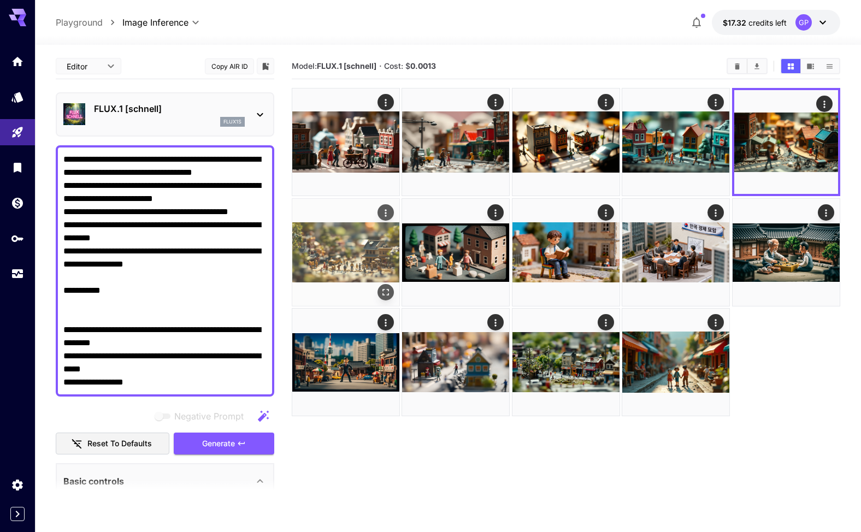
click at [330, 251] on img at bounding box center [345, 252] width 107 height 107
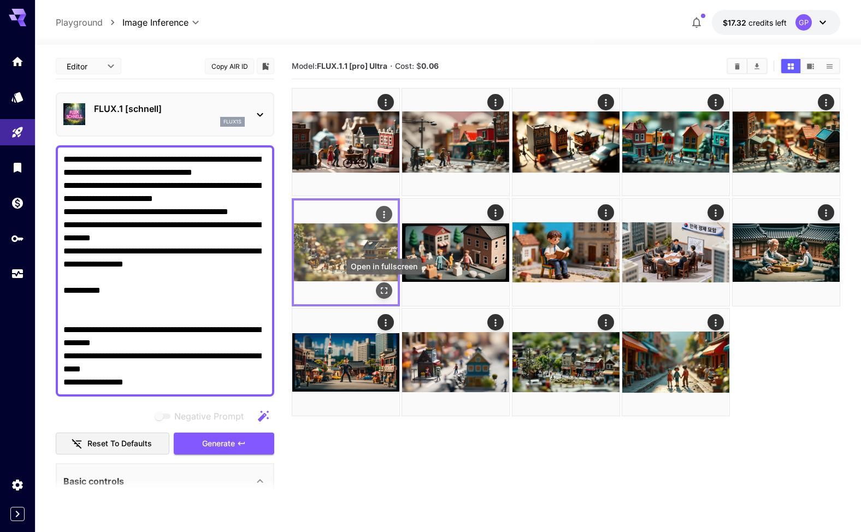
click at [385, 284] on button "Open in fullscreen" at bounding box center [384, 291] width 16 height 16
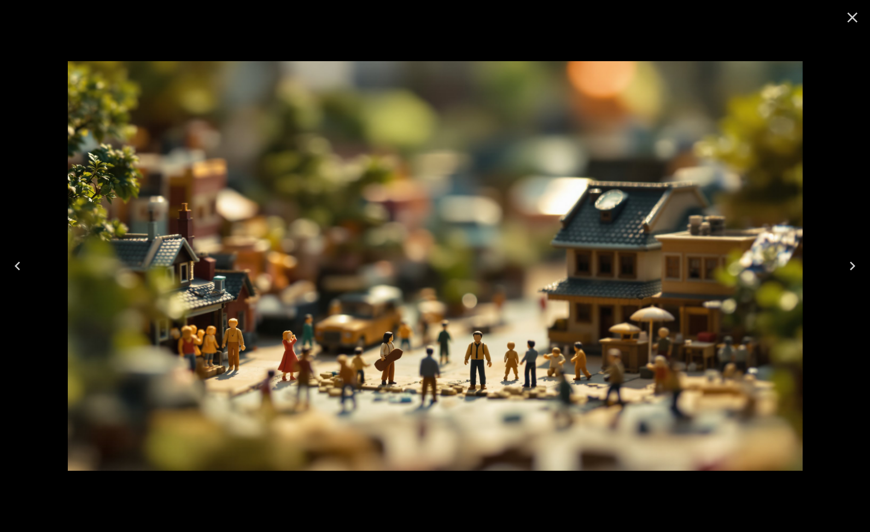
click at [855, 15] on icon "Close" at bounding box center [852, 18] width 10 height 10
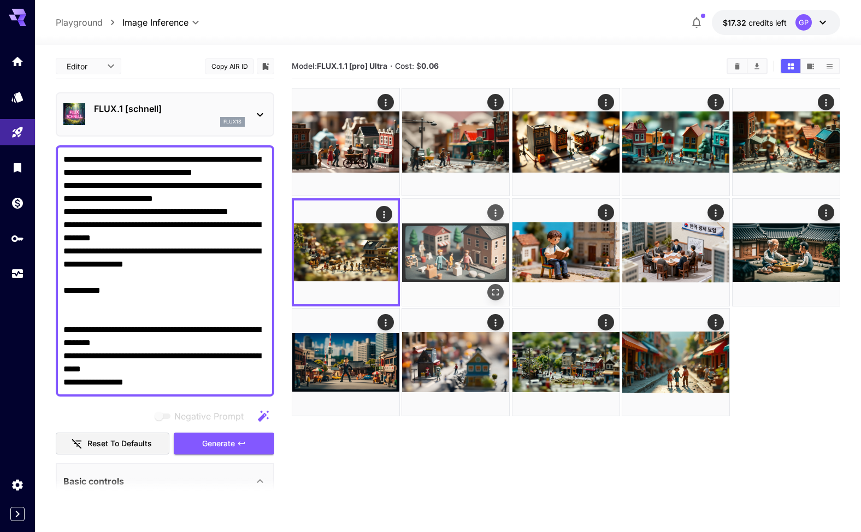
click at [440, 233] on img at bounding box center [455, 252] width 107 height 107
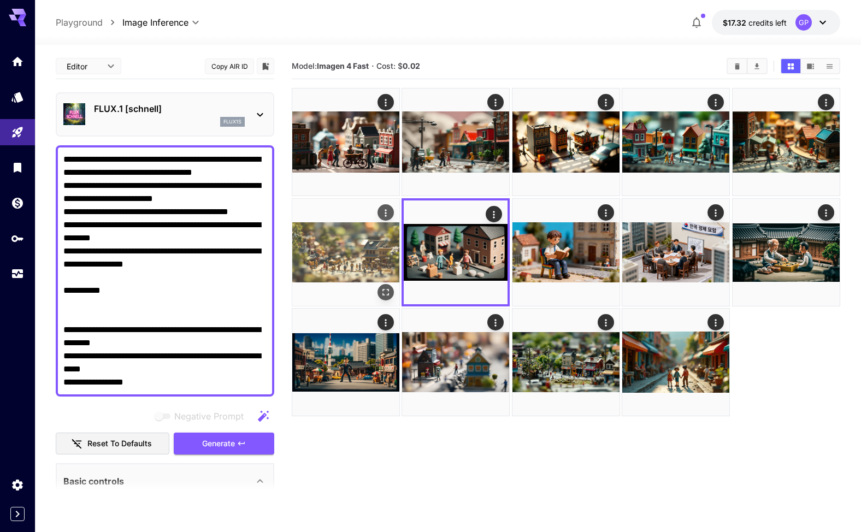
click at [368, 236] on img at bounding box center [345, 252] width 107 height 107
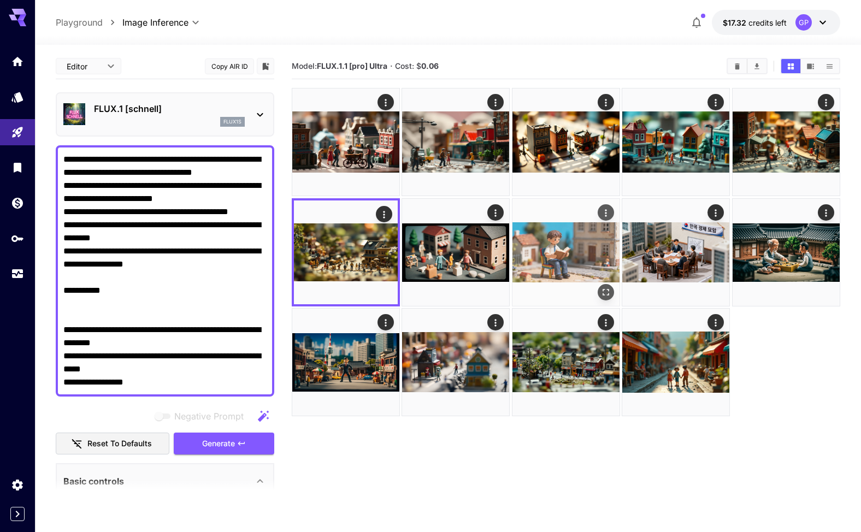
click at [549, 236] on img at bounding box center [566, 252] width 107 height 107
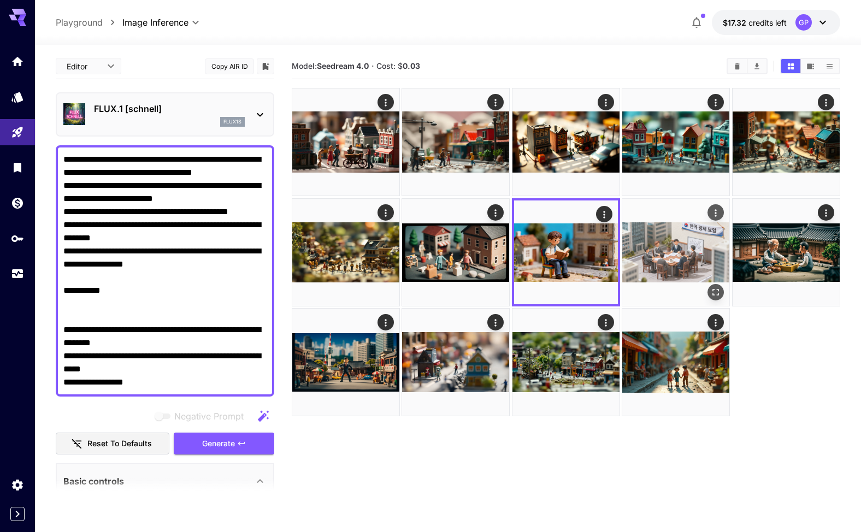
click at [689, 262] on img at bounding box center [676, 252] width 107 height 107
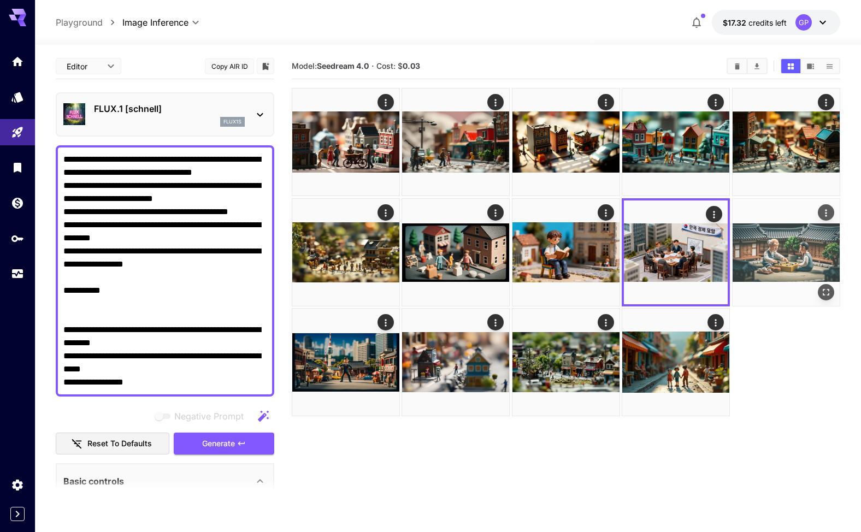
click at [783, 255] on img at bounding box center [786, 252] width 107 height 107
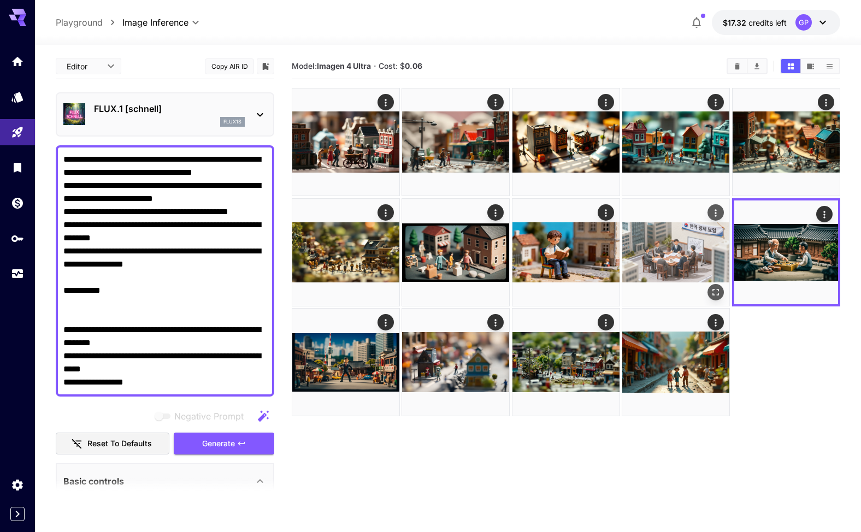
click at [683, 257] on img at bounding box center [676, 252] width 107 height 107
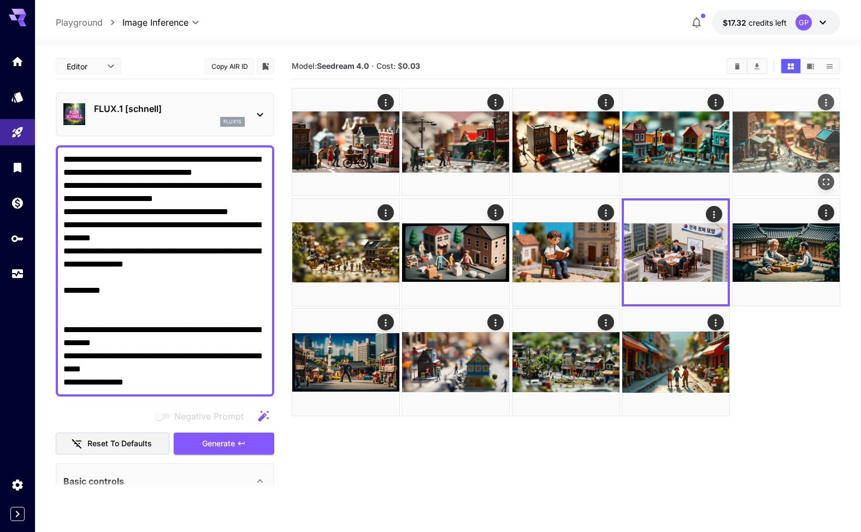
click at [795, 148] on img at bounding box center [786, 142] width 107 height 107
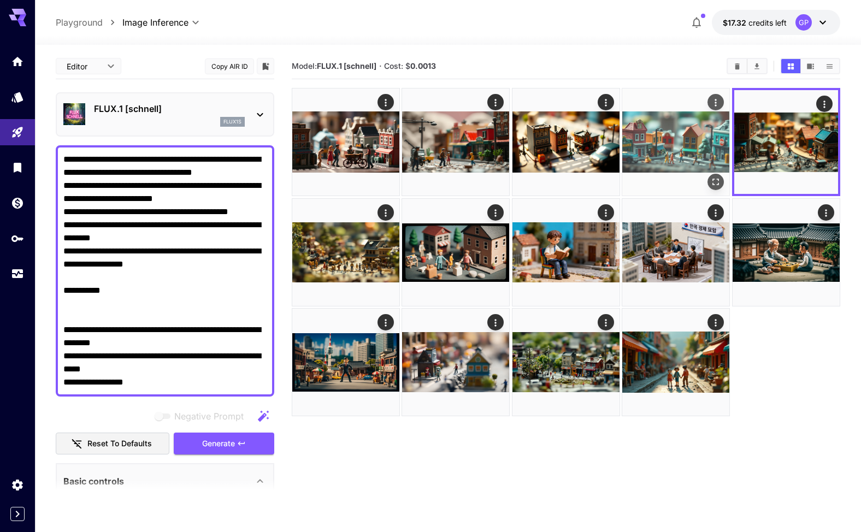
click at [685, 149] on img at bounding box center [676, 142] width 107 height 107
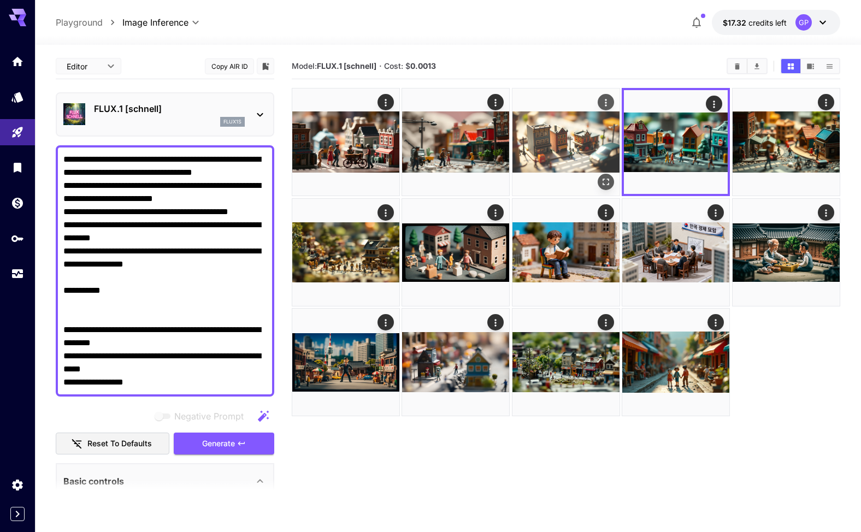
click at [596, 147] on img at bounding box center [566, 142] width 107 height 107
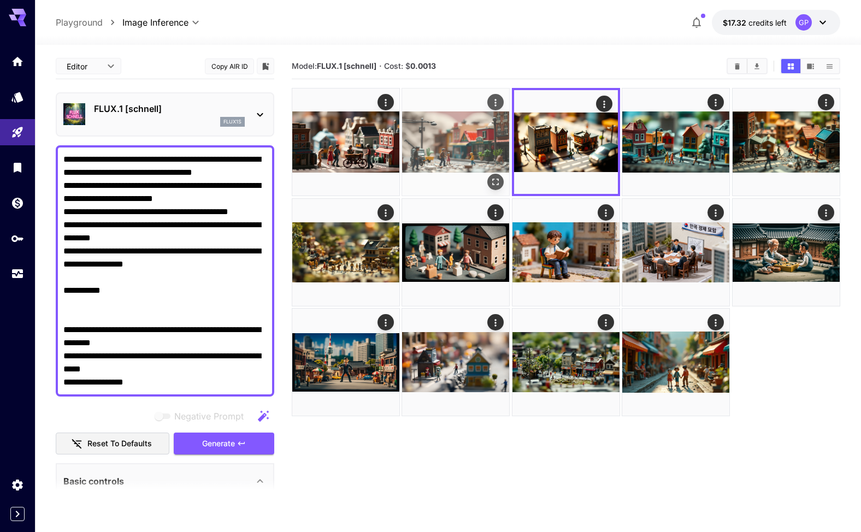
click at [484, 149] on img at bounding box center [455, 142] width 107 height 107
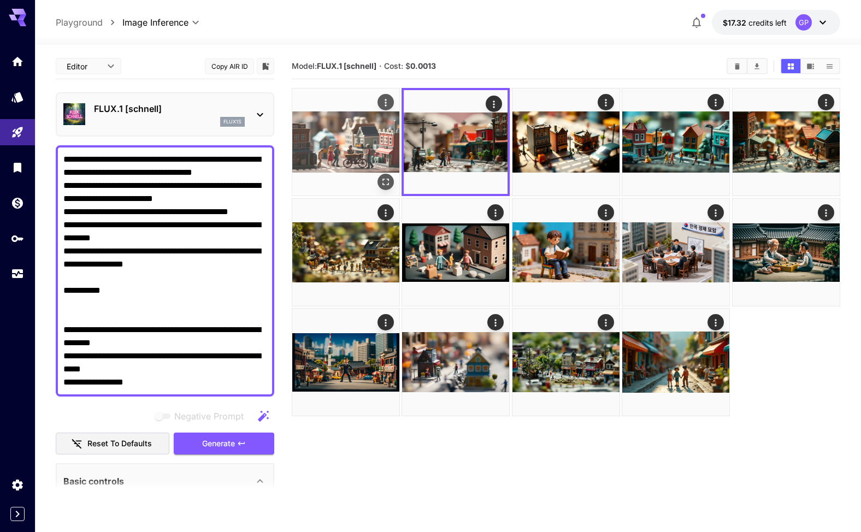
click at [383, 152] on img at bounding box center [345, 142] width 107 height 107
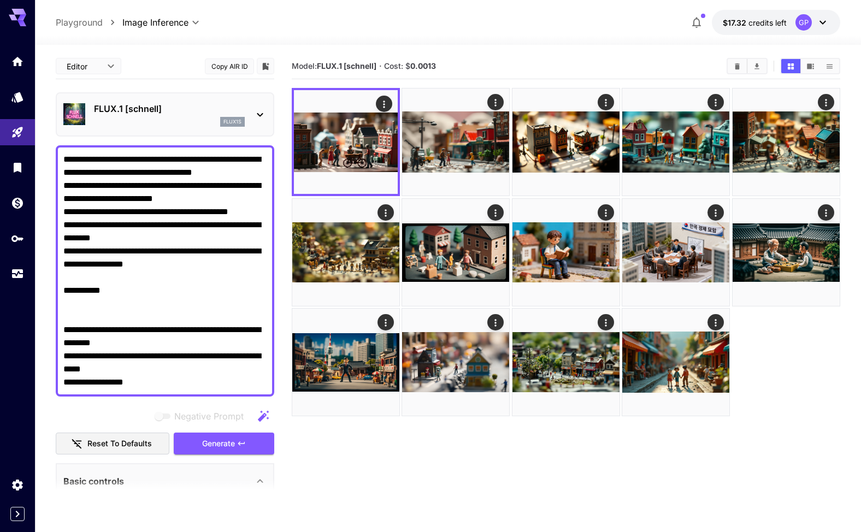
drag, startPoint x: 156, startPoint y: 291, endPoint x: 47, endPoint y: 295, distance: 109.4
click at [47, 295] on section "**********" at bounding box center [448, 332] width 826 height 574
type textarea "**********"
click at [231, 442] on span "Generate" at bounding box center [218, 444] width 33 height 14
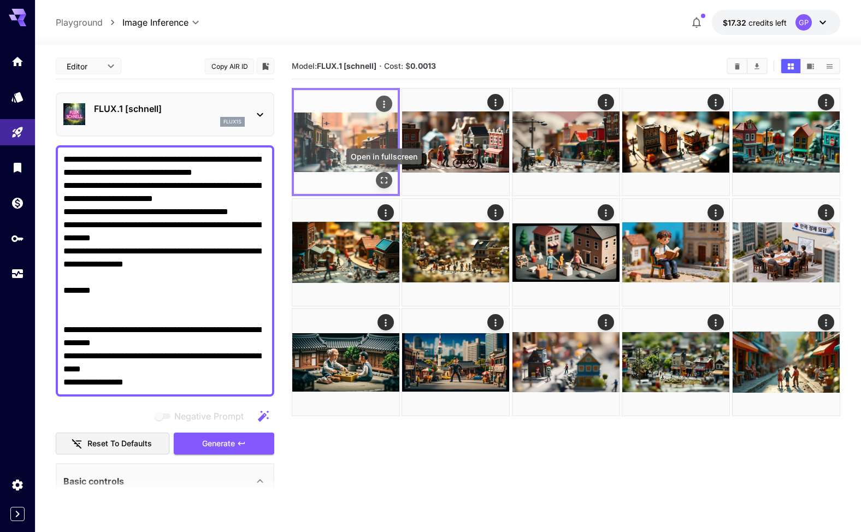
click at [385, 179] on icon "Open in fullscreen" at bounding box center [384, 180] width 11 height 11
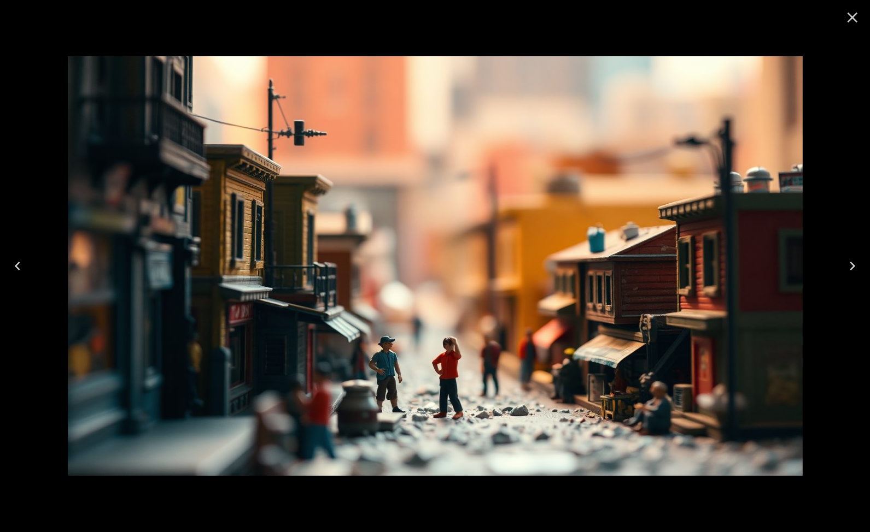
click at [855, 19] on icon "Close" at bounding box center [851, 17] width 17 height 17
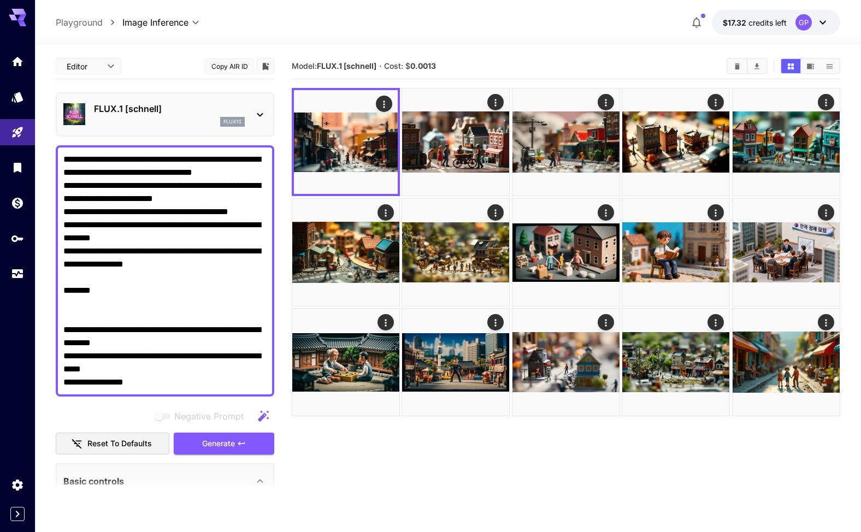
click at [162, 110] on p "FLUX.1 [schnell]" at bounding box center [169, 108] width 151 height 13
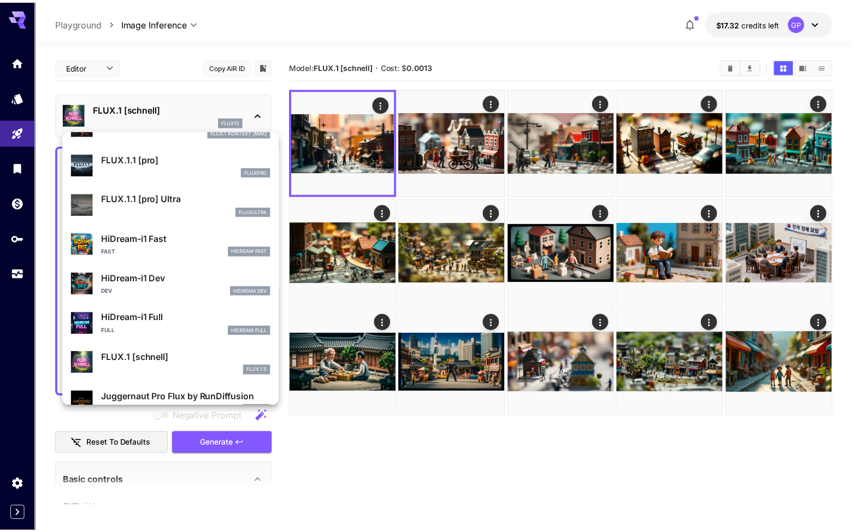
scroll to position [884, 0]
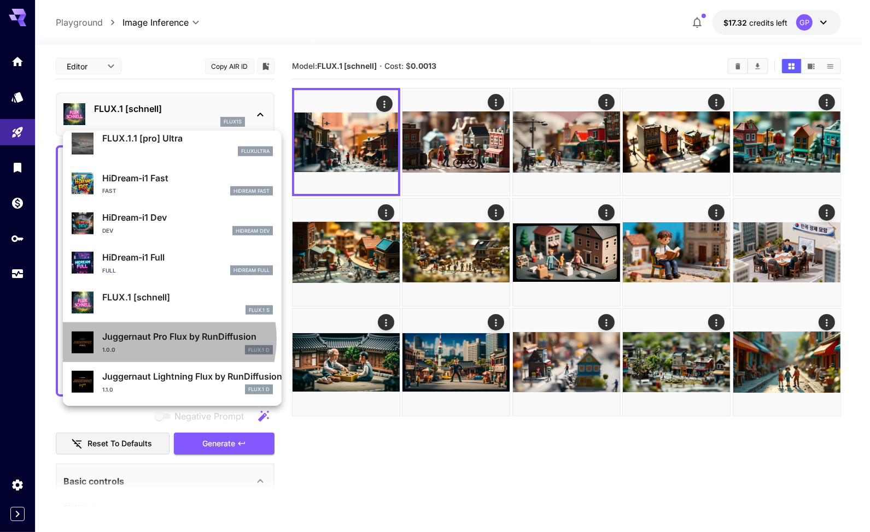
click at [166, 339] on p "Juggernaut Pro Flux by RunDiffusion" at bounding box center [187, 336] width 171 height 13
type input "**"
type input "*"
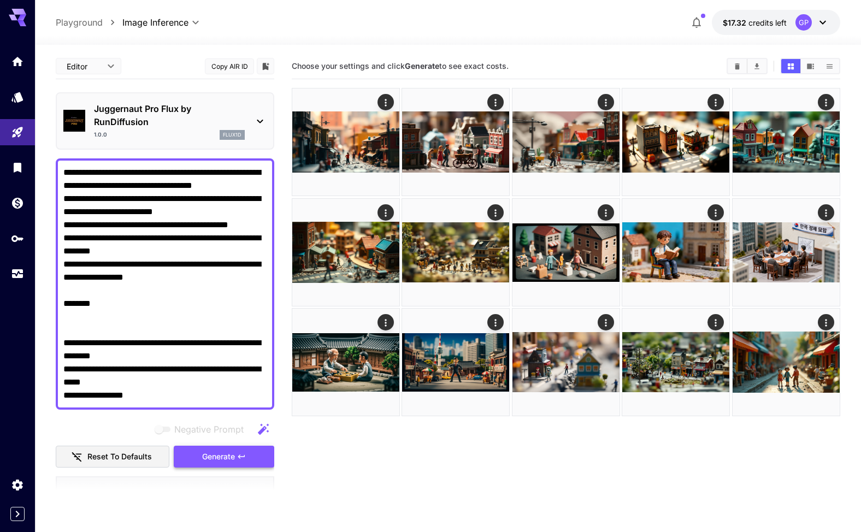
click at [225, 454] on span "Generate" at bounding box center [218, 457] width 33 height 14
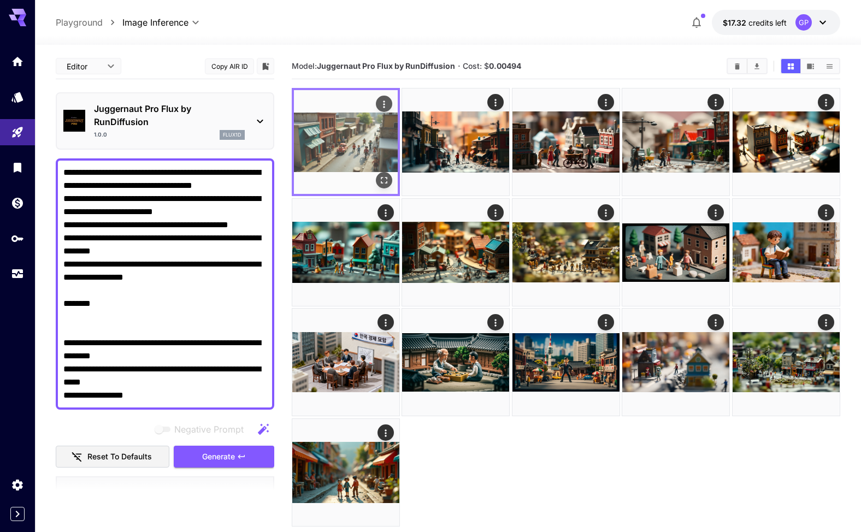
click at [364, 145] on img at bounding box center [346, 142] width 104 height 104
click at [383, 179] on icon "Open in fullscreen" at bounding box center [384, 180] width 11 height 11
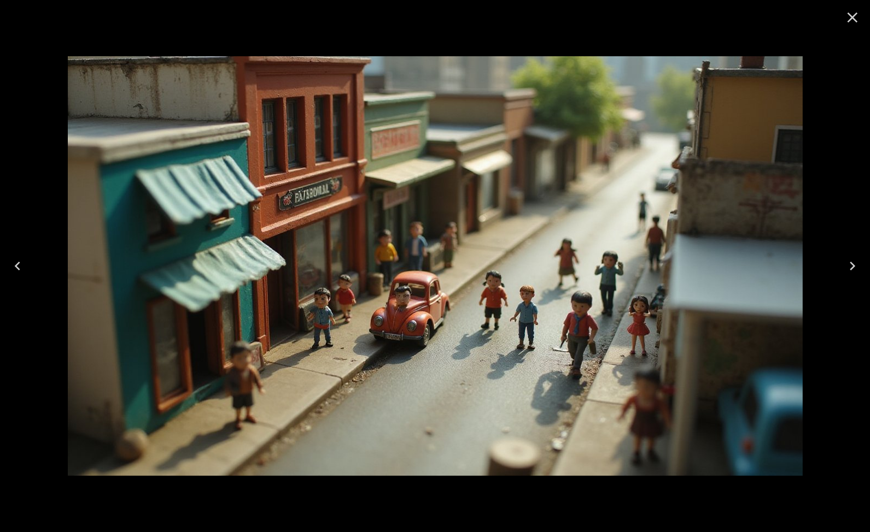
click at [858, 16] on icon "Close" at bounding box center [851, 17] width 17 height 17
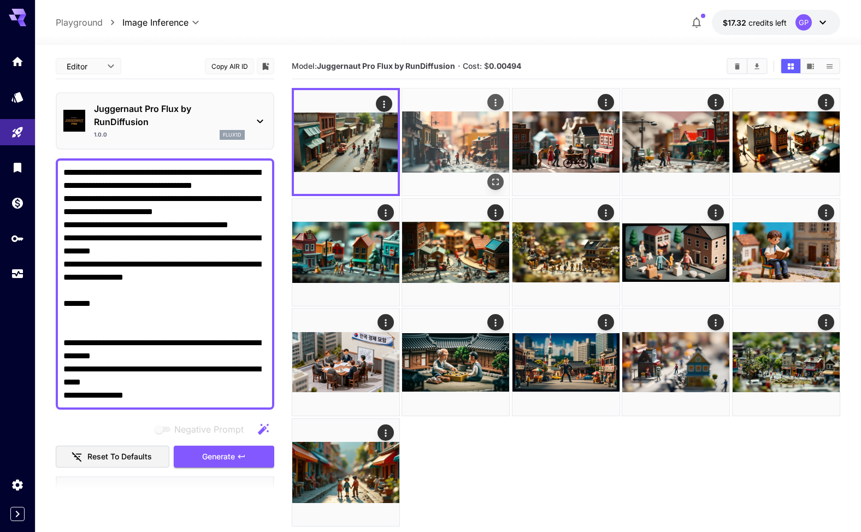
click at [480, 137] on img at bounding box center [455, 142] width 107 height 107
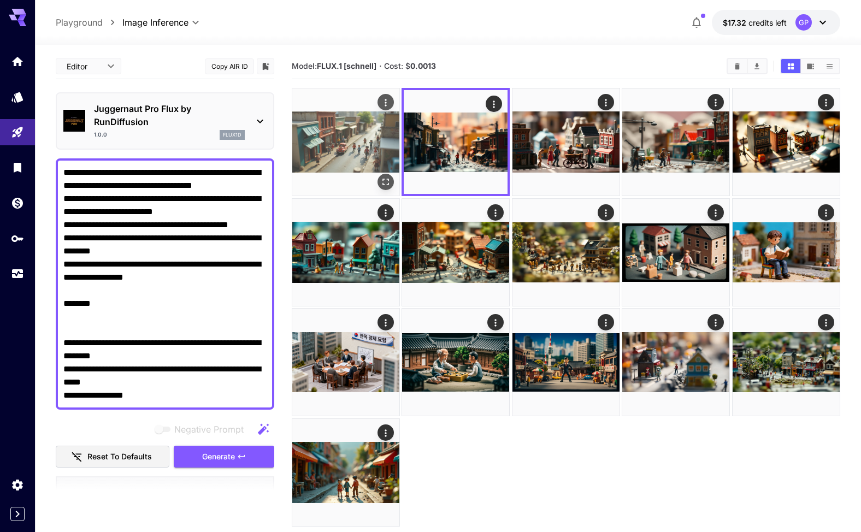
click at [363, 148] on img at bounding box center [345, 142] width 107 height 107
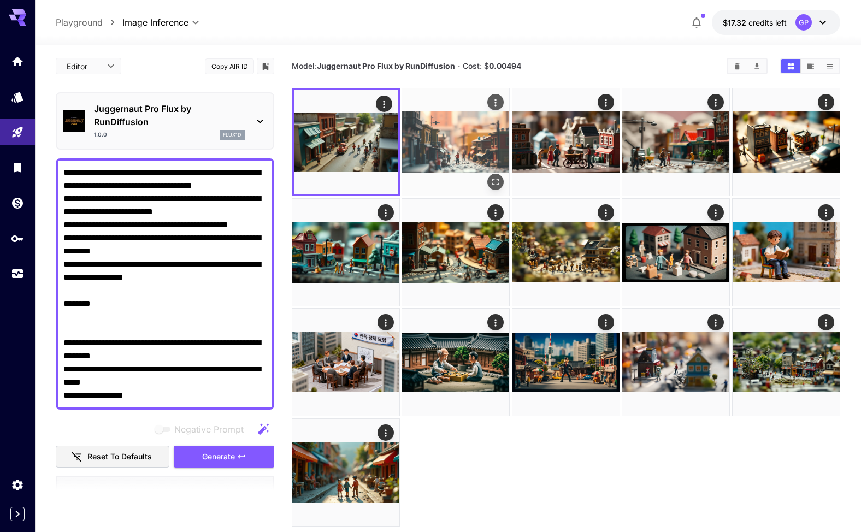
click at [472, 148] on img at bounding box center [455, 142] width 107 height 107
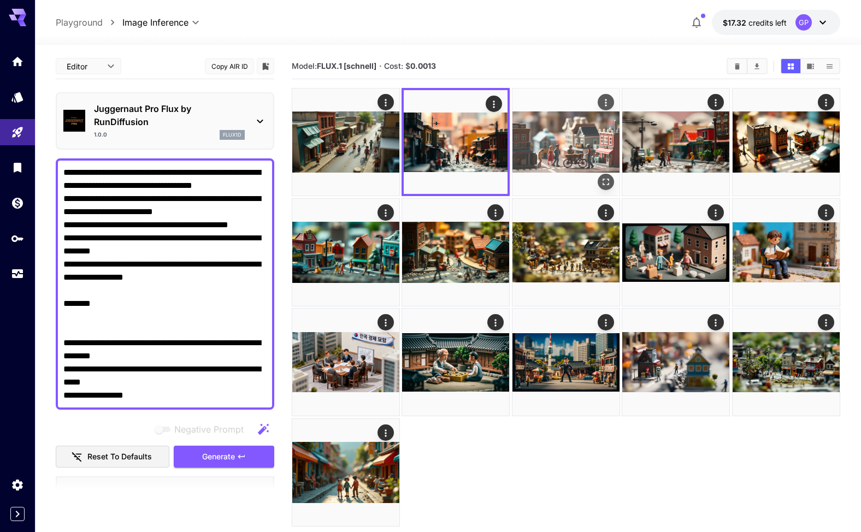
click at [577, 148] on img at bounding box center [566, 142] width 107 height 107
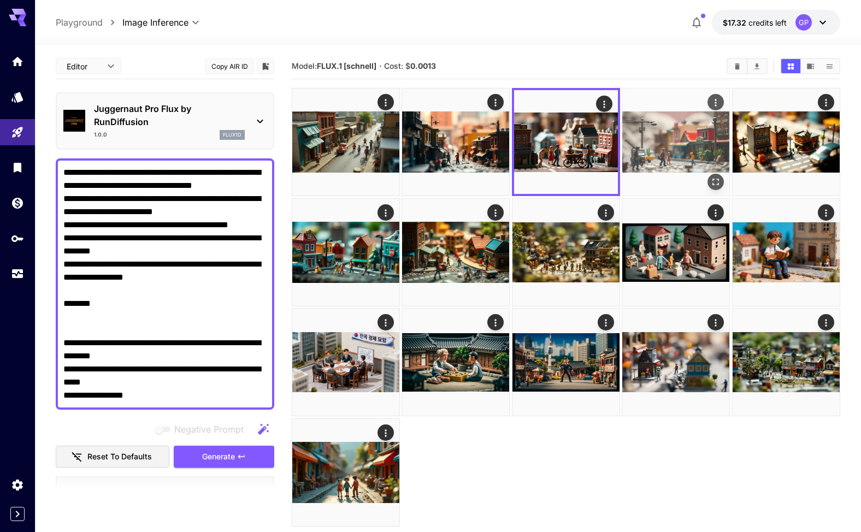
click at [682, 140] on img at bounding box center [676, 142] width 107 height 107
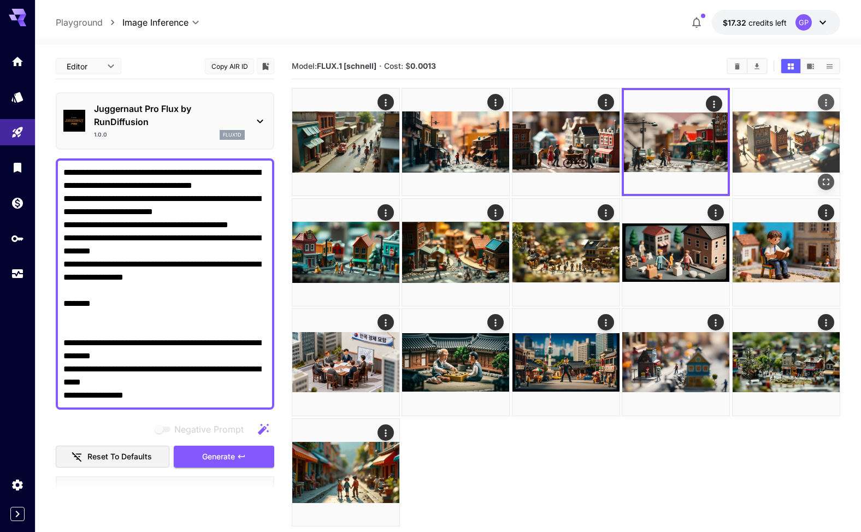
click at [769, 143] on img at bounding box center [786, 142] width 107 height 107
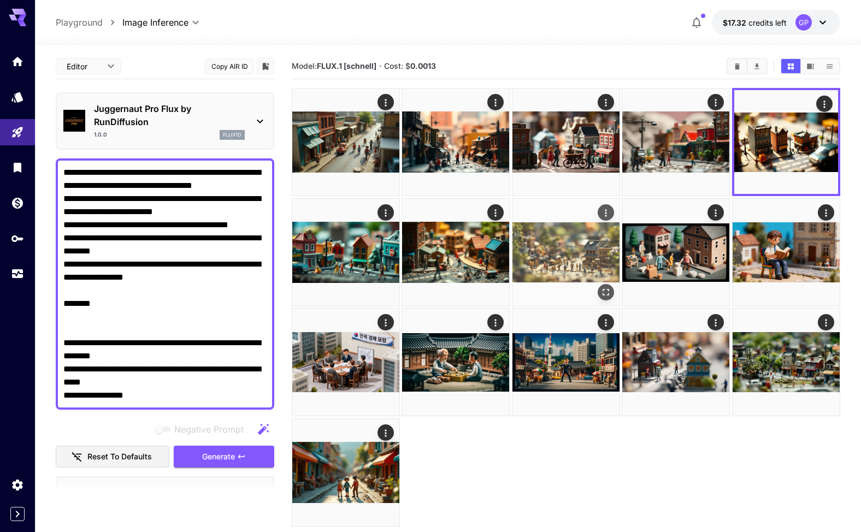
click at [571, 231] on img at bounding box center [566, 252] width 107 height 107
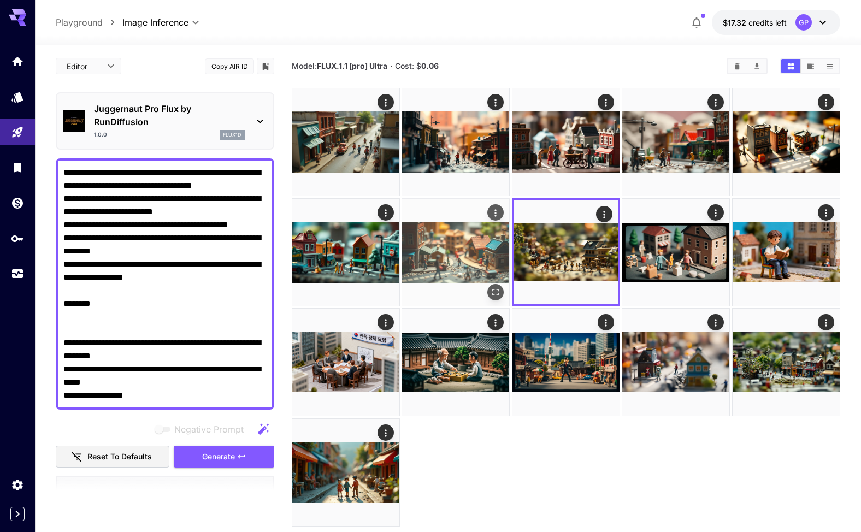
drag, startPoint x: 466, startPoint y: 236, endPoint x: 407, endPoint y: 237, distance: 59.0
click at [467, 236] on img at bounding box center [455, 252] width 107 height 107
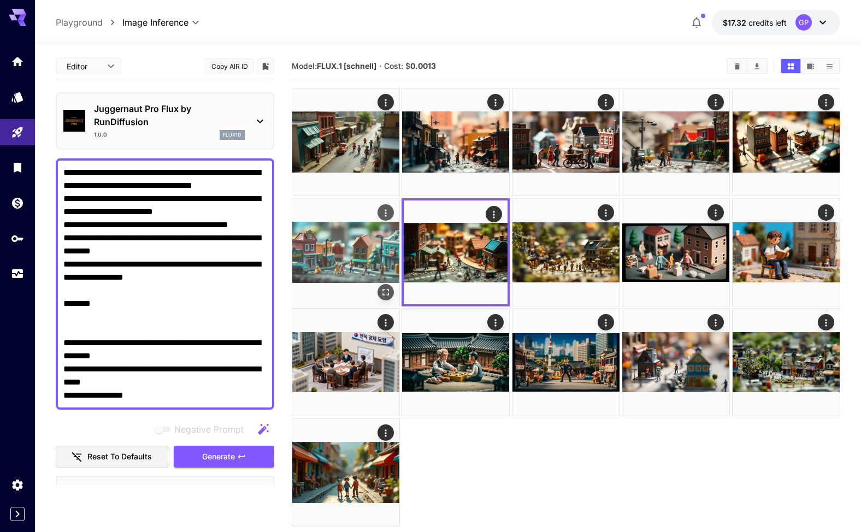
click at [360, 238] on img at bounding box center [345, 252] width 107 height 107
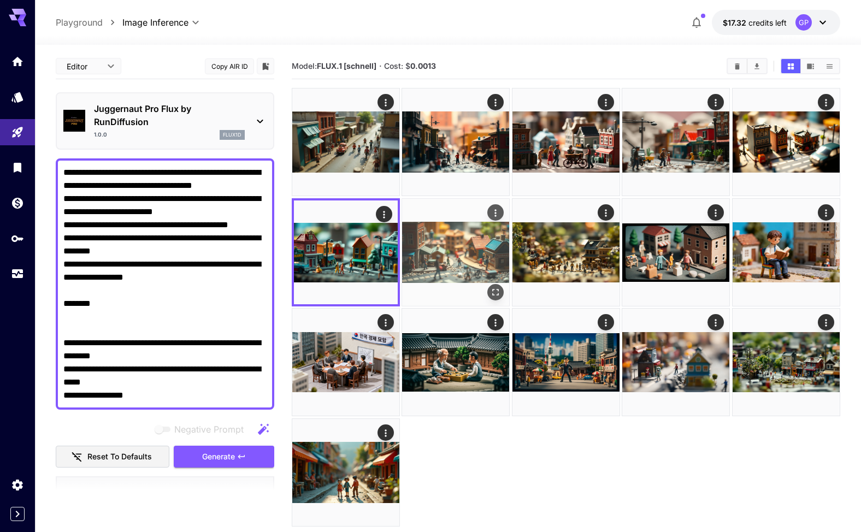
click at [456, 248] on img at bounding box center [455, 252] width 107 height 107
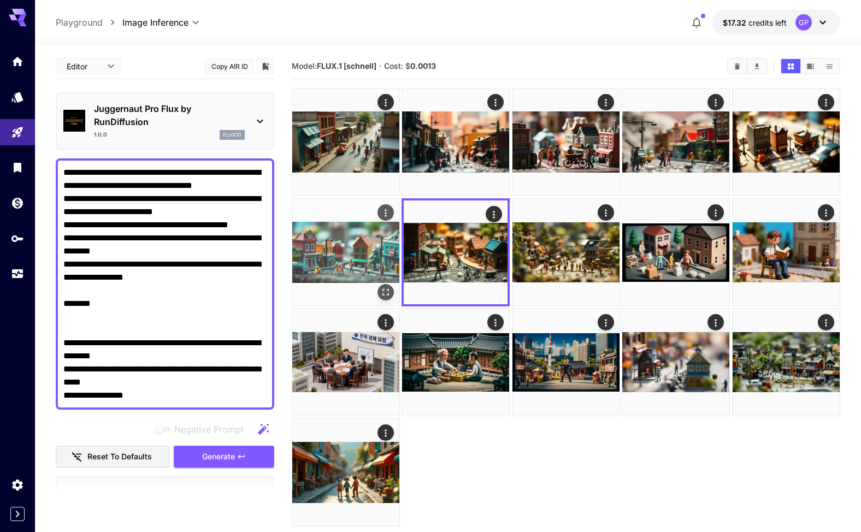
click at [382, 250] on img at bounding box center [345, 252] width 107 height 107
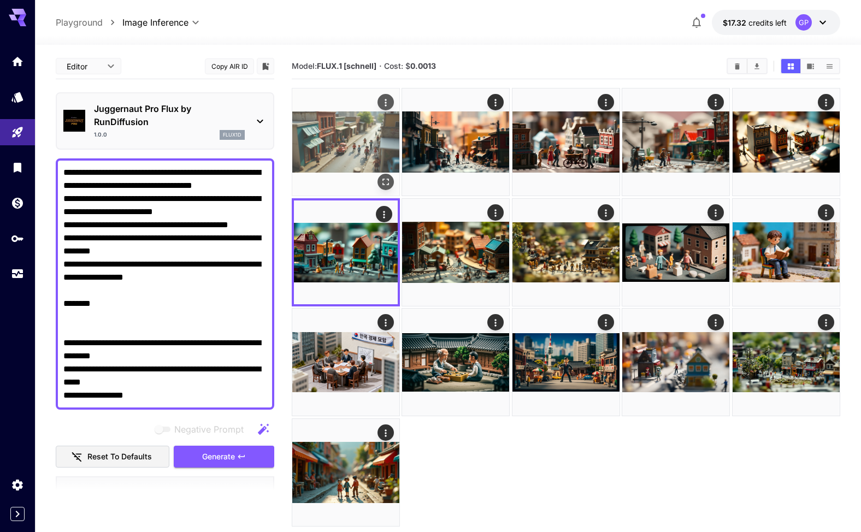
click at [374, 168] on img at bounding box center [345, 142] width 107 height 107
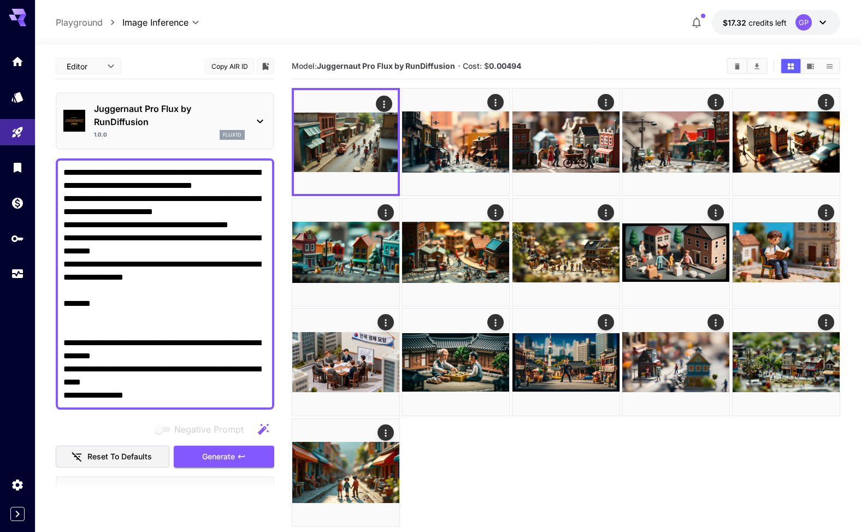
click at [258, 120] on icon at bounding box center [260, 122] width 6 height 4
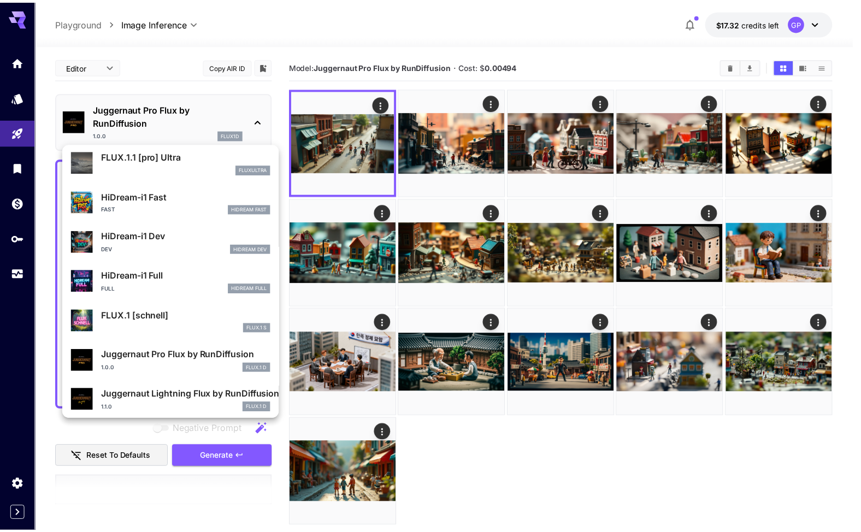
scroll to position [884, 0]
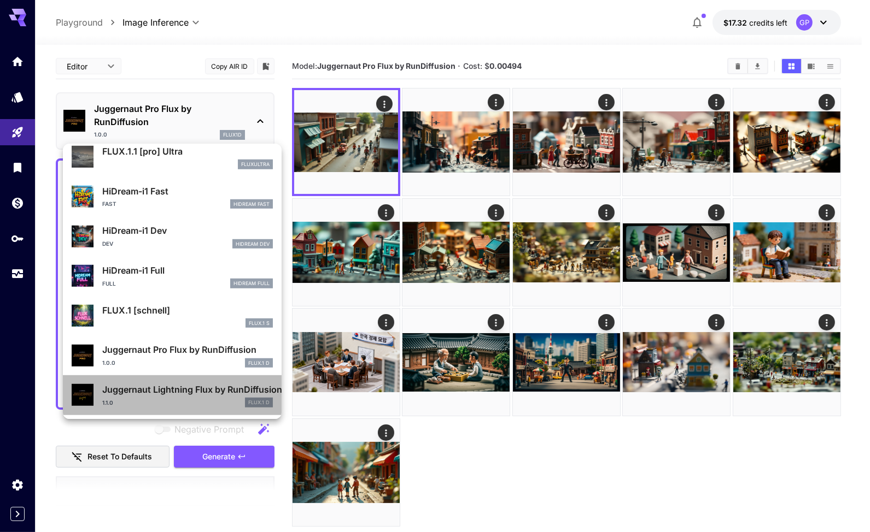
click at [199, 391] on p "Juggernaut Lightning Flux by RunDiffusion" at bounding box center [187, 389] width 171 height 13
type input "*"
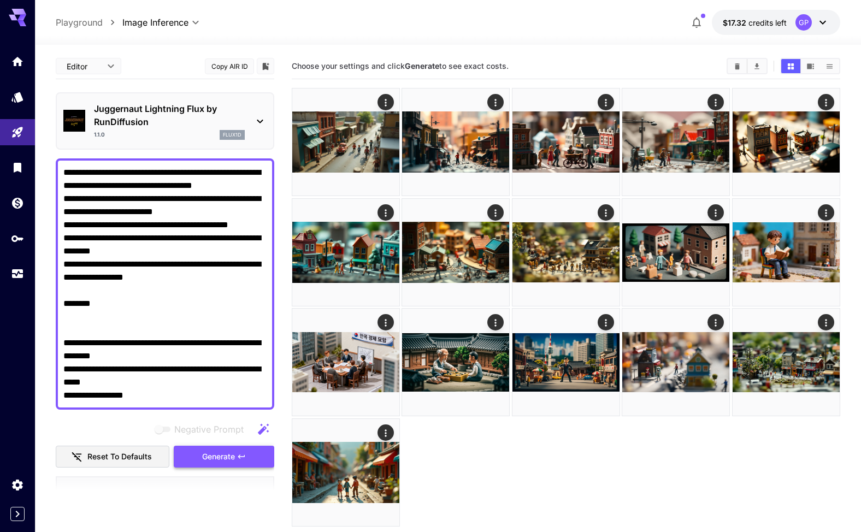
click at [228, 463] on button "Generate" at bounding box center [224, 457] width 101 height 22
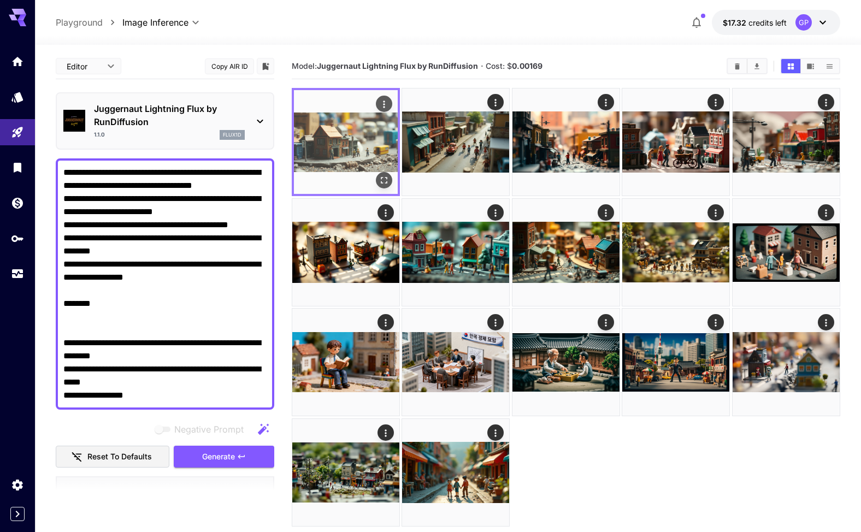
click at [365, 151] on img at bounding box center [346, 142] width 104 height 104
click at [387, 179] on icon "Open in fullscreen" at bounding box center [384, 180] width 11 height 11
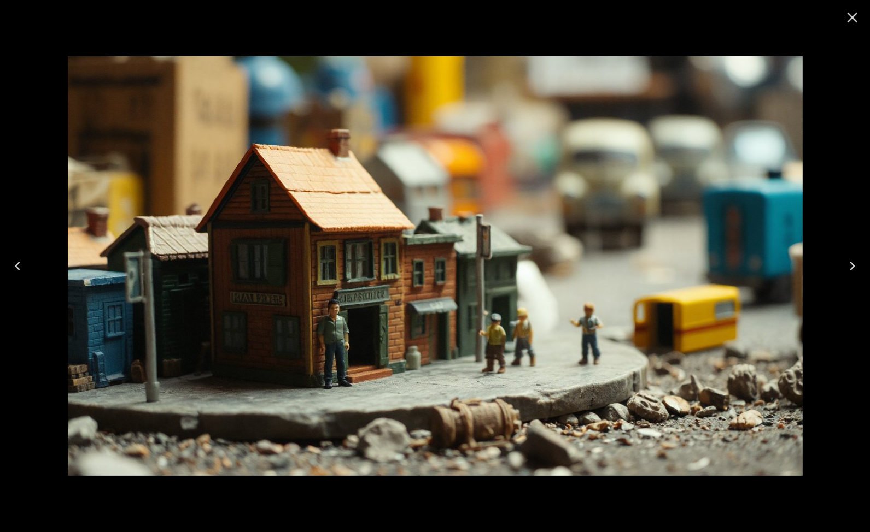
click at [850, 266] on icon "Next" at bounding box center [851, 265] width 17 height 17
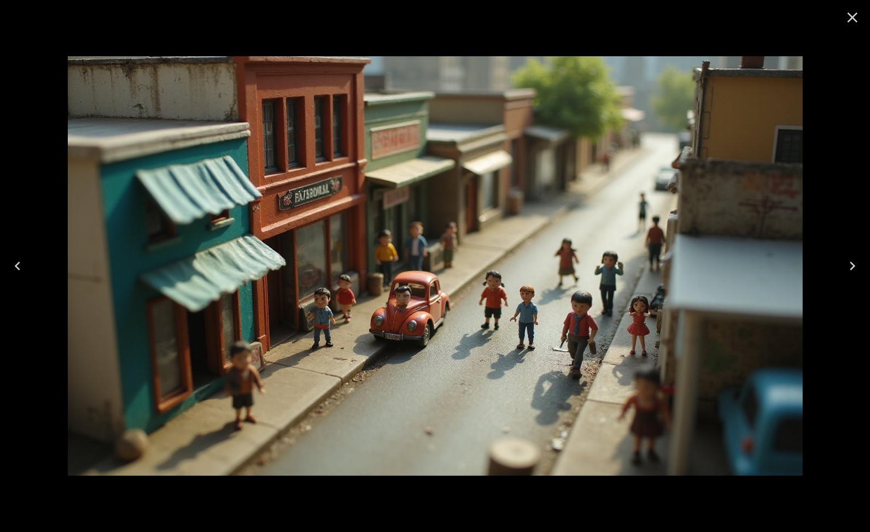
click at [850, 266] on icon "Next" at bounding box center [851, 265] width 17 height 17
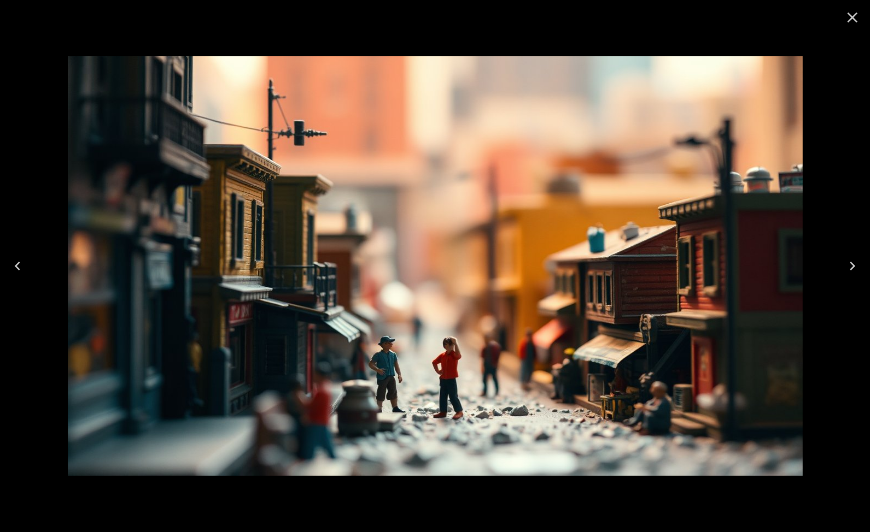
click at [850, 266] on icon "Next" at bounding box center [851, 265] width 17 height 17
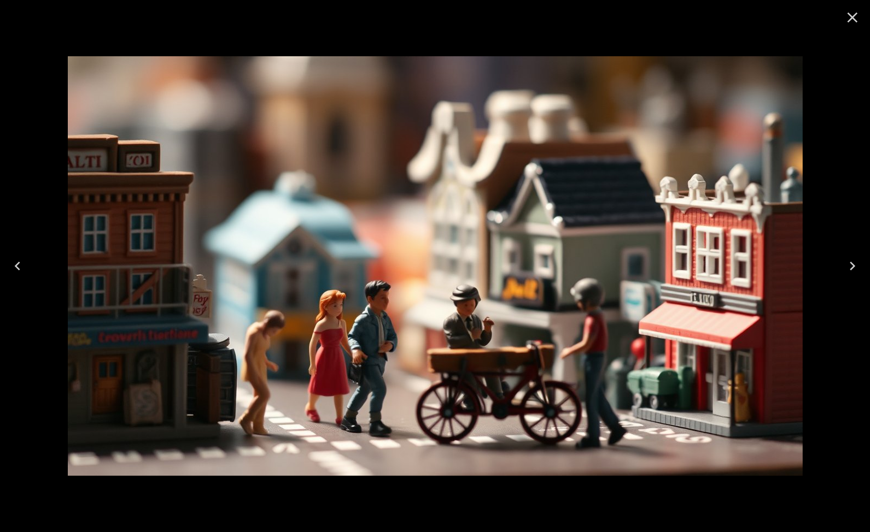
click at [850, 266] on icon "Next" at bounding box center [851, 265] width 17 height 17
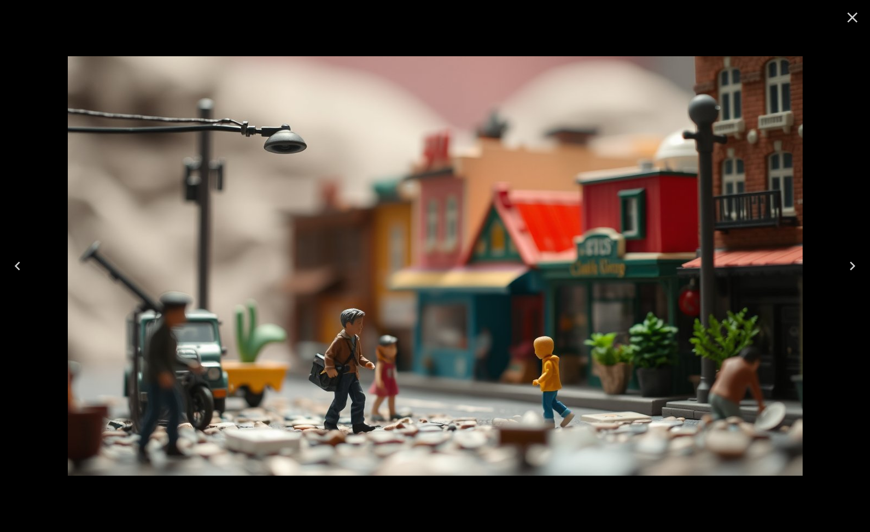
click at [850, 266] on icon "Next" at bounding box center [851, 265] width 17 height 17
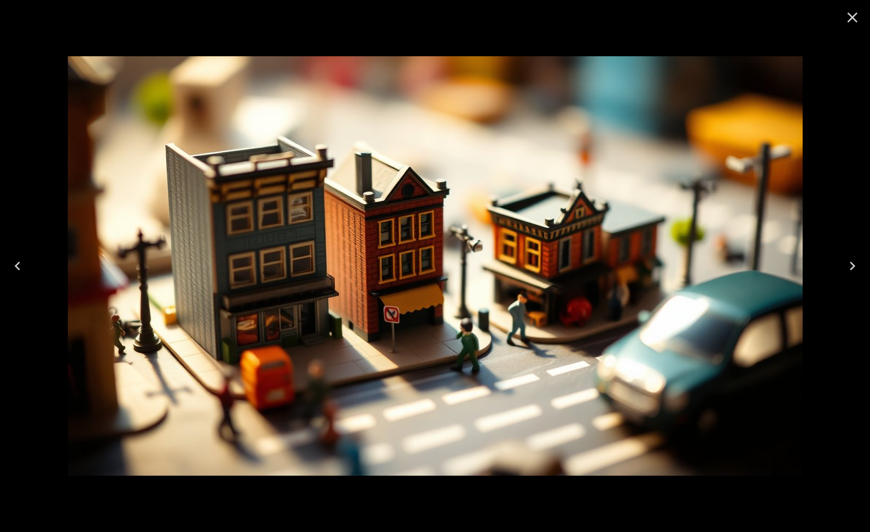
click at [850, 266] on icon "Next" at bounding box center [851, 265] width 17 height 17
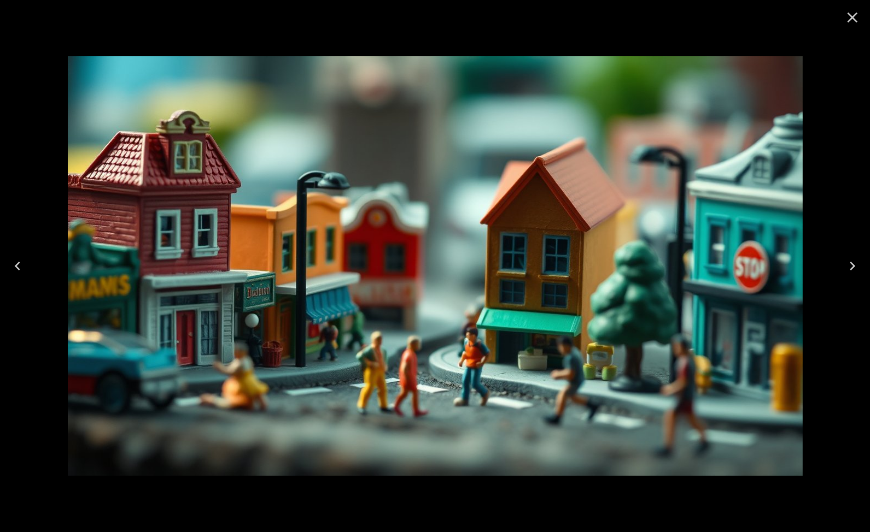
click at [850, 266] on icon "Next" at bounding box center [851, 265] width 17 height 17
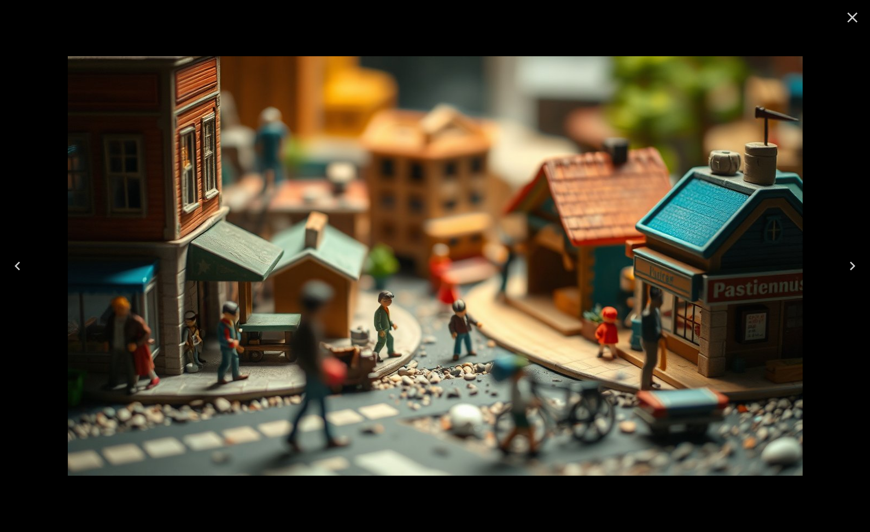
click at [850, 266] on icon "Next" at bounding box center [851, 265] width 17 height 17
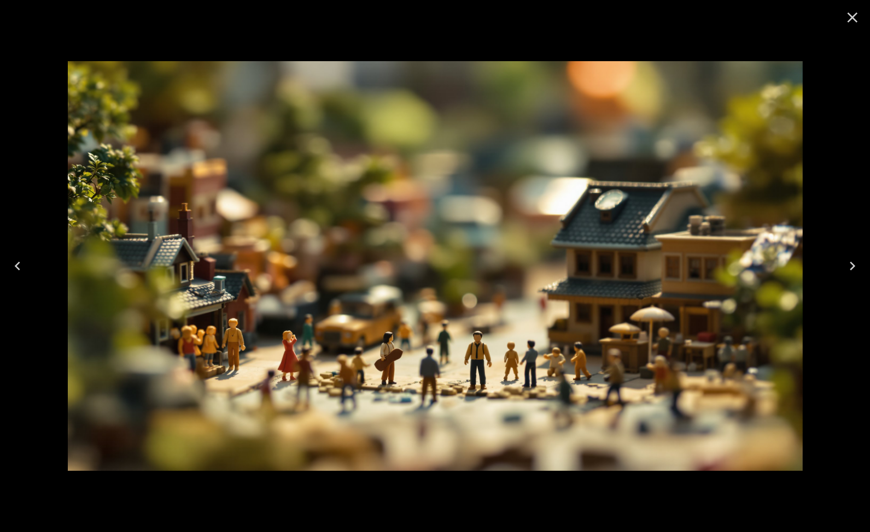
click at [850, 266] on icon "Next" at bounding box center [851, 265] width 17 height 17
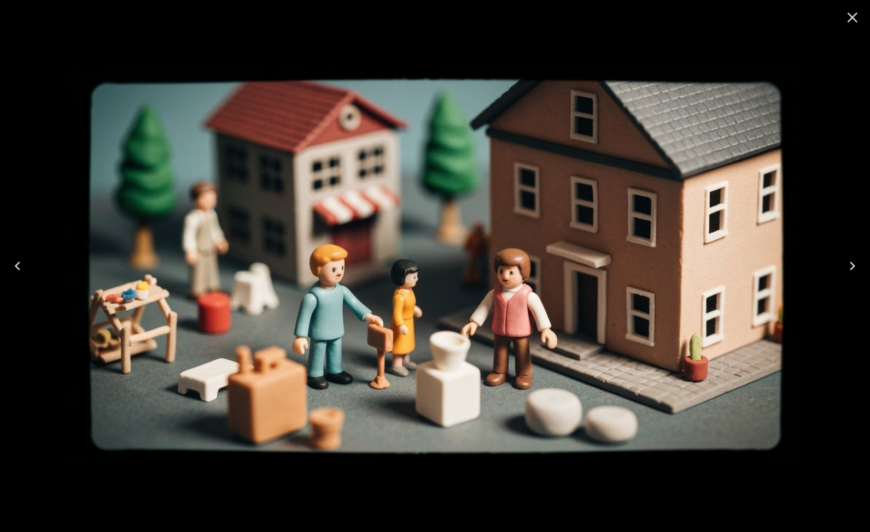
click at [850, 266] on icon "Next" at bounding box center [851, 265] width 17 height 17
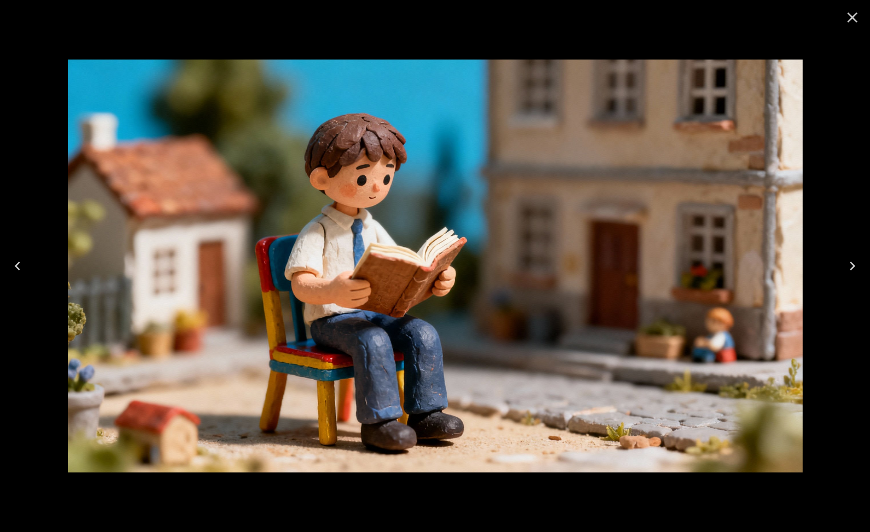
click at [850, 266] on icon "Next" at bounding box center [851, 265] width 17 height 17
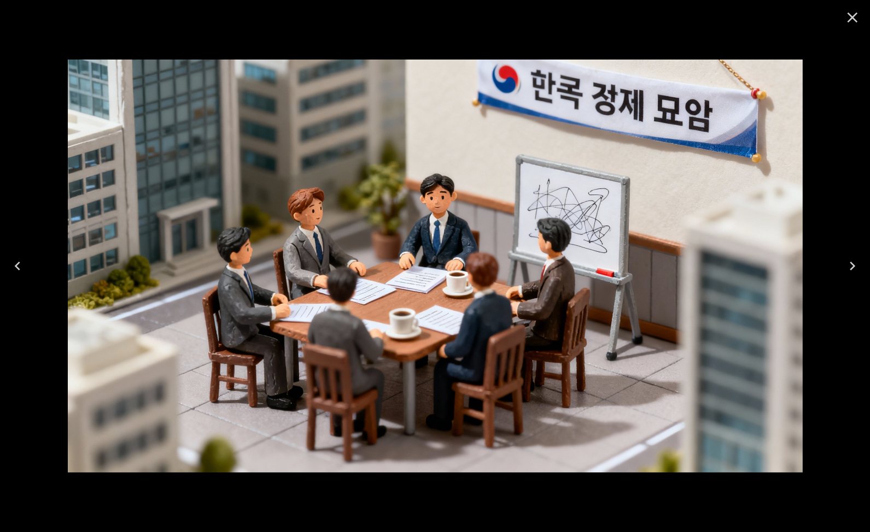
click at [850, 266] on icon "Next" at bounding box center [851, 265] width 17 height 17
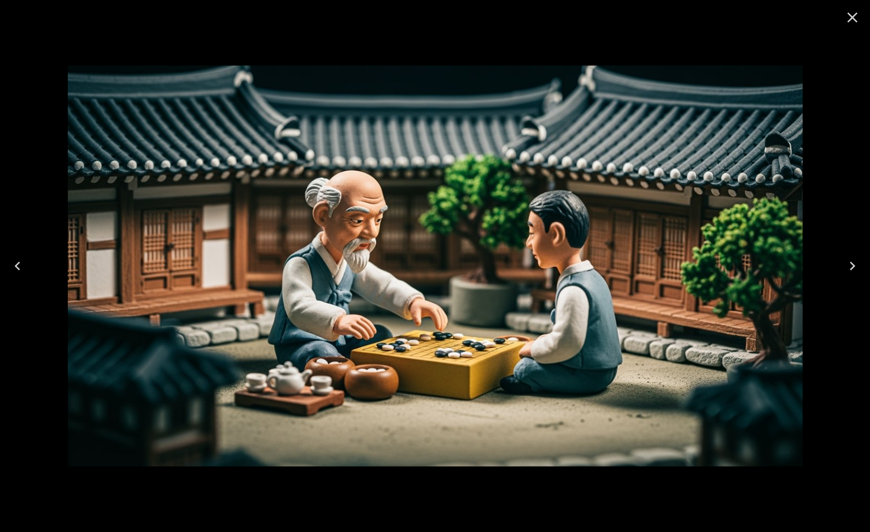
click at [850, 266] on icon "Next" at bounding box center [851, 265] width 17 height 17
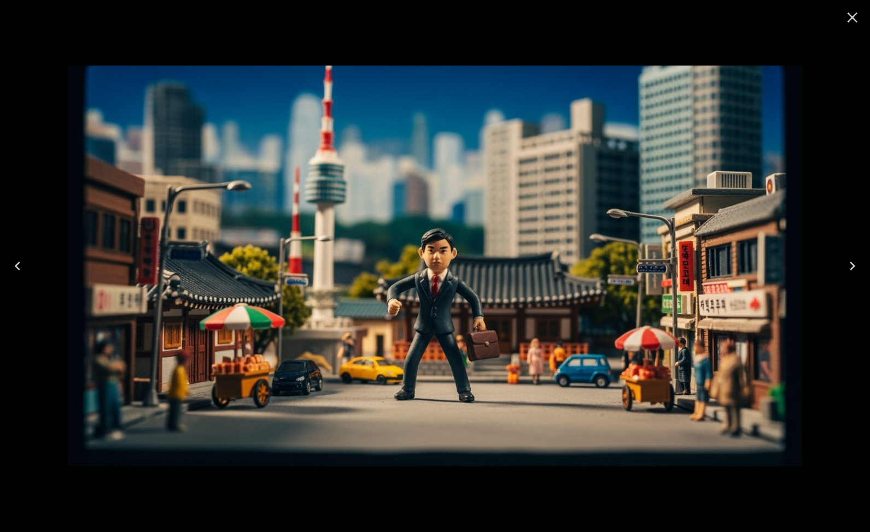
click at [850, 266] on icon "Next" at bounding box center [851, 265] width 17 height 17
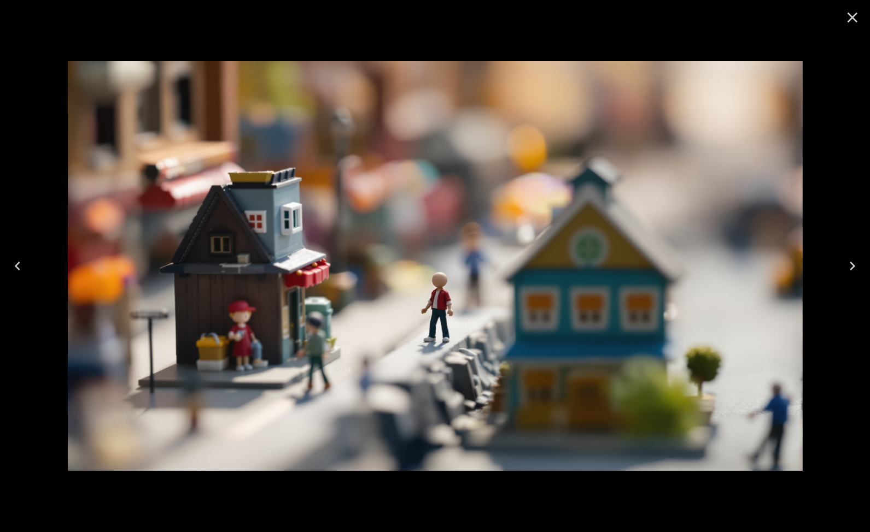
click at [849, 265] on icon "Next" at bounding box center [851, 265] width 17 height 17
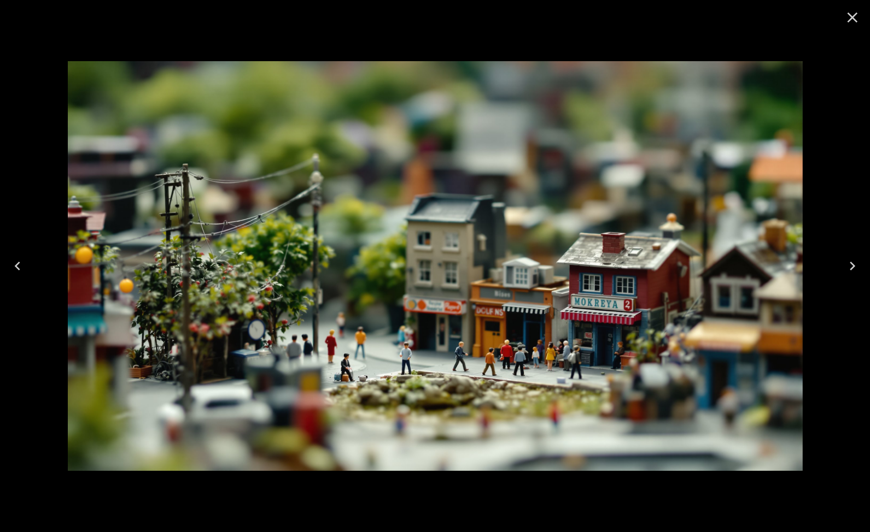
click at [848, 265] on icon "Next" at bounding box center [851, 265] width 17 height 17
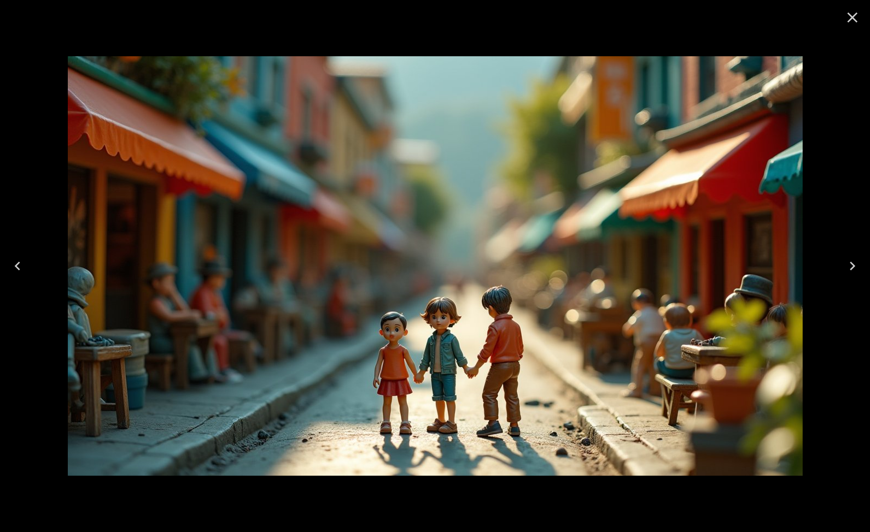
click at [848, 265] on icon "Next" at bounding box center [851, 265] width 17 height 17
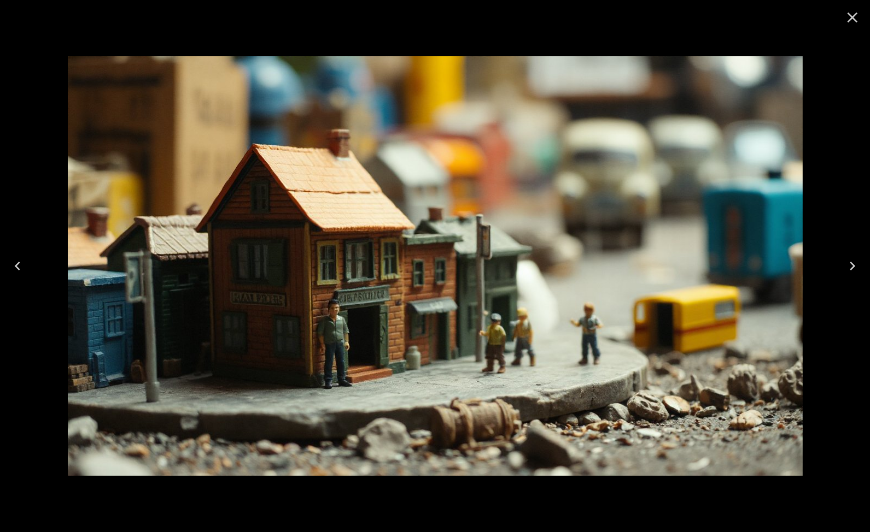
click at [848, 265] on icon "Next" at bounding box center [851, 265] width 17 height 17
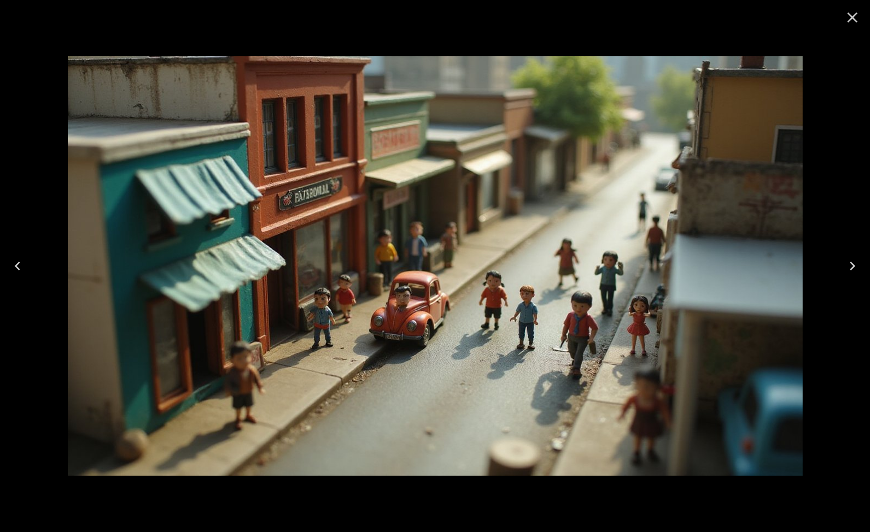
click at [848, 265] on icon "Next" at bounding box center [851, 265] width 17 height 17
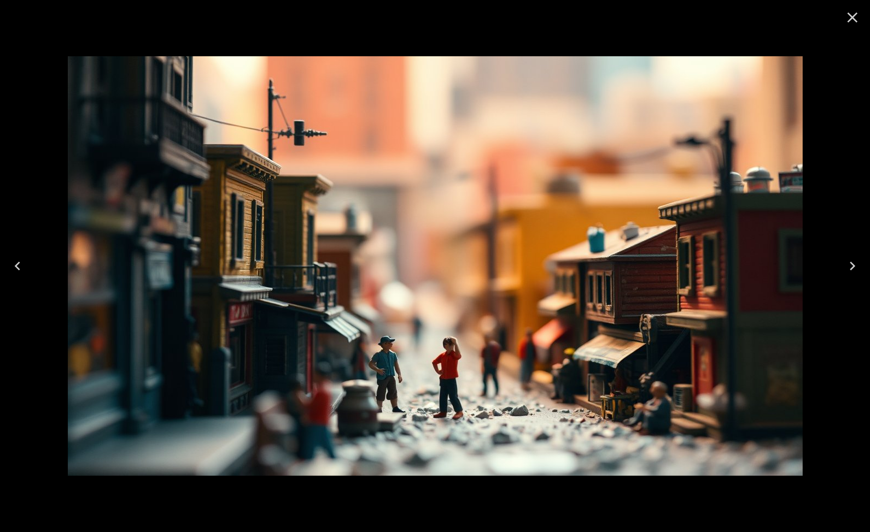
click at [848, 265] on icon "Next" at bounding box center [851, 265] width 17 height 17
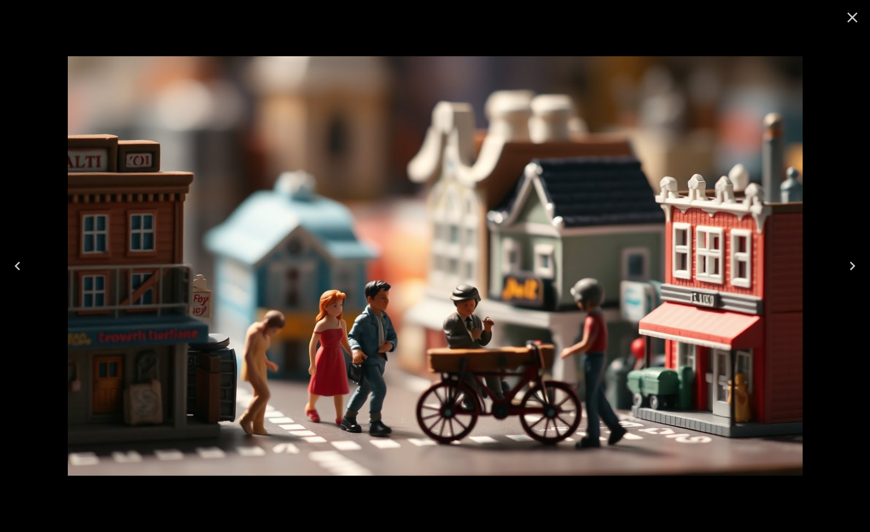
click at [848, 265] on icon "Next" at bounding box center [851, 265] width 17 height 17
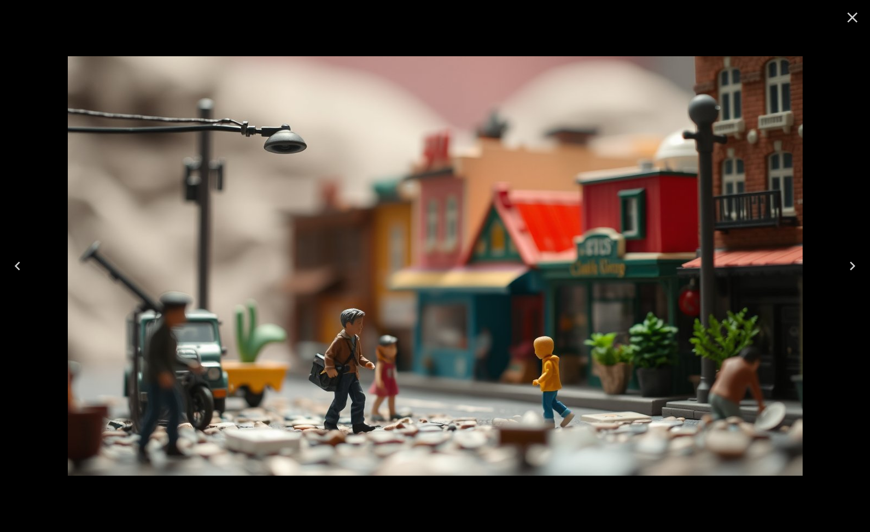
click at [848, 265] on icon "Next" at bounding box center [851, 265] width 17 height 17
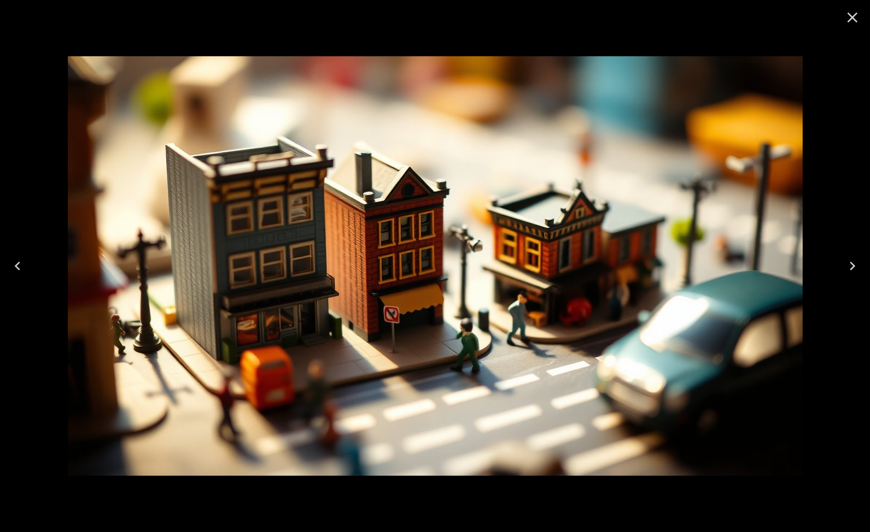
click at [854, 15] on icon "Close" at bounding box center [852, 18] width 10 height 10
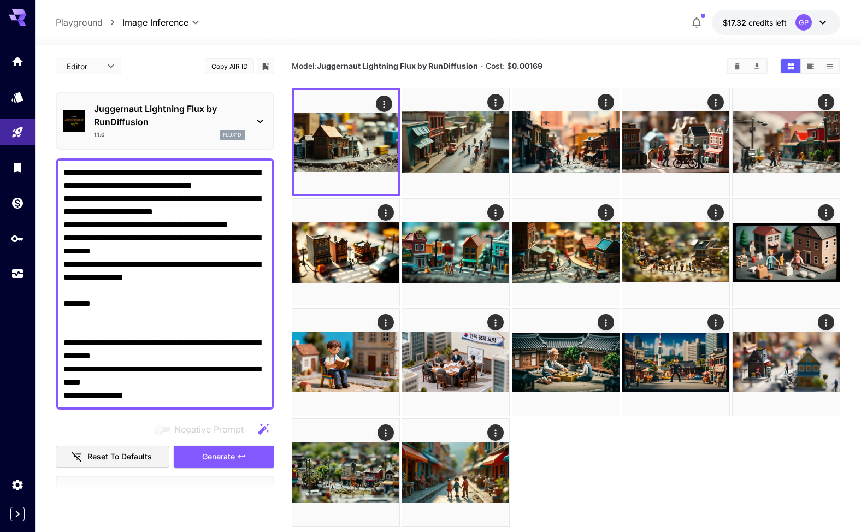
drag, startPoint x: 66, startPoint y: 301, endPoint x: 8, endPoint y: 296, distance: 57.6
click at [61, 302] on div "**********" at bounding box center [165, 284] width 219 height 251
type textarea "**********"
click at [247, 458] on button "Generate" at bounding box center [224, 457] width 101 height 22
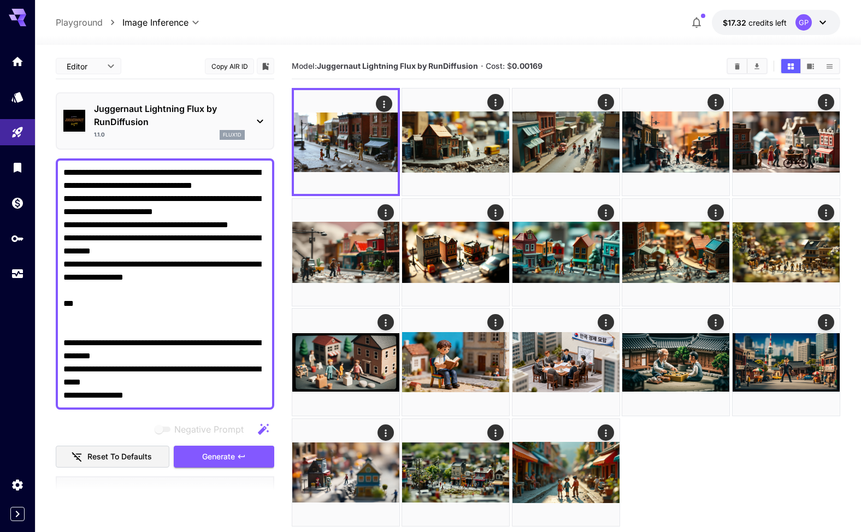
click at [42, 302] on section "**********" at bounding box center [448, 332] width 826 height 574
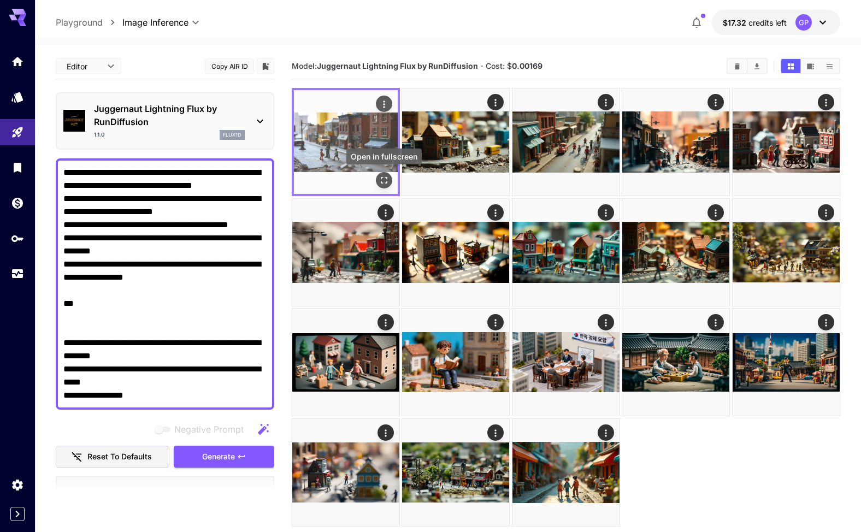
click at [383, 178] on icon "Open in fullscreen" at bounding box center [384, 180] width 11 height 11
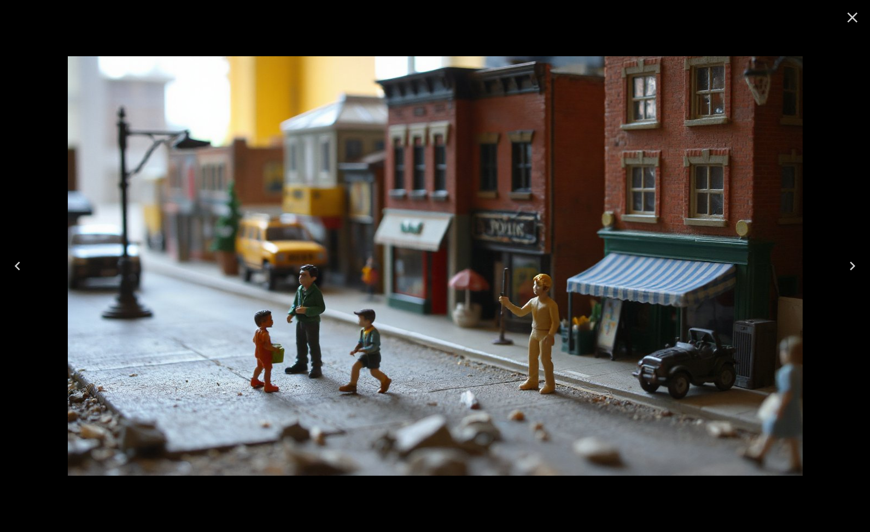
click at [855, 18] on icon "Close" at bounding box center [851, 17] width 17 height 17
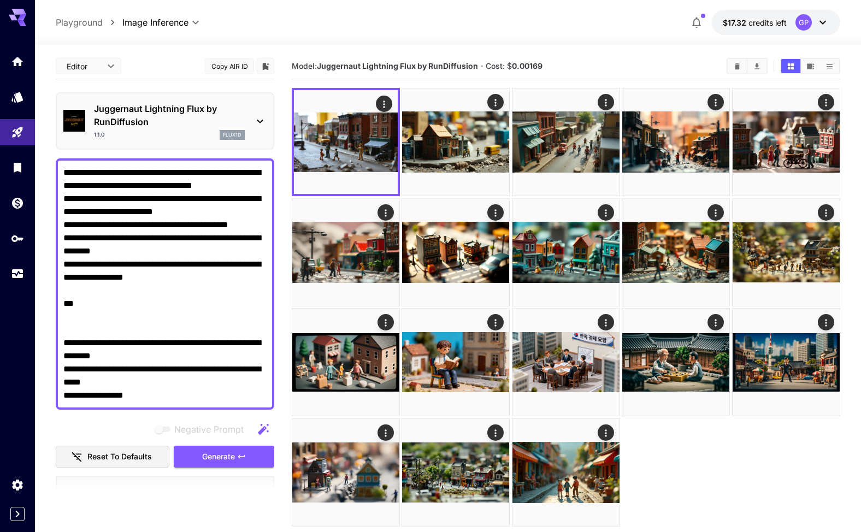
click at [261, 120] on icon at bounding box center [260, 122] width 6 height 4
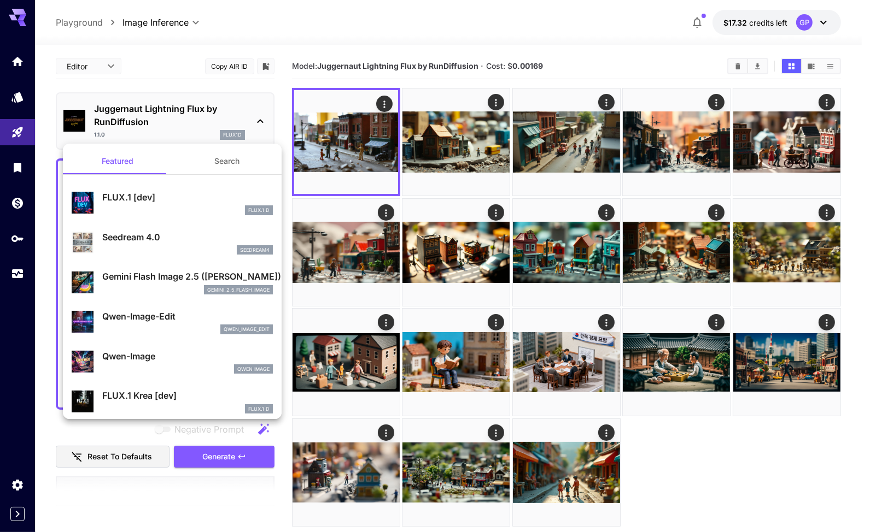
click at [157, 203] on p "FLUX.1 [dev]" at bounding box center [187, 197] width 171 height 13
type input "**"
type input "***"
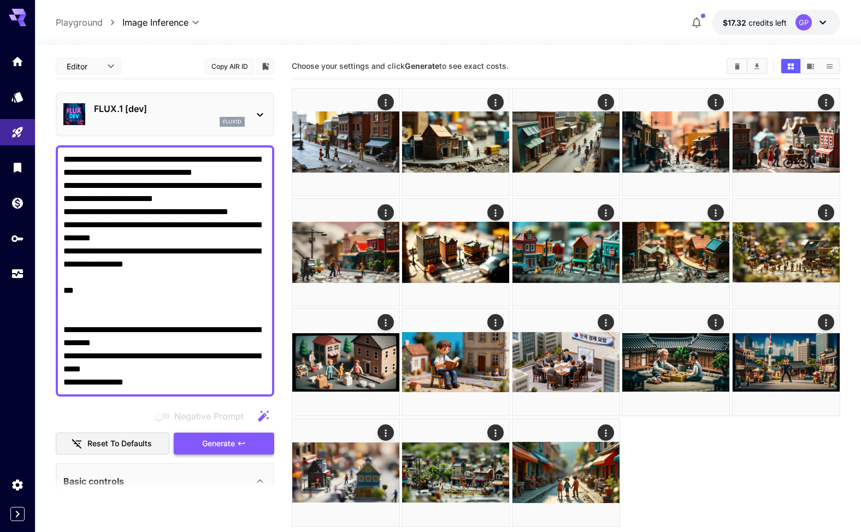
click at [231, 444] on span "Generate" at bounding box center [218, 444] width 33 height 14
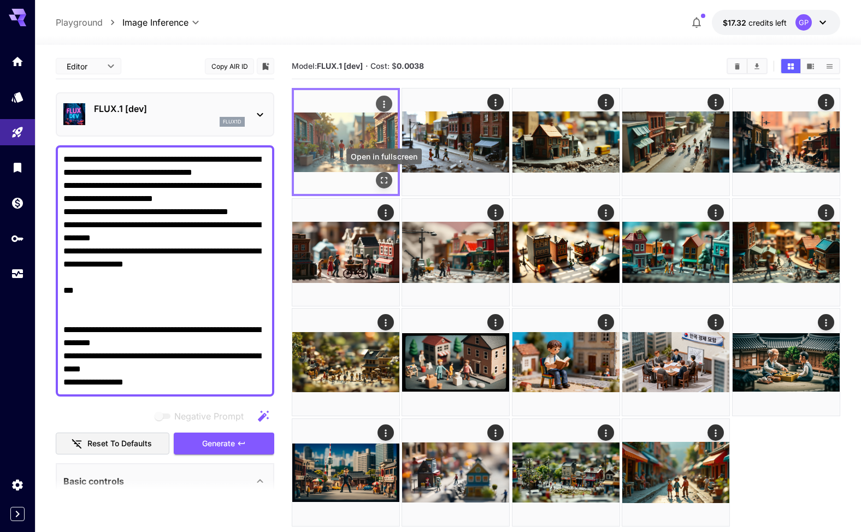
click at [383, 180] on icon "Open in fullscreen" at bounding box center [384, 180] width 11 height 11
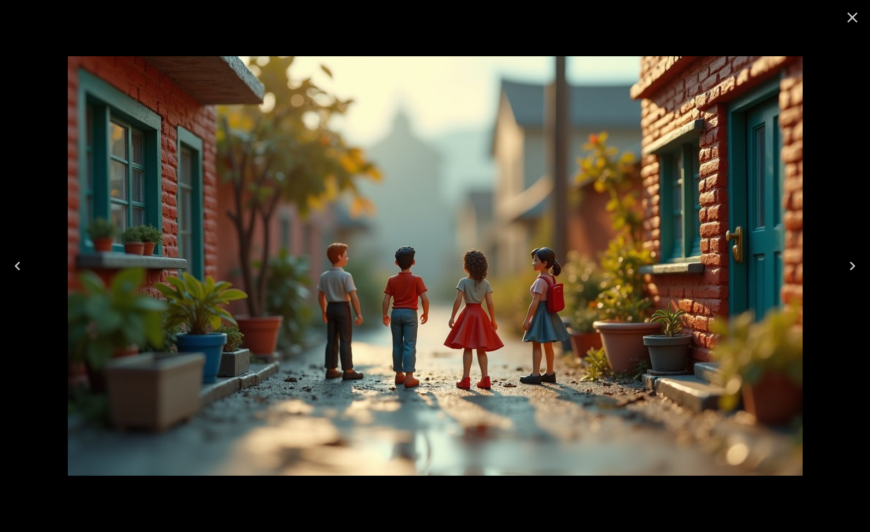
click at [850, 15] on icon "Close" at bounding box center [852, 18] width 10 height 10
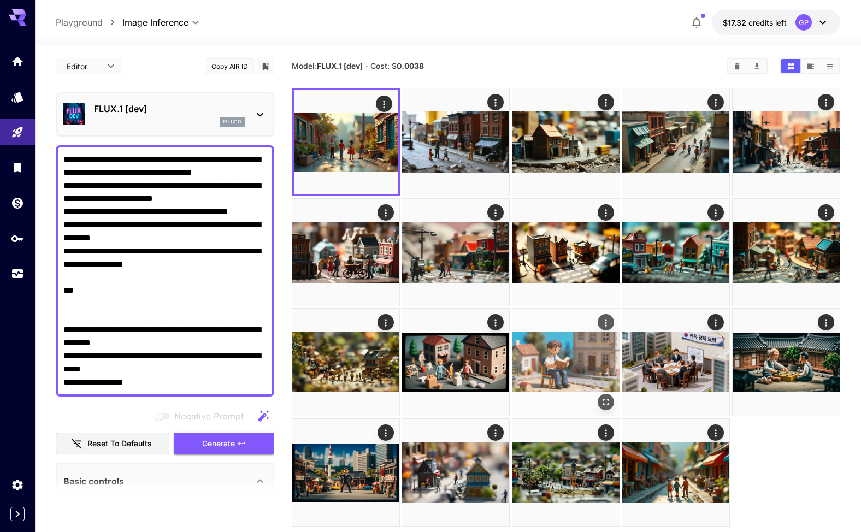
scroll to position [86, 0]
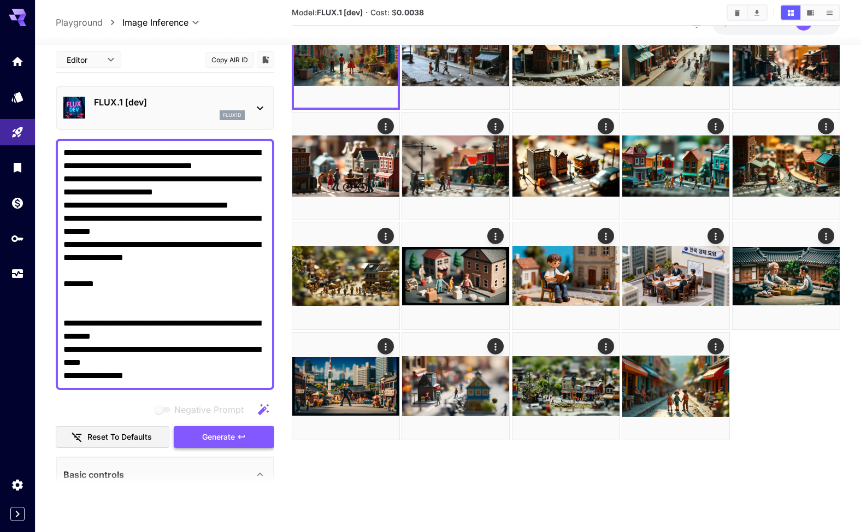
type textarea "**********"
click at [238, 437] on icon "button" at bounding box center [241, 437] width 9 height 9
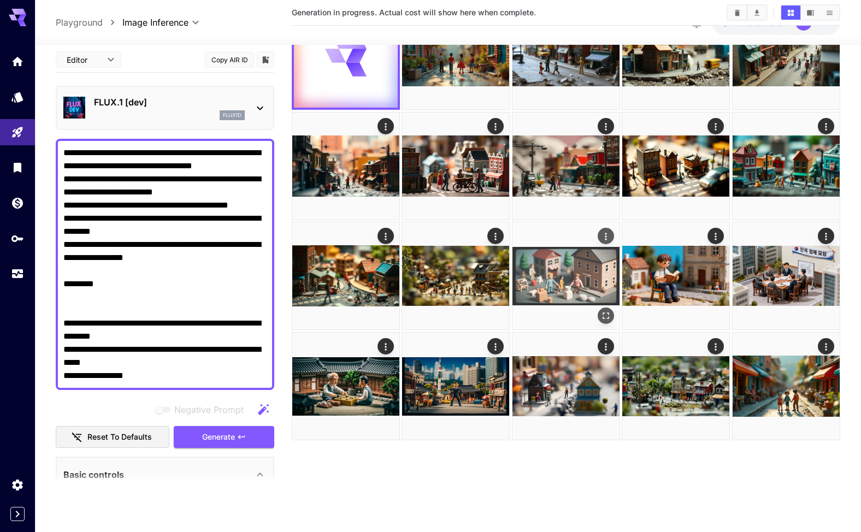
scroll to position [0, 0]
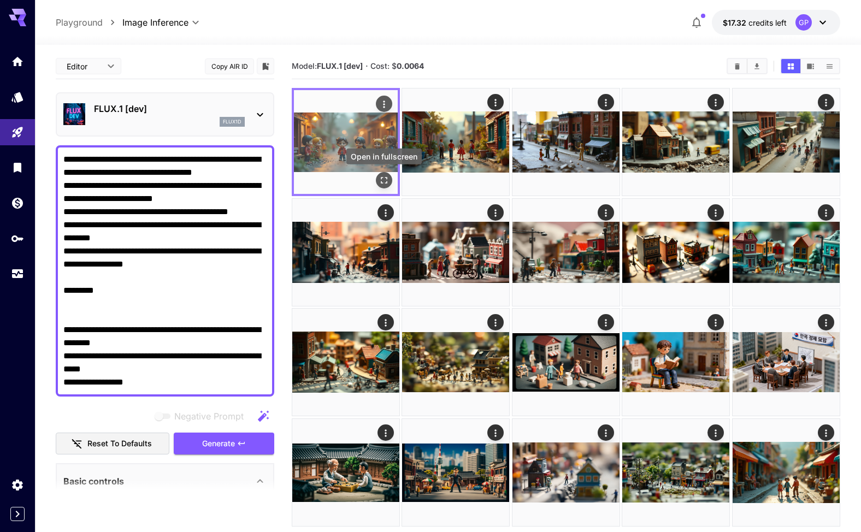
click at [386, 182] on icon "Open in fullscreen" at bounding box center [384, 180] width 11 height 11
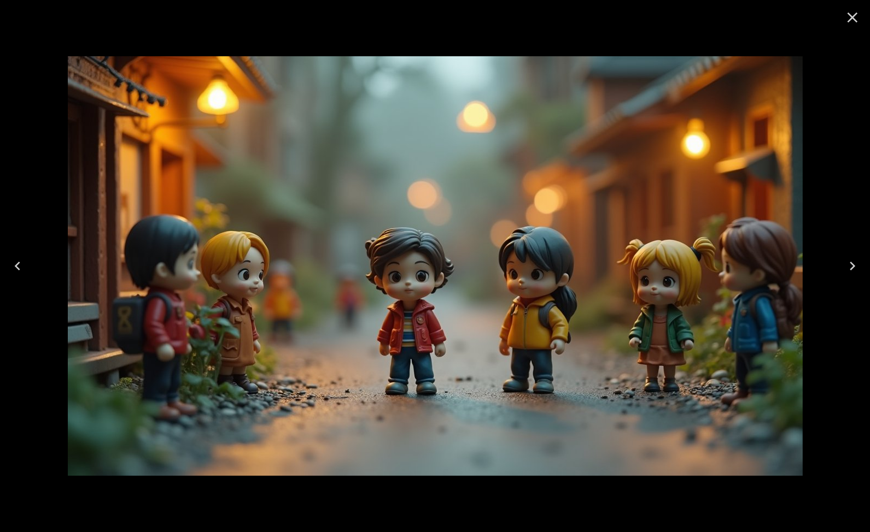
click at [857, 17] on icon "Close" at bounding box center [851, 17] width 17 height 17
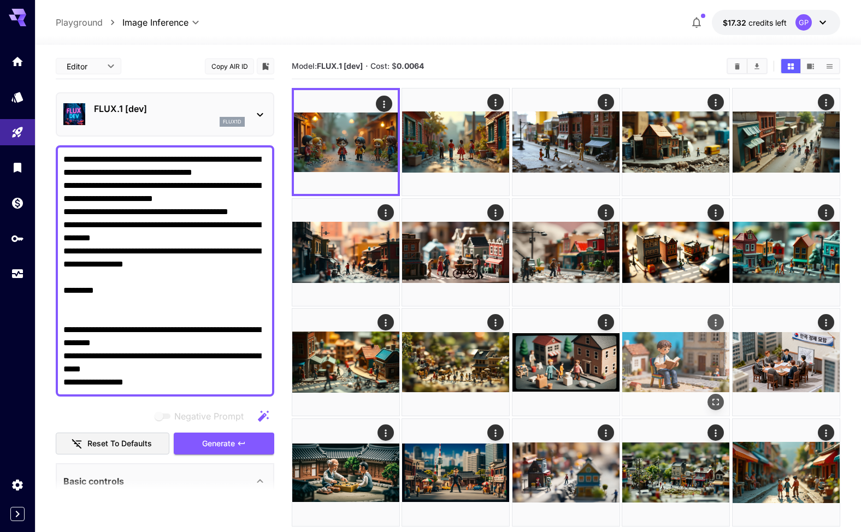
scroll to position [86, 0]
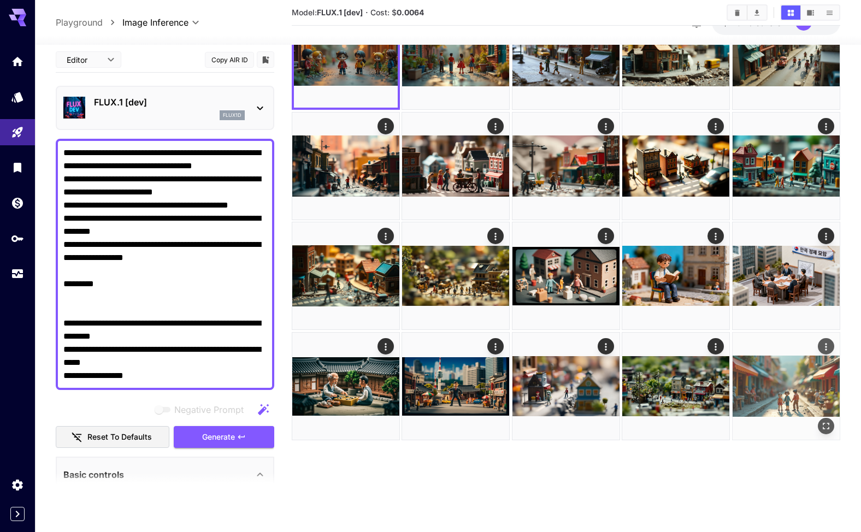
click at [798, 402] on img at bounding box center [786, 386] width 107 height 107
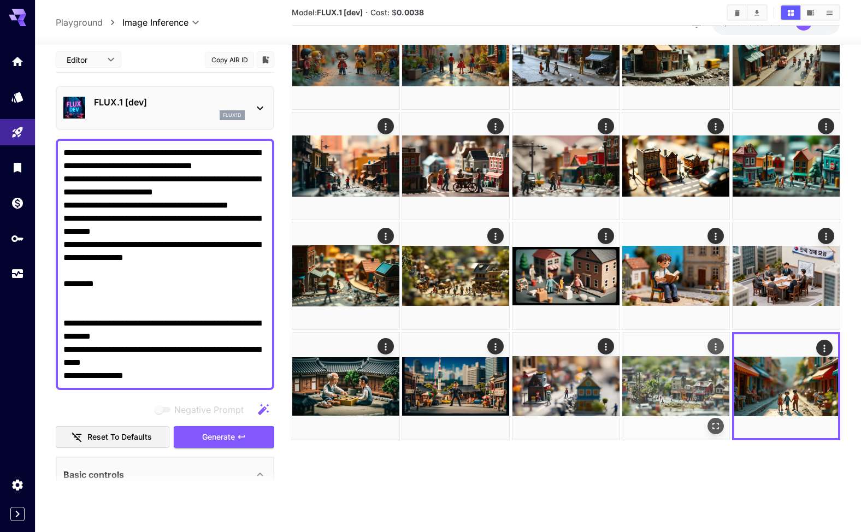
scroll to position [32, 0]
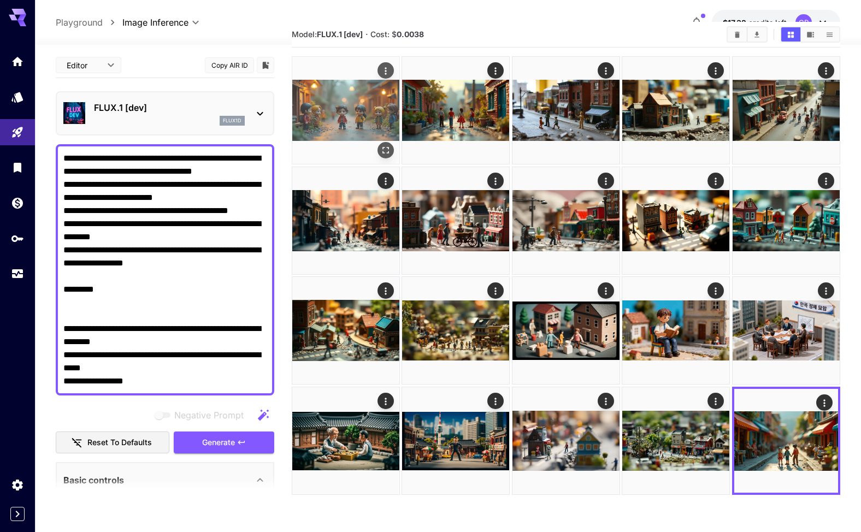
click at [350, 132] on img at bounding box center [345, 110] width 107 height 107
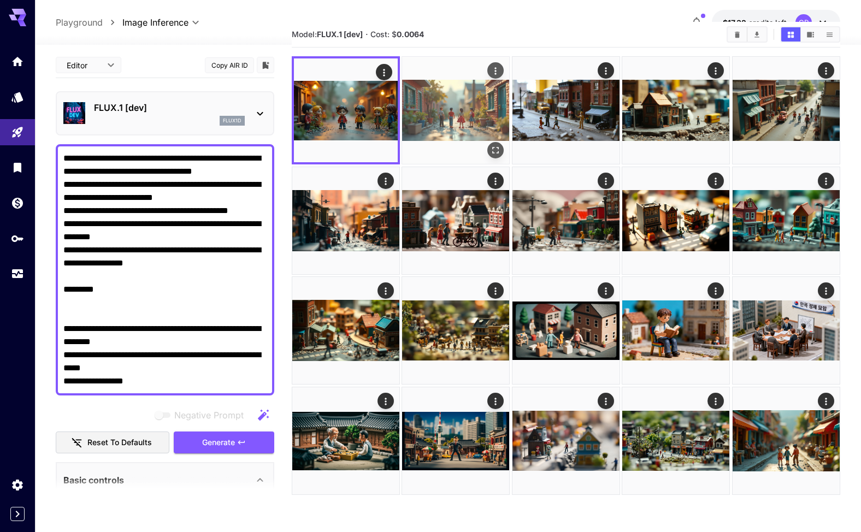
click at [444, 124] on img at bounding box center [455, 110] width 107 height 107
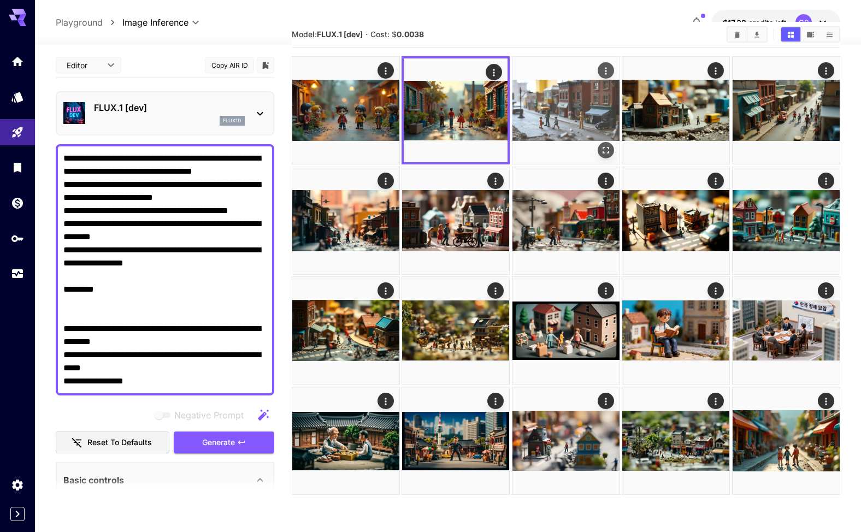
click at [561, 120] on img at bounding box center [566, 110] width 107 height 107
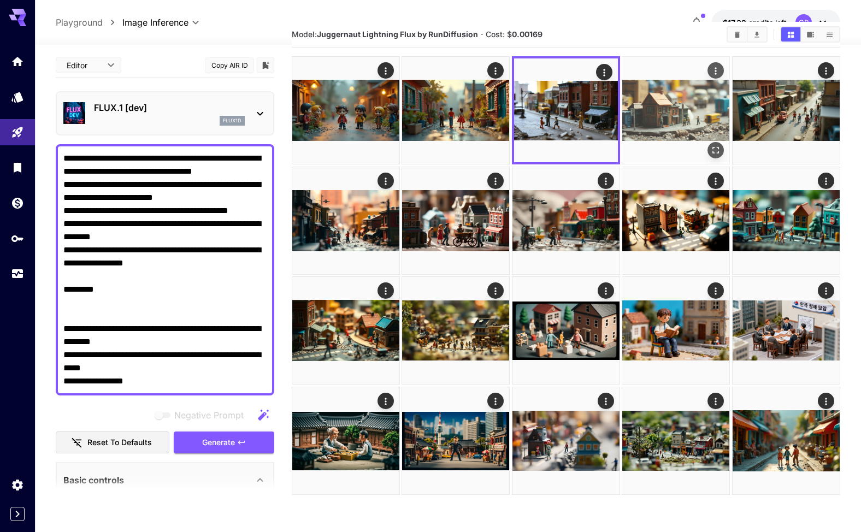
click at [676, 116] on img at bounding box center [676, 110] width 107 height 107
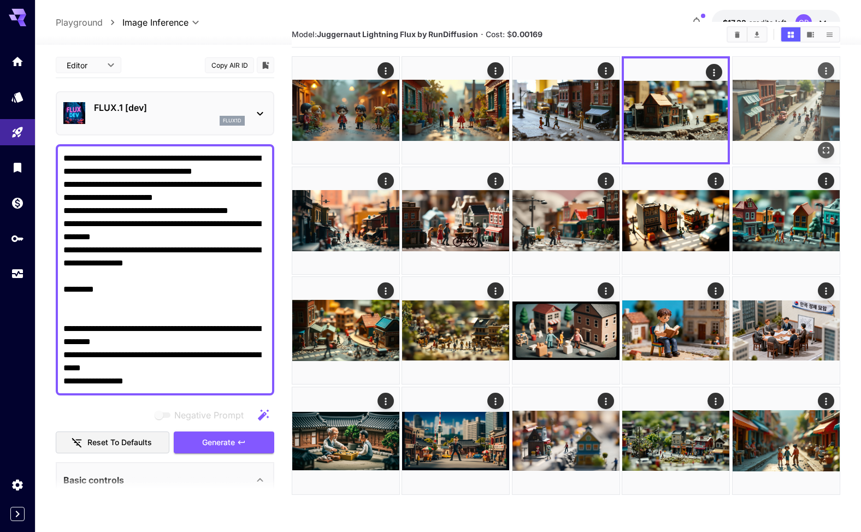
click at [773, 115] on img at bounding box center [786, 110] width 107 height 107
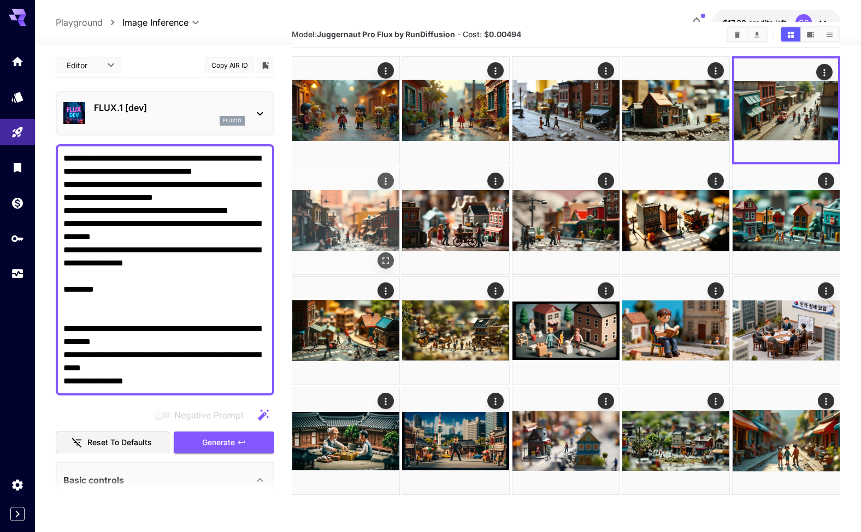
click at [347, 214] on img at bounding box center [345, 220] width 107 height 107
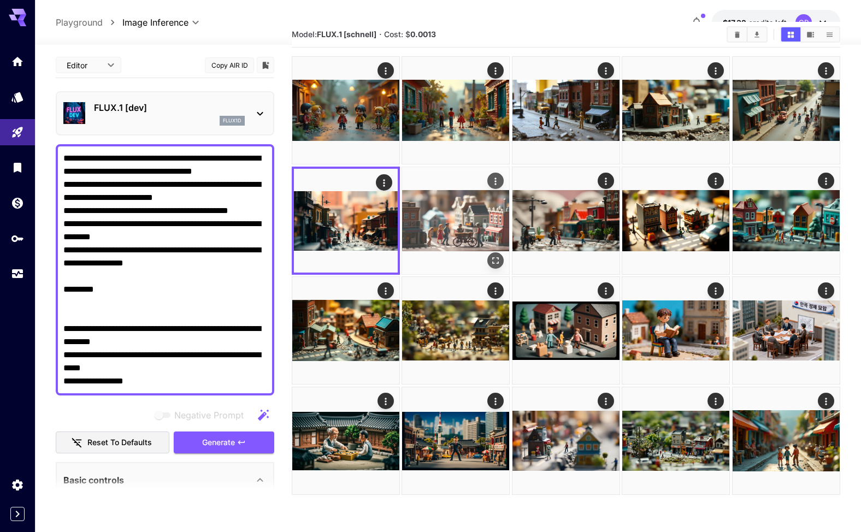
click at [461, 231] on img at bounding box center [455, 220] width 107 height 107
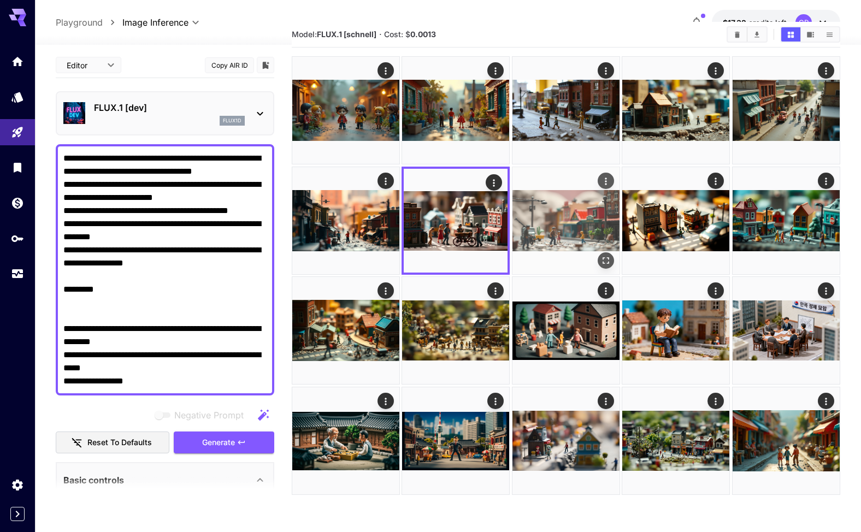
click at [559, 227] on img at bounding box center [566, 220] width 107 height 107
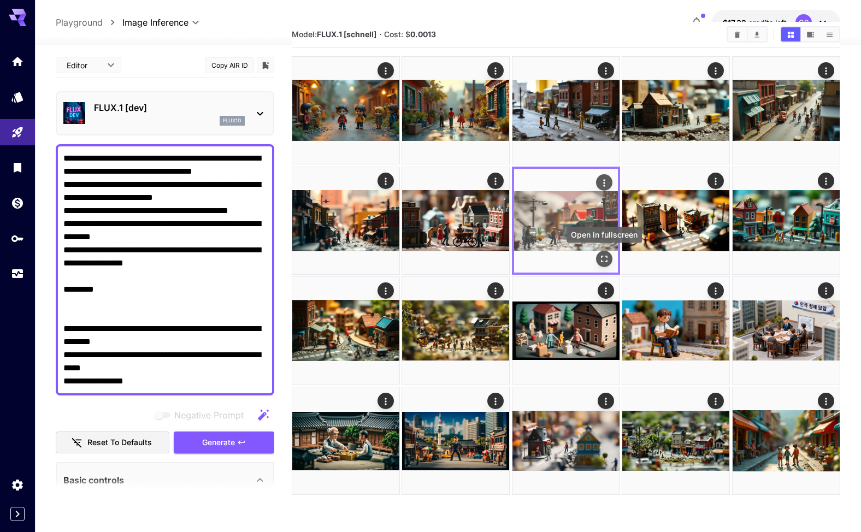
click at [606, 257] on icon "Open in fullscreen" at bounding box center [604, 259] width 11 height 11
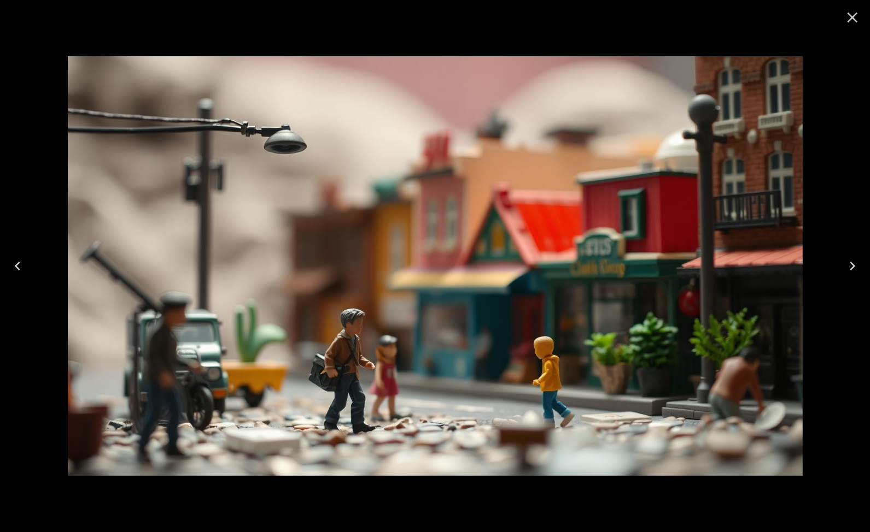
click at [860, 13] on icon "Close" at bounding box center [851, 17] width 17 height 17
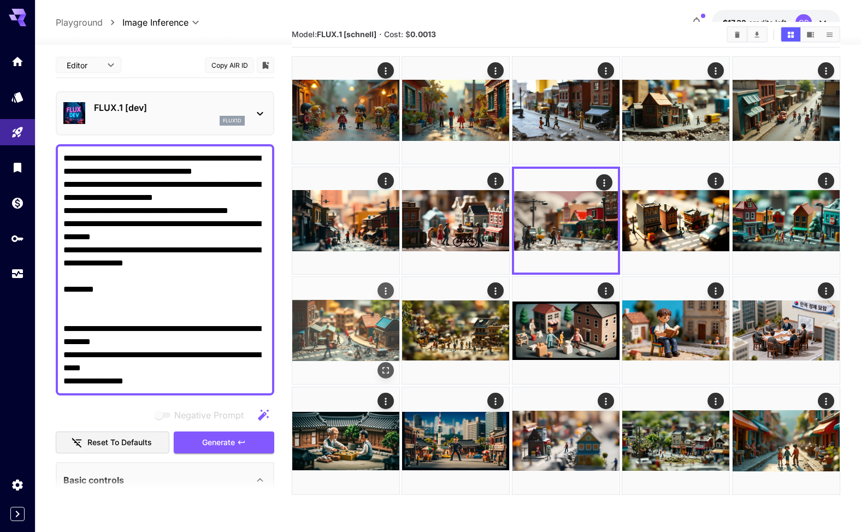
click at [343, 340] on img at bounding box center [345, 330] width 107 height 107
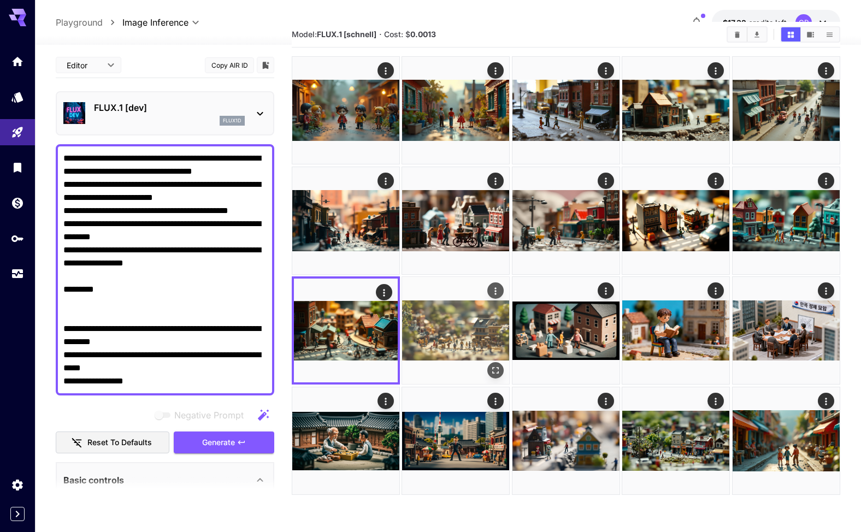
click at [444, 338] on img at bounding box center [455, 330] width 107 height 107
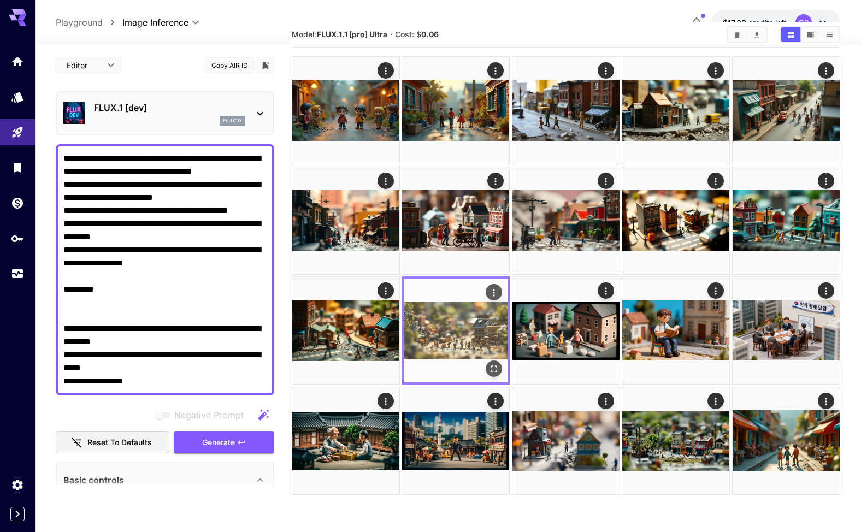
click at [491, 366] on icon "Open in fullscreen" at bounding box center [494, 369] width 11 height 11
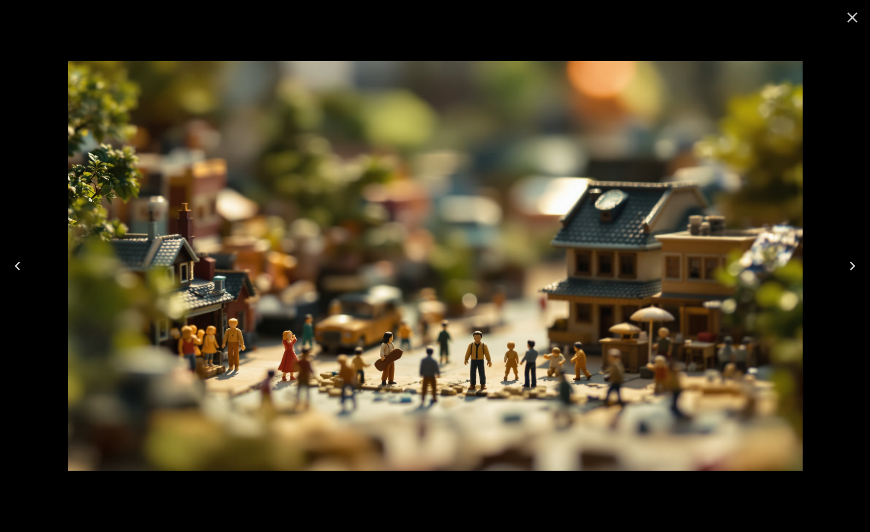
click at [853, 11] on icon "Close" at bounding box center [851, 17] width 17 height 17
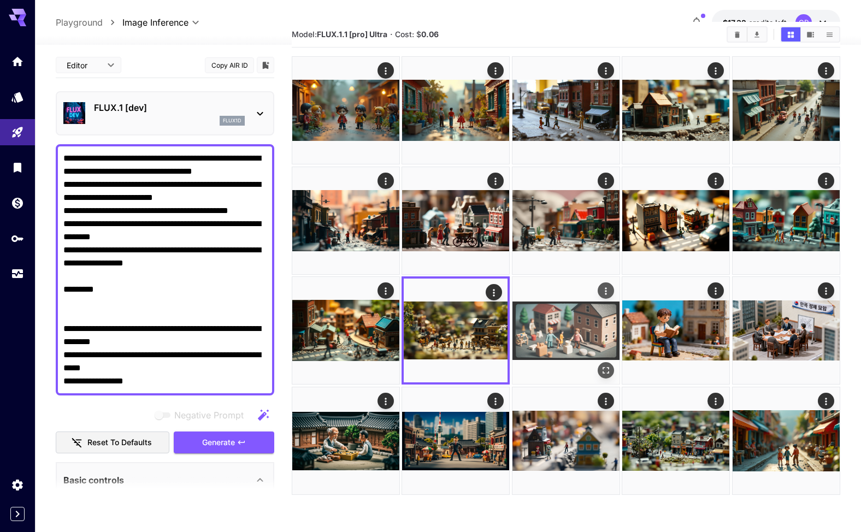
click at [582, 334] on img at bounding box center [566, 330] width 107 height 107
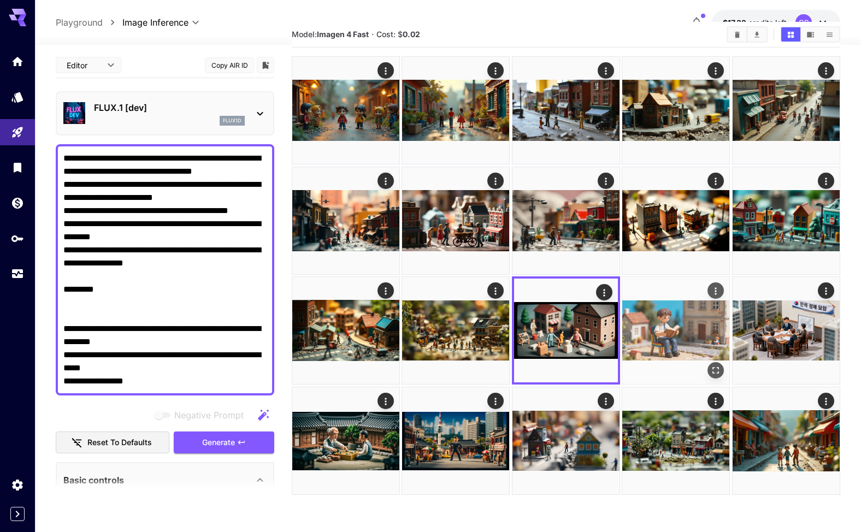
click at [681, 333] on img at bounding box center [676, 330] width 107 height 107
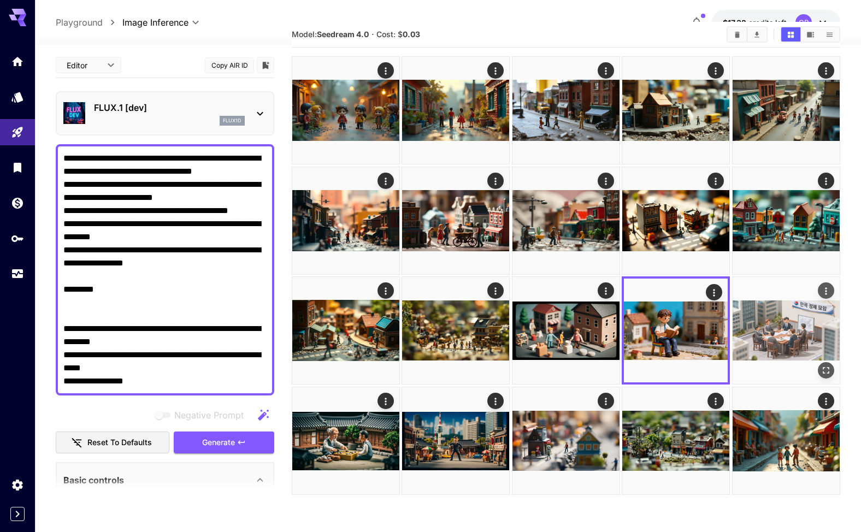
click at [776, 341] on img at bounding box center [786, 330] width 107 height 107
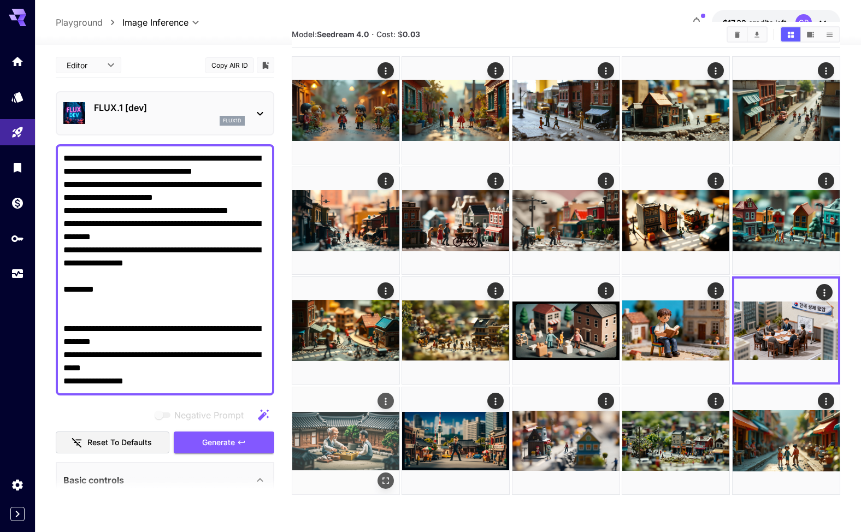
click at [374, 427] on img at bounding box center [345, 441] width 107 height 107
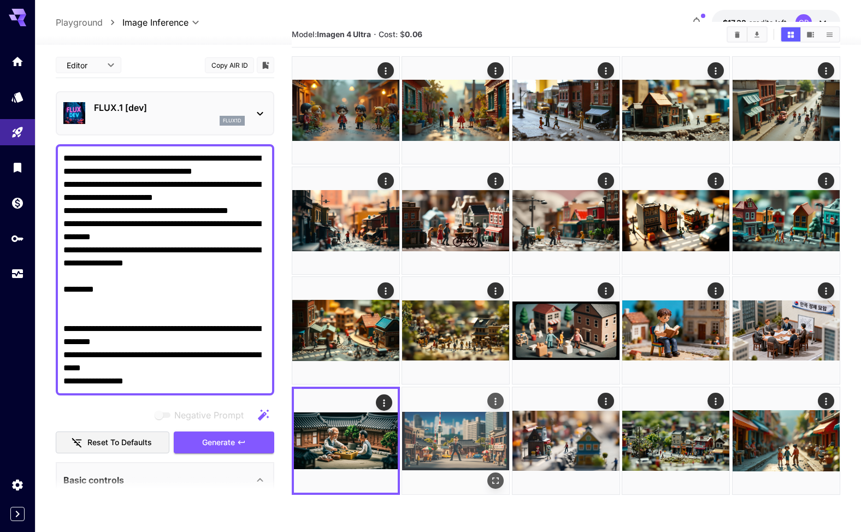
scroll to position [86, 0]
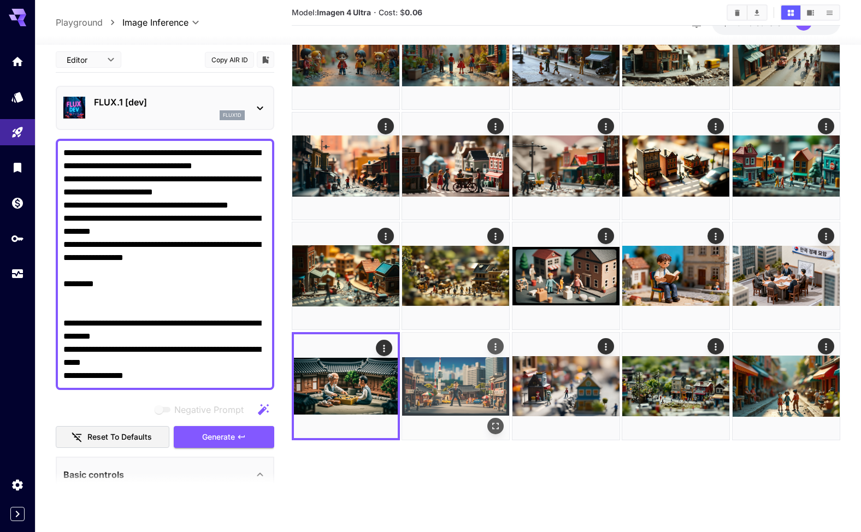
click at [463, 389] on img at bounding box center [455, 386] width 107 height 107
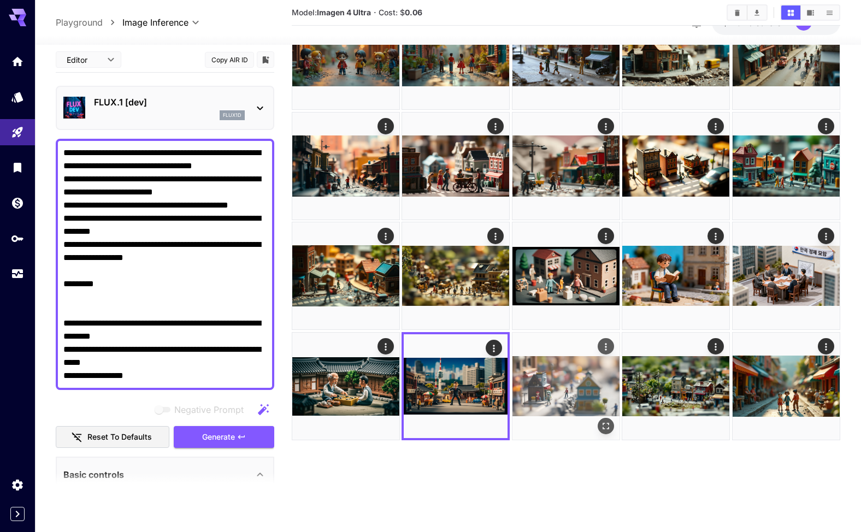
click at [566, 394] on img at bounding box center [566, 386] width 107 height 107
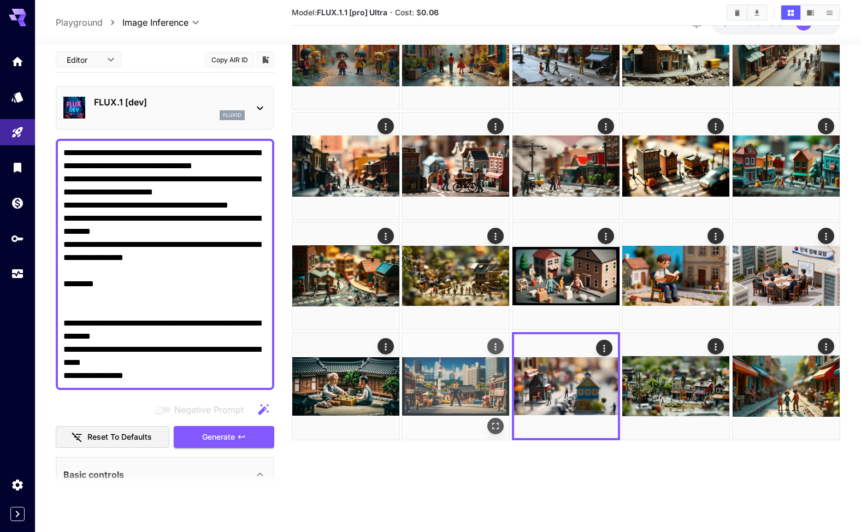
click at [470, 392] on img at bounding box center [455, 386] width 107 height 107
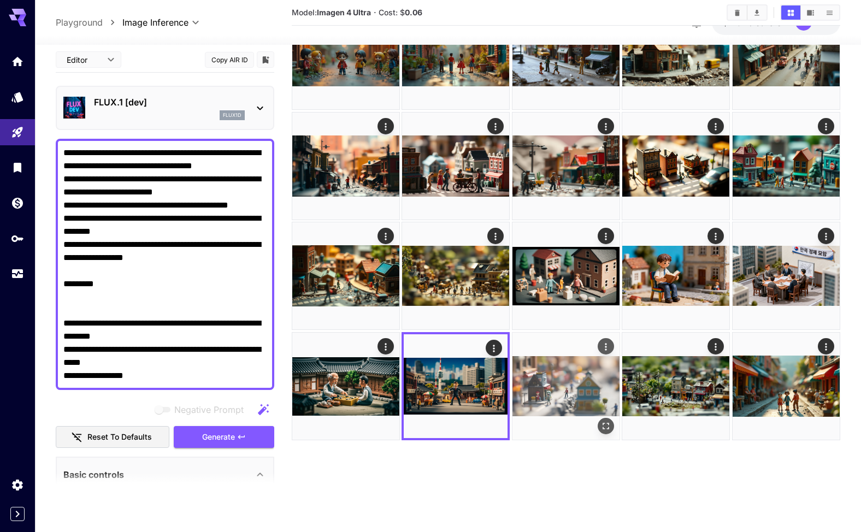
click at [570, 389] on img at bounding box center [566, 386] width 107 height 107
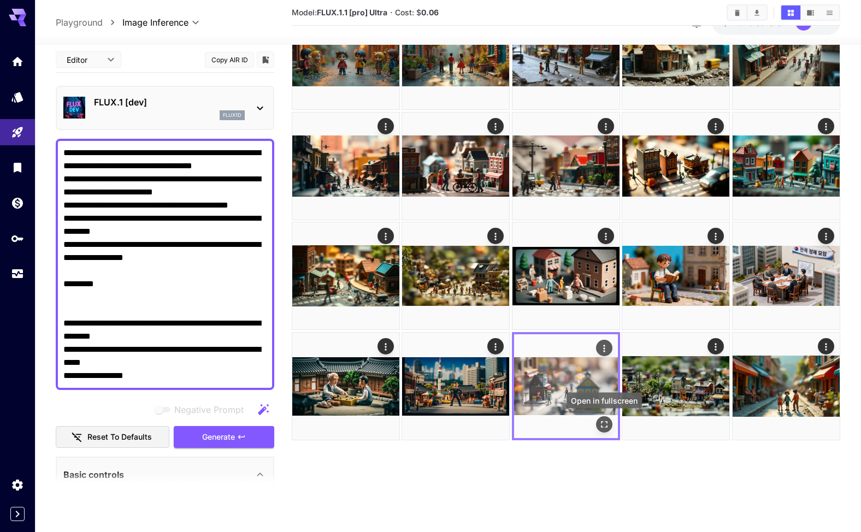
click at [606, 421] on icon "Open in fullscreen" at bounding box center [604, 424] width 7 height 7
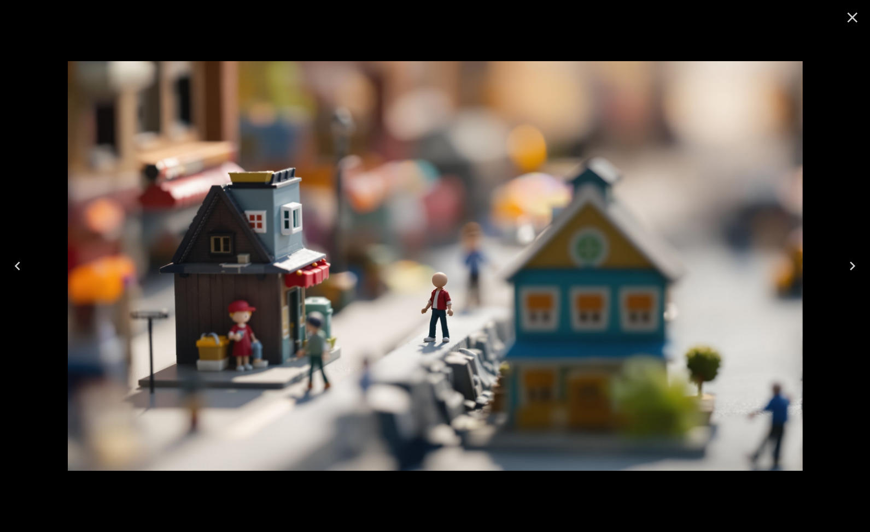
click at [857, 11] on icon "Close" at bounding box center [851, 17] width 17 height 17
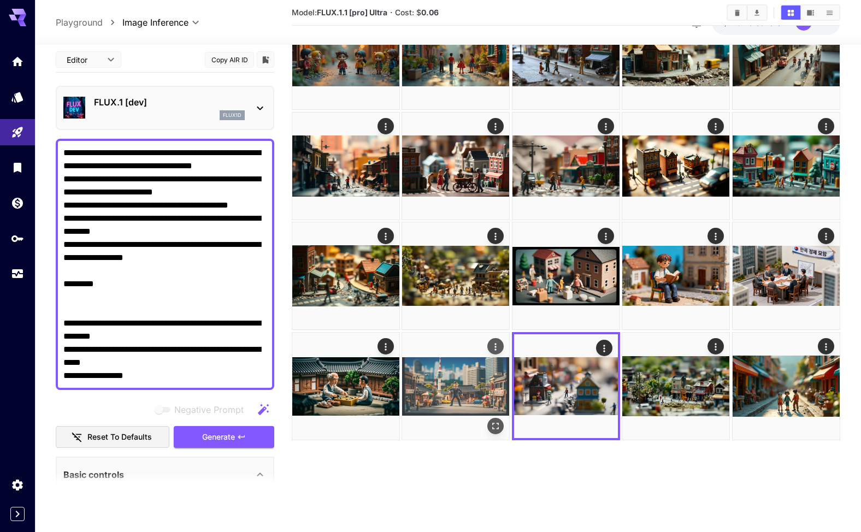
click at [466, 395] on img at bounding box center [455, 386] width 107 height 107
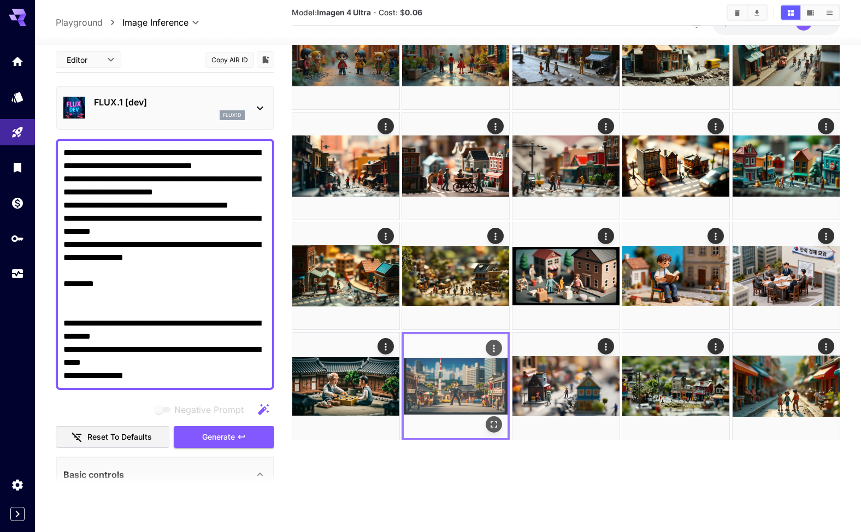
scroll to position [32, 0]
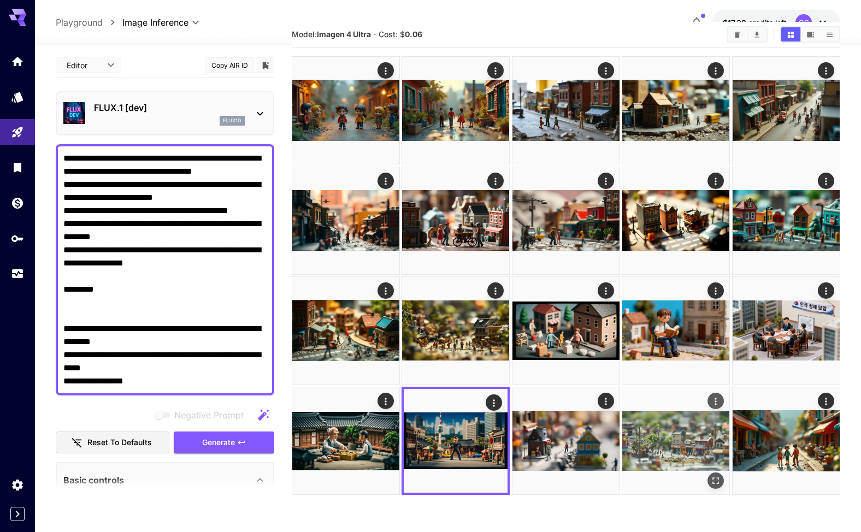
click at [675, 430] on img at bounding box center [676, 441] width 107 height 107
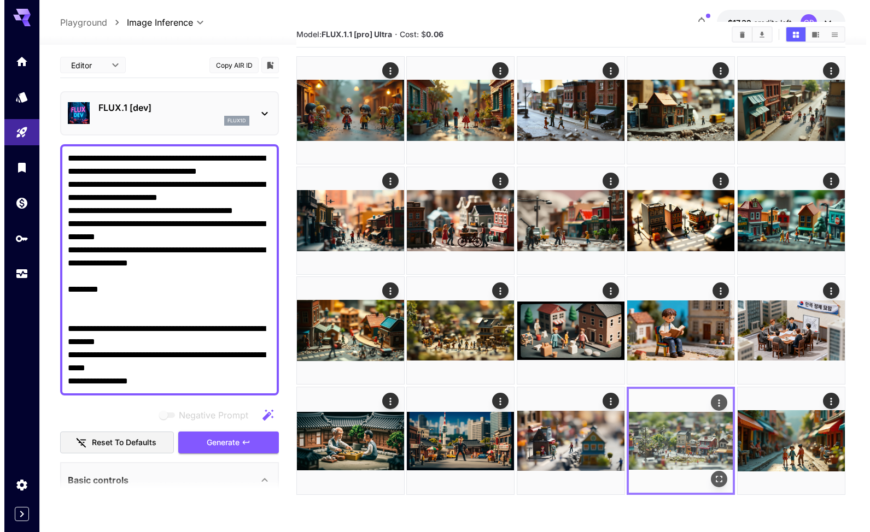
scroll to position [86, 0]
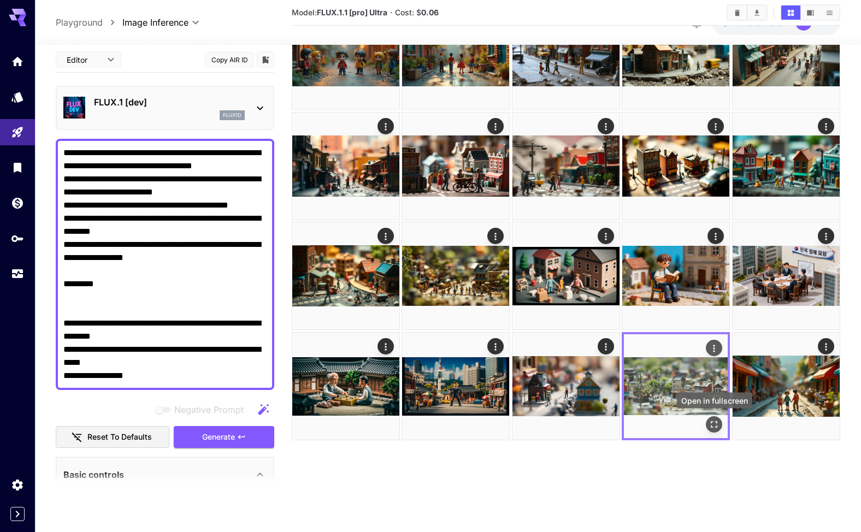
click at [711, 423] on icon "Open in fullscreen" at bounding box center [715, 424] width 11 height 11
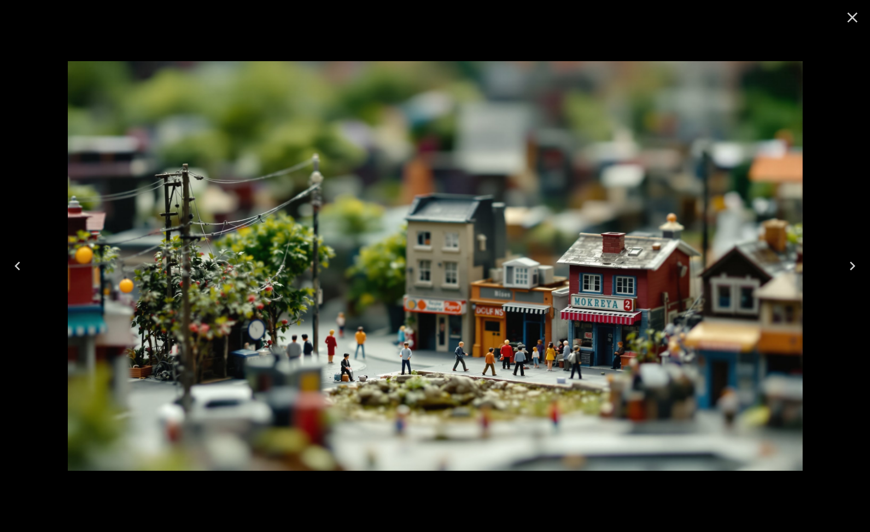
click at [849, 13] on icon "Close" at bounding box center [851, 17] width 17 height 17
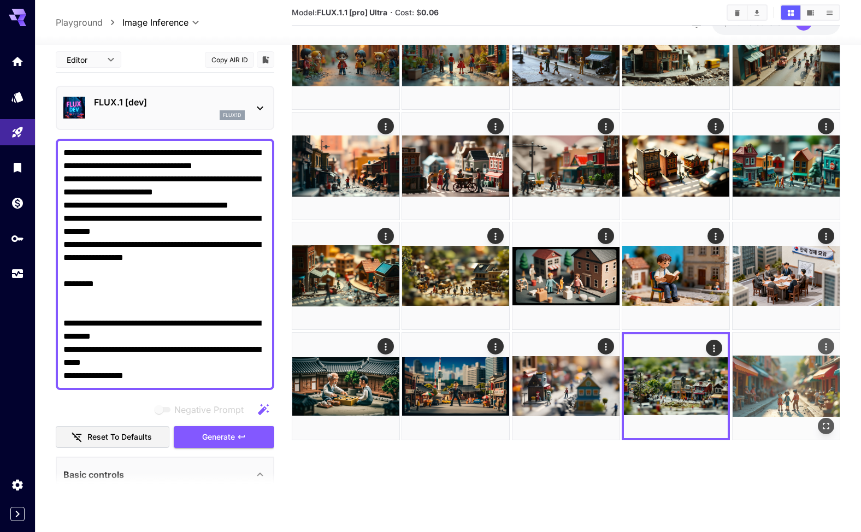
click at [790, 395] on img at bounding box center [786, 386] width 107 height 107
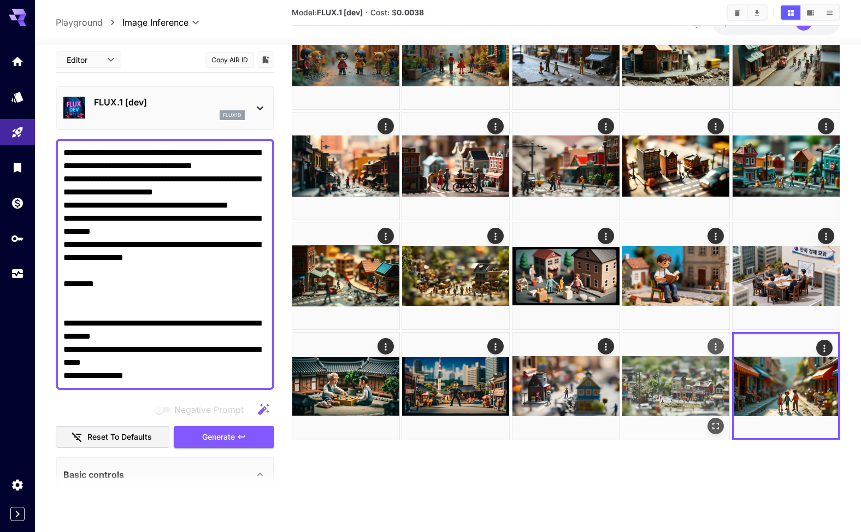
click at [679, 391] on img at bounding box center [676, 386] width 107 height 107
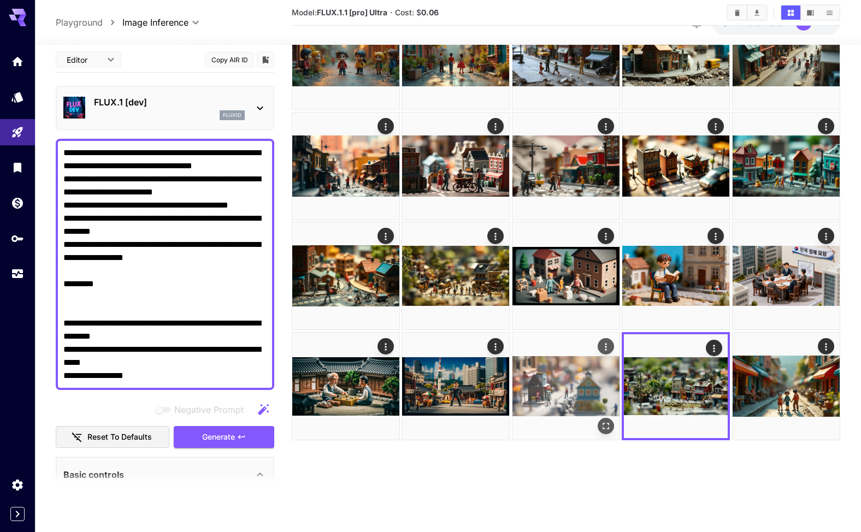
click at [590, 389] on img at bounding box center [566, 386] width 107 height 107
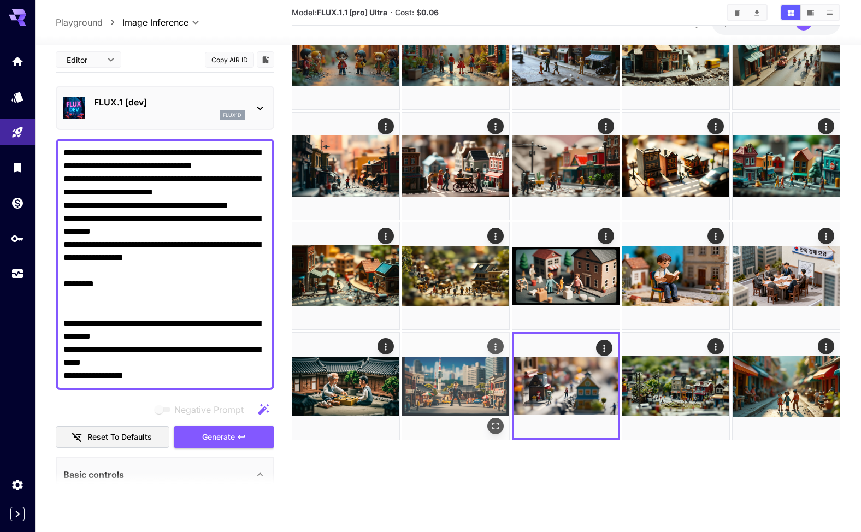
click at [508, 386] on img at bounding box center [455, 386] width 107 height 107
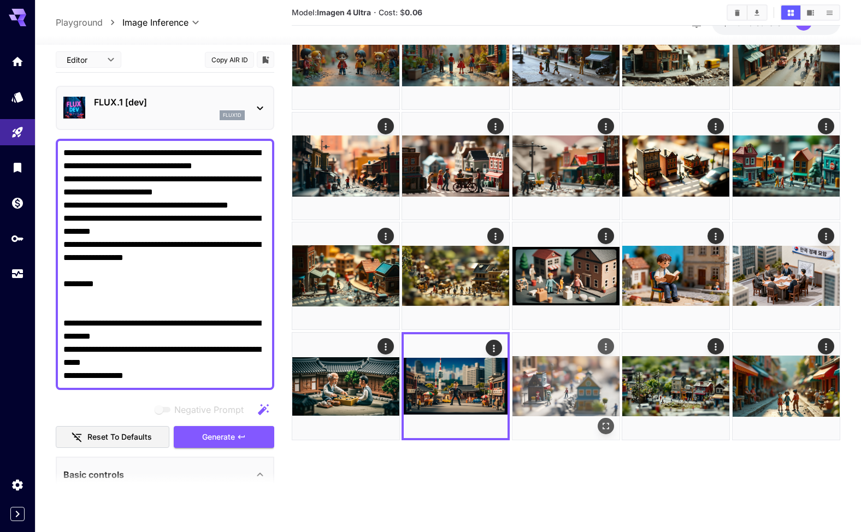
click at [586, 385] on img at bounding box center [566, 386] width 107 height 107
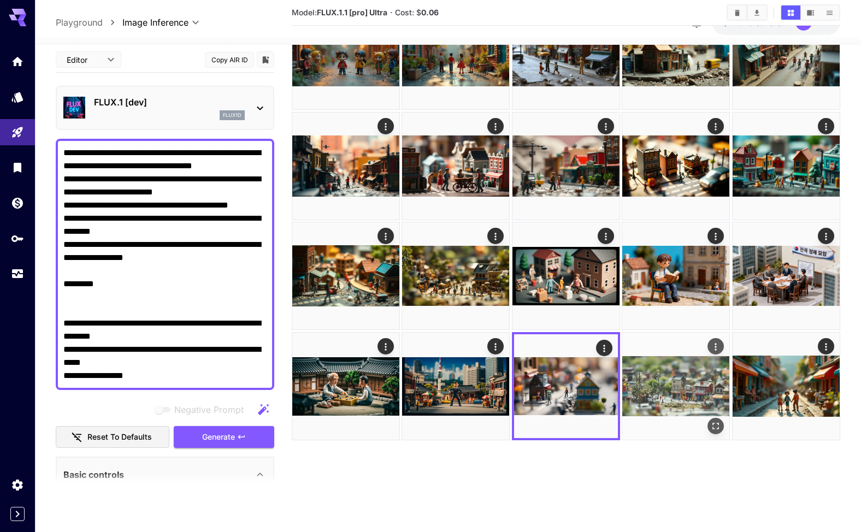
click at [684, 384] on img at bounding box center [676, 386] width 107 height 107
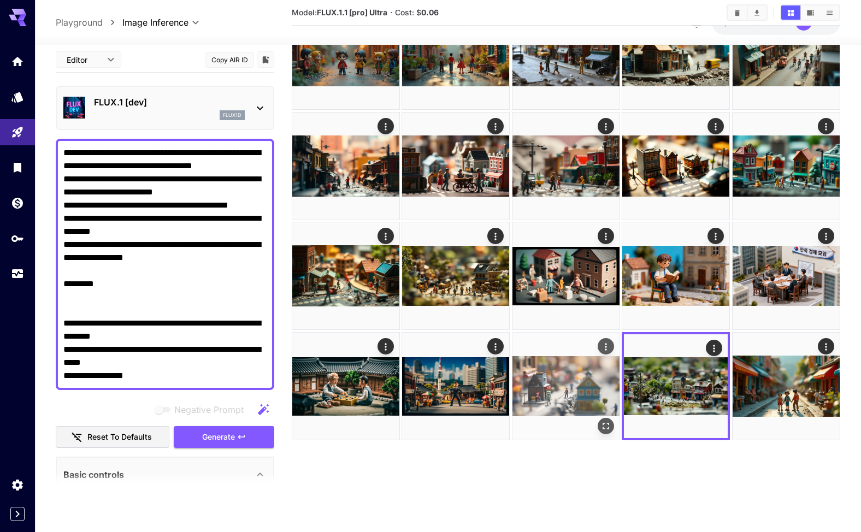
click at [585, 389] on img at bounding box center [566, 386] width 107 height 107
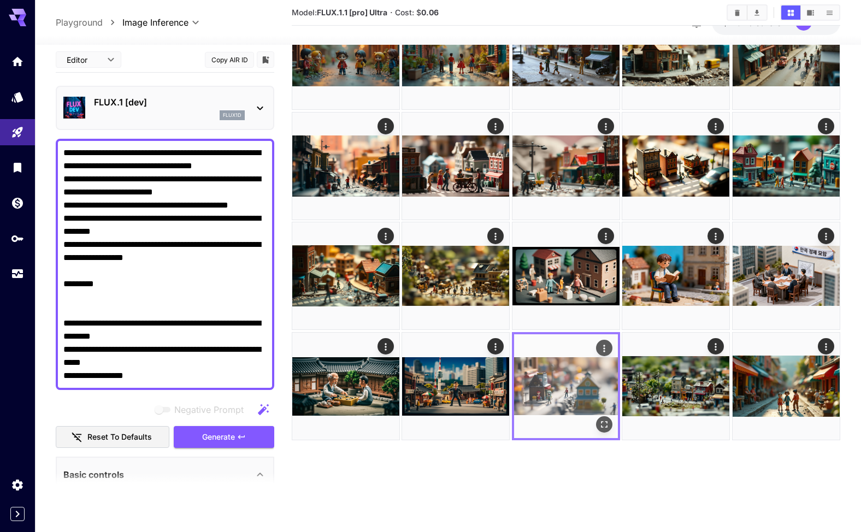
click at [613, 426] on img at bounding box center [566, 387] width 104 height 104
click at [609, 425] on icon "Open in fullscreen" at bounding box center [604, 424] width 11 height 11
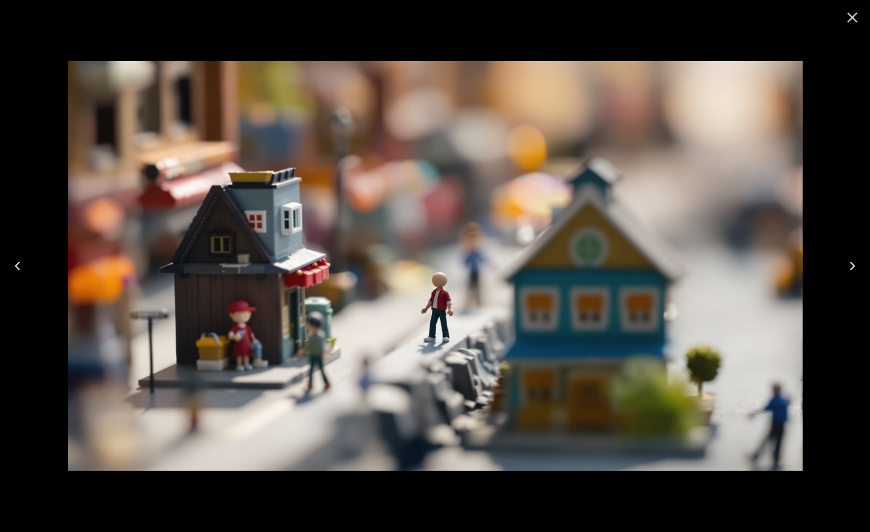
click at [855, 19] on icon "Close" at bounding box center [851, 17] width 17 height 17
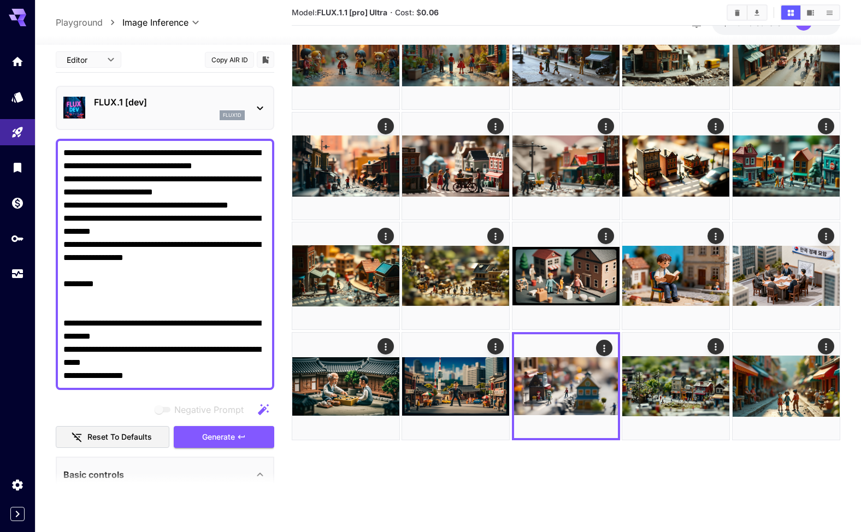
click at [265, 108] on icon at bounding box center [260, 108] width 13 height 13
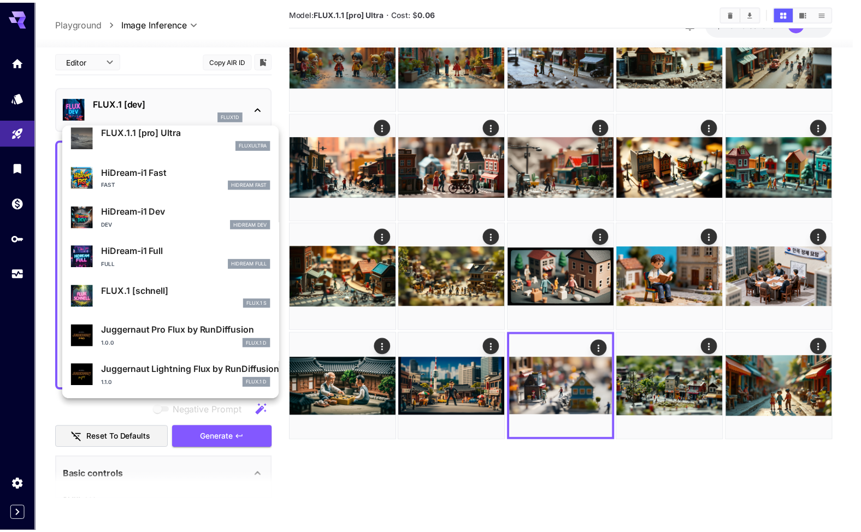
scroll to position [829, 0]
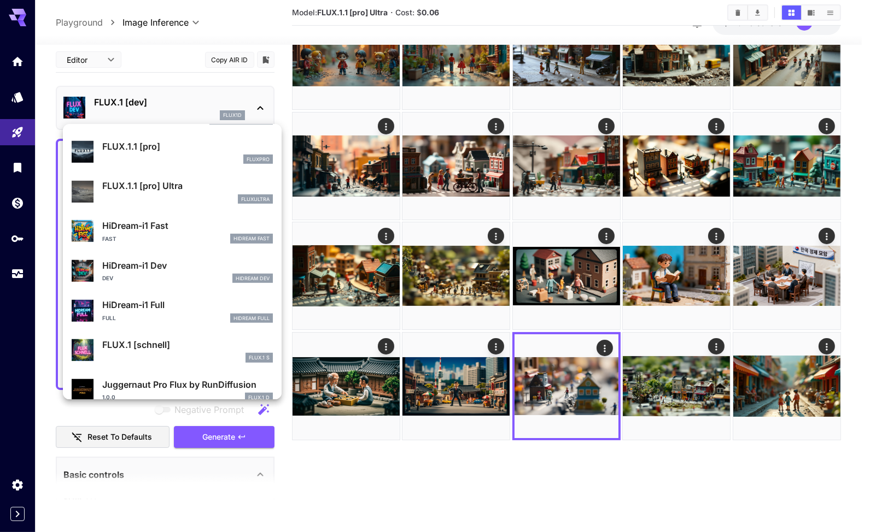
click at [155, 148] on p "FLUX.1.1 [pro]" at bounding box center [187, 146] width 171 height 13
type input "**********"
type input "****"
type input "***"
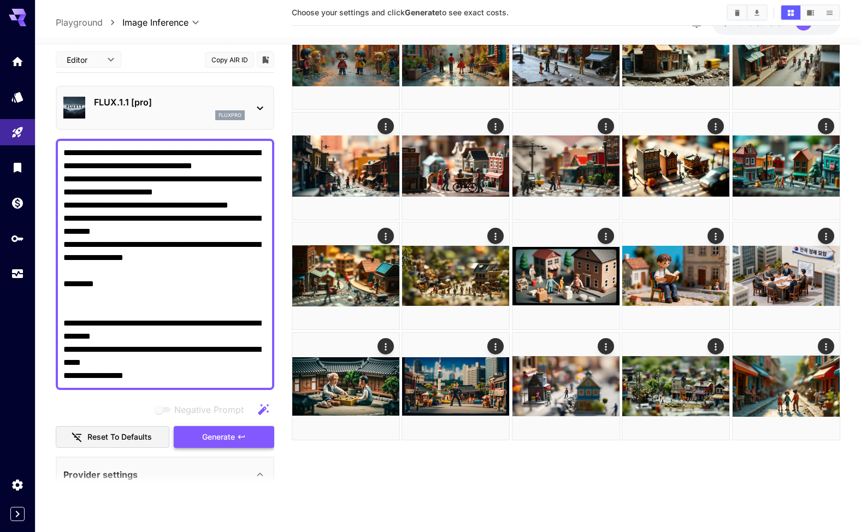
click at [221, 434] on button "Generate" at bounding box center [224, 437] width 101 height 22
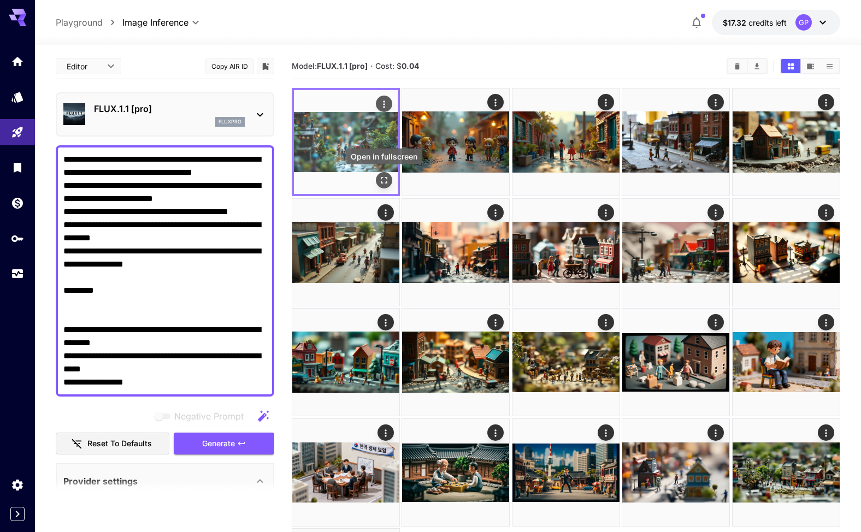
click at [386, 179] on icon "Open in fullscreen" at bounding box center [384, 180] width 11 height 11
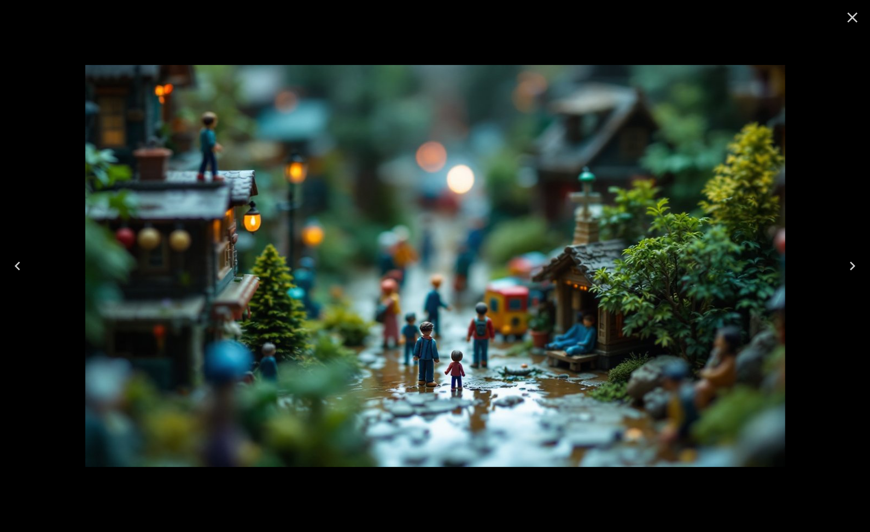
click at [857, 13] on icon "Close" at bounding box center [852, 18] width 10 height 10
